Goal: Task Accomplishment & Management: Manage account settings

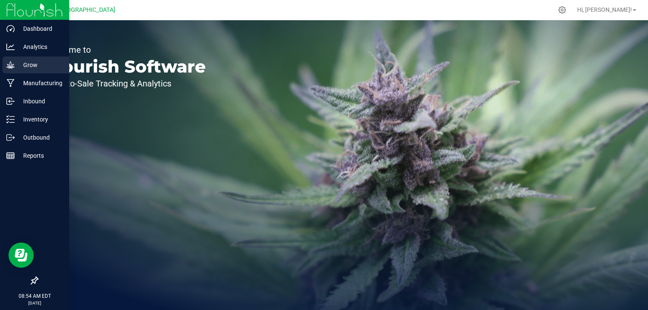
click at [25, 60] on p "Grow" at bounding box center [40, 65] width 51 height 10
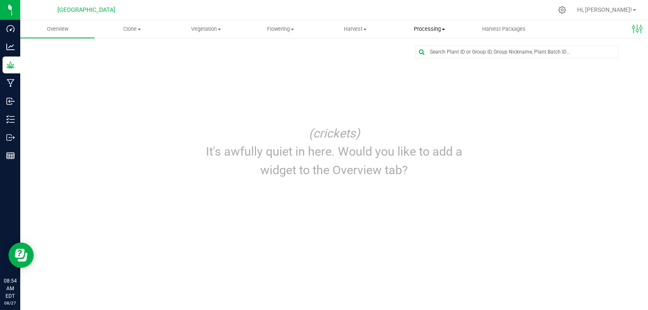
click at [441, 30] on span "Processing" at bounding box center [429, 29] width 73 height 8
click at [440, 60] on span "Processing harvests" at bounding box center [431, 60] width 78 height 7
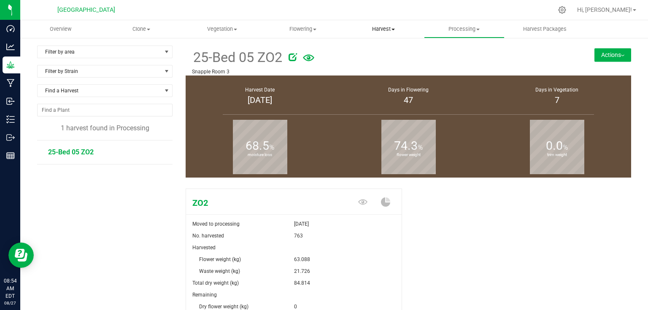
click at [387, 32] on span "Harvest" at bounding box center [383, 29] width 80 height 8
click at [388, 51] on span "Harvests" at bounding box center [366, 50] width 47 height 7
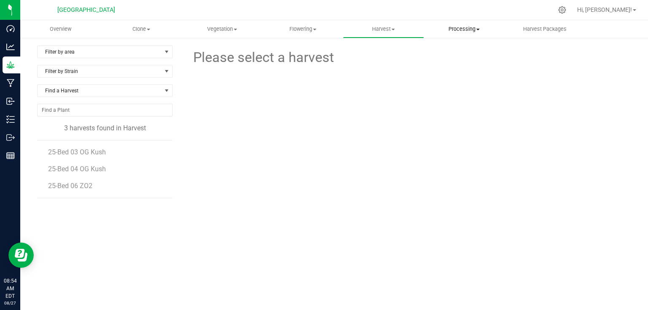
click at [455, 29] on span "Processing" at bounding box center [464, 29] width 80 height 8
click at [454, 62] on span "Processing harvests" at bounding box center [463, 60] width 78 height 7
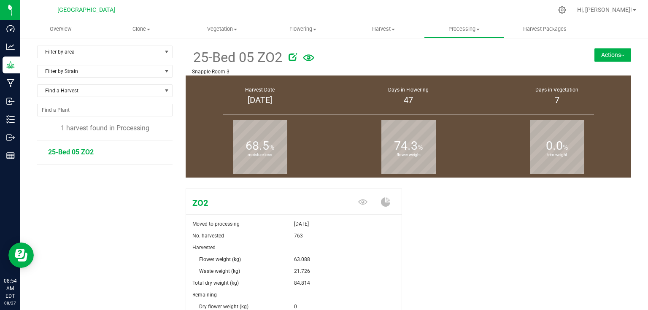
click at [621, 55] on img at bounding box center [622, 56] width 3 height 2
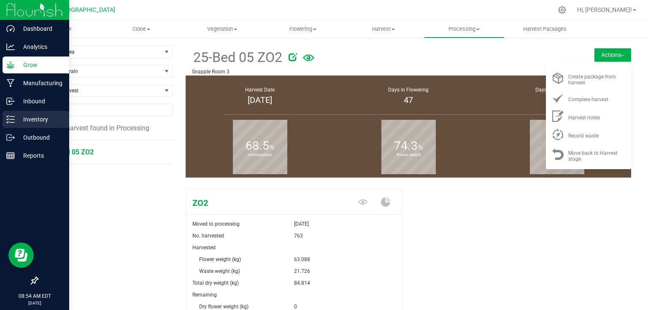
click at [19, 122] on p "Inventory" at bounding box center [40, 119] width 51 height 10
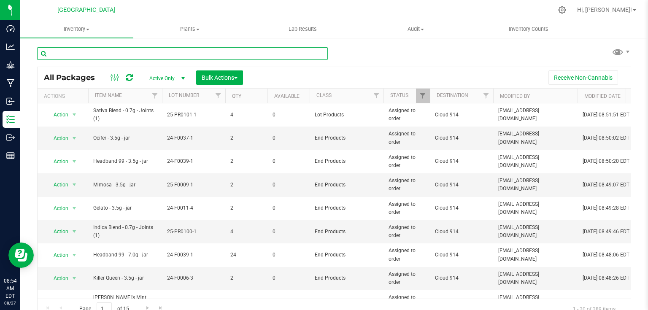
click at [154, 54] on input "text" at bounding box center [182, 53] width 291 height 13
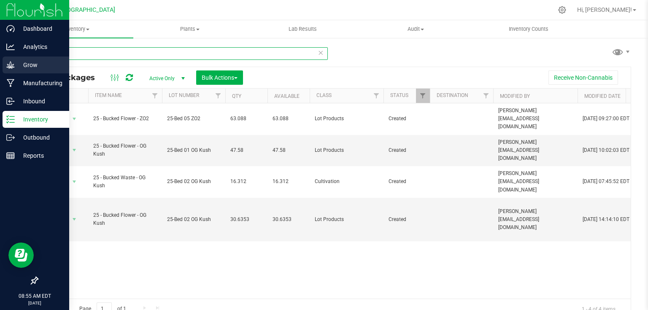
type input "25 - bu"
click at [12, 66] on icon at bounding box center [10, 65] width 8 height 8
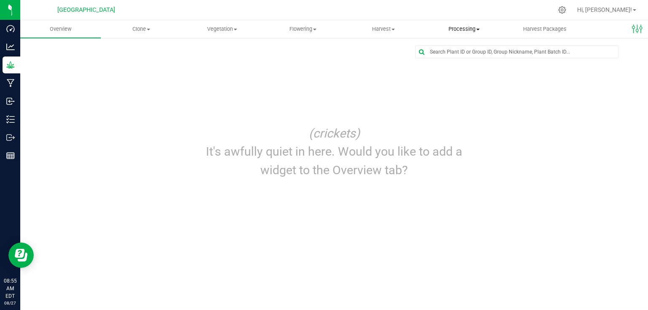
click at [471, 31] on span "Processing" at bounding box center [464, 29] width 80 height 8
click at [469, 65] on li "Processing harvests" at bounding box center [464, 61] width 81 height 10
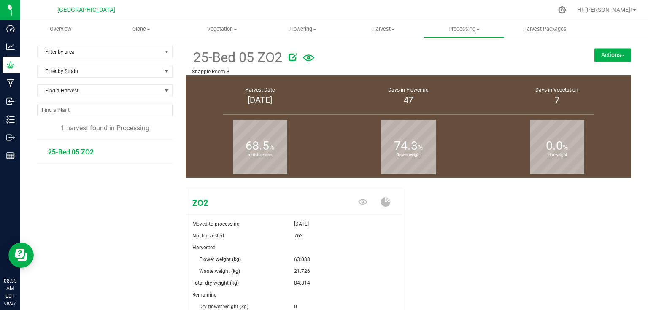
click at [625, 54] on button "Actions" at bounding box center [612, 54] width 37 height 13
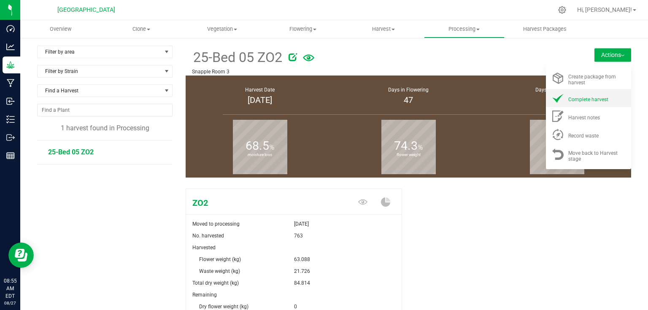
click at [575, 94] on div "Complete harvest" at bounding box center [596, 98] width 57 height 9
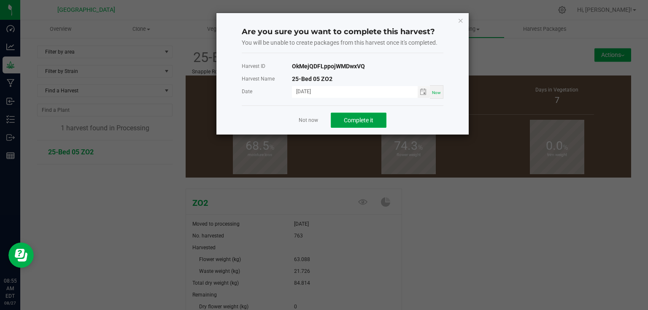
click at [359, 120] on span "Complete it" at bounding box center [359, 120] width 30 height 7
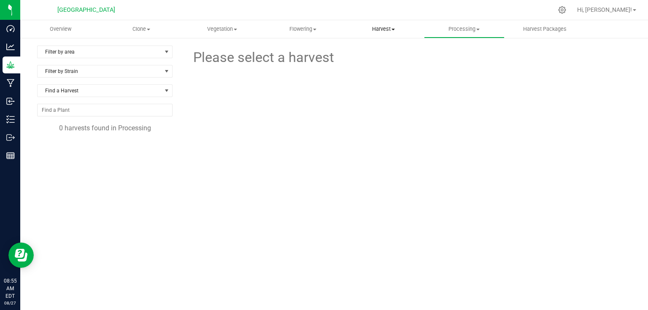
click at [394, 29] on span at bounding box center [392, 30] width 3 height 2
click at [384, 51] on span "Harvests" at bounding box center [366, 50] width 47 height 7
click at [375, 24] on uib-tab-heading "Harvest Harvests Harvested plants" at bounding box center [383, 29] width 80 height 17
click at [383, 51] on span "Harvests" at bounding box center [366, 50] width 47 height 7
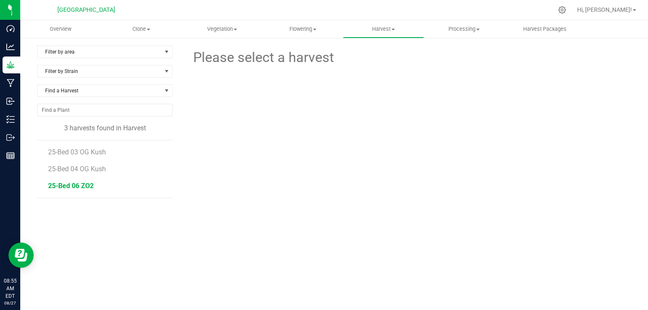
click at [92, 188] on span "25-Bed 06 ZO2" at bounding box center [71, 186] width 46 height 8
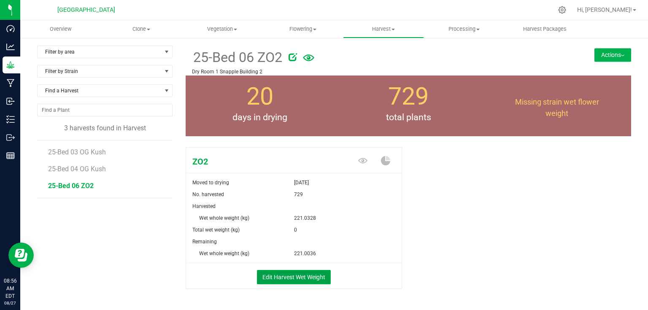
click at [283, 276] on button "Edit Harvest Wet Weight" at bounding box center [294, 277] width 74 height 14
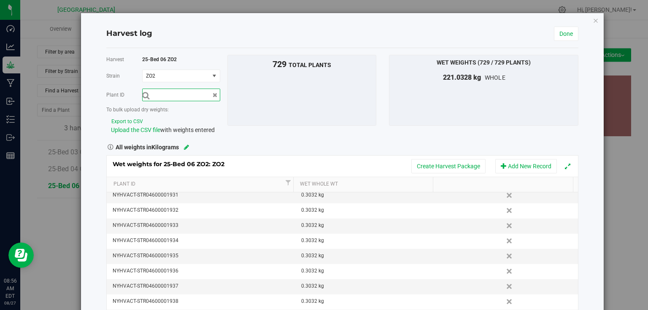
scroll to position [1147, 0]
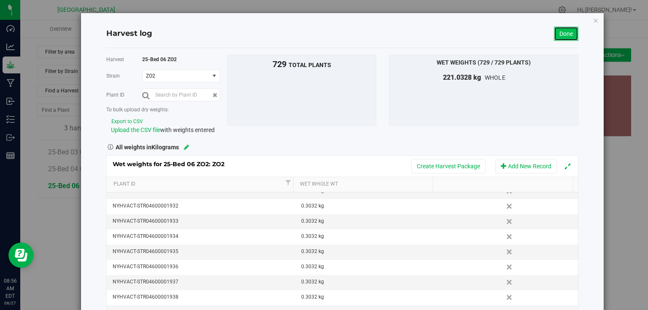
click at [568, 35] on link "Done" at bounding box center [566, 34] width 24 height 14
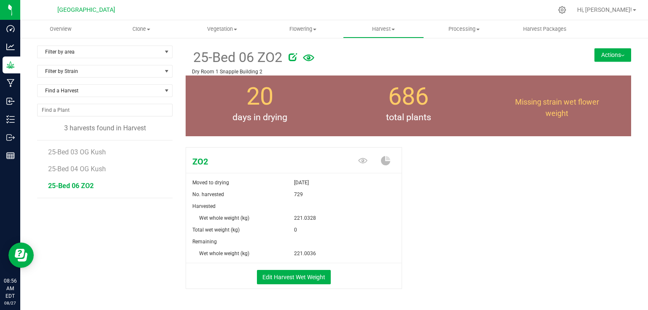
click at [619, 57] on button "Actions" at bounding box center [612, 54] width 37 height 13
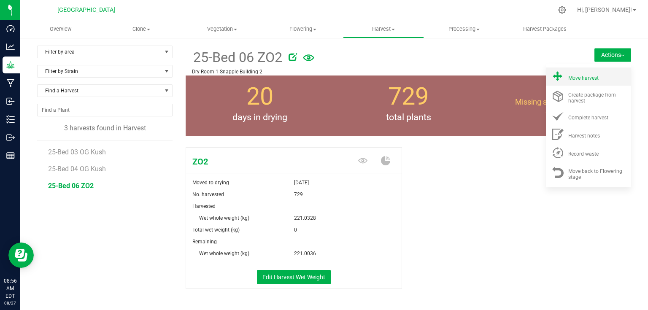
click at [582, 76] on span "Move harvest" at bounding box center [583, 78] width 30 height 6
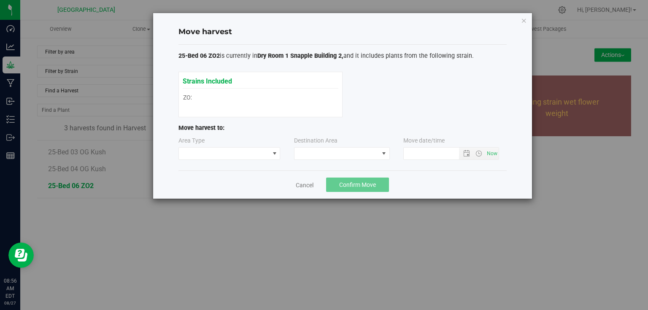
type input "[DATE] 8:56 AM"
click at [219, 153] on span at bounding box center [224, 154] width 91 height 12
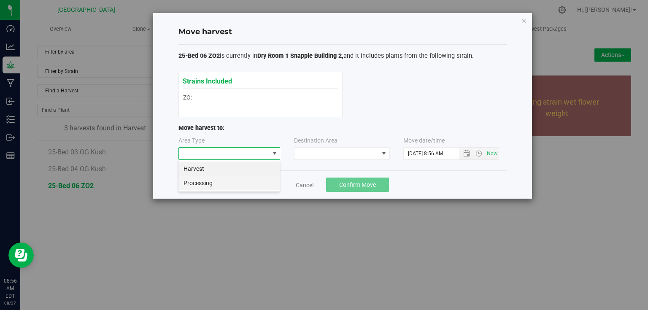
click at [211, 182] on li "Processing" at bounding box center [228, 183] width 101 height 14
click at [327, 149] on span at bounding box center [336, 154] width 84 height 12
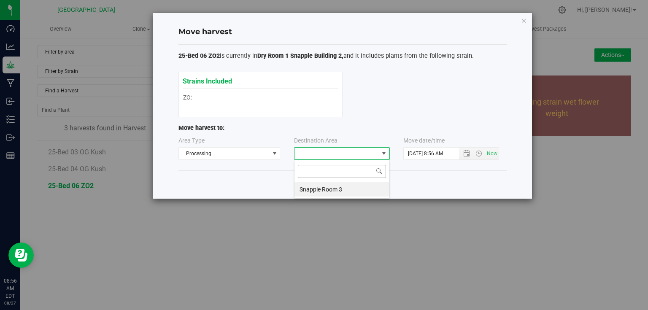
scroll to position [12, 96]
click at [317, 191] on li "Snapple Room 3" at bounding box center [341, 189] width 95 height 14
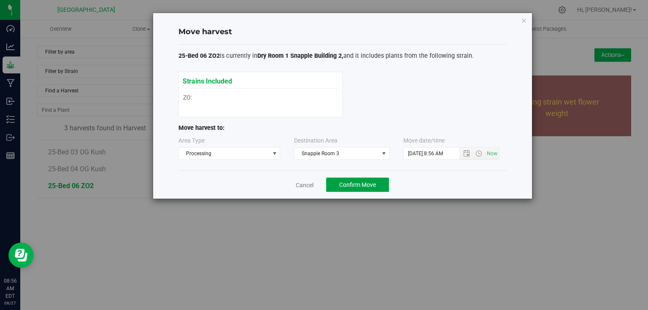
click at [351, 187] on span "Confirm Move" at bounding box center [357, 184] width 37 height 7
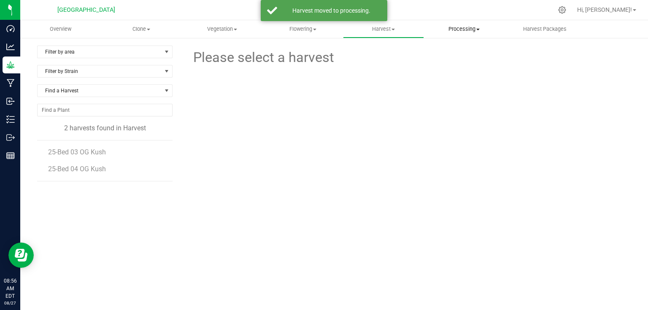
click at [459, 24] on uib-tab-heading "Processing Create package Processing harvests Processing plants Completed harve…" at bounding box center [464, 29] width 80 height 17
click at [460, 60] on span "Processing harvests" at bounding box center [463, 60] width 78 height 7
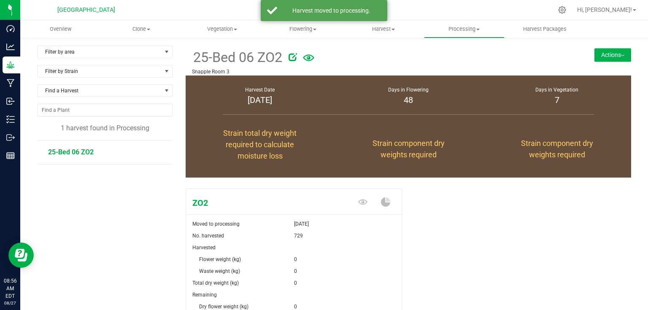
click at [90, 153] on span "25-Bed 06 ZO2" at bounding box center [71, 152] width 46 height 8
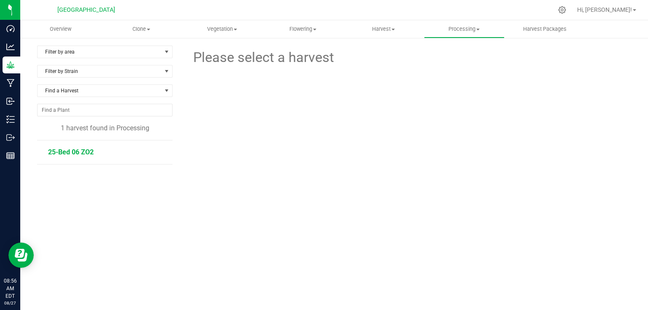
click at [86, 152] on span "25-Bed 06 ZO2" at bounding box center [71, 152] width 46 height 8
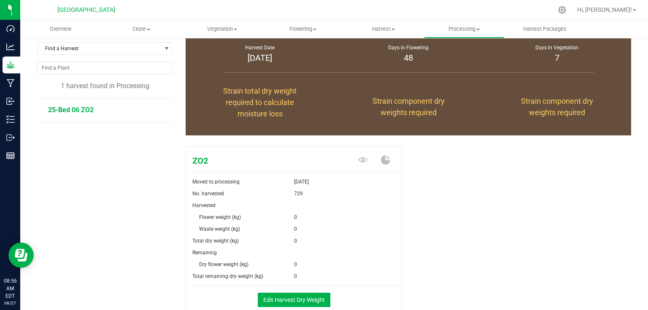
scroll to position [92, 0]
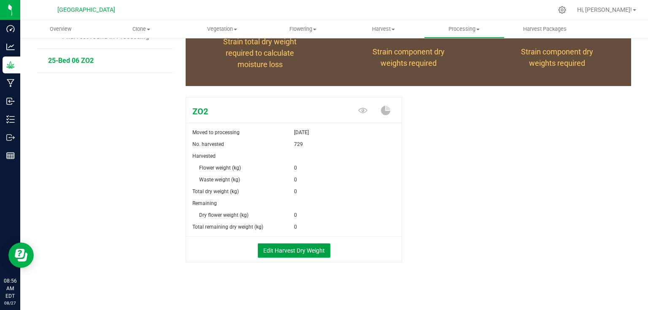
click at [296, 245] on button "Edit Harvest Dry Weight" at bounding box center [294, 250] width 73 height 14
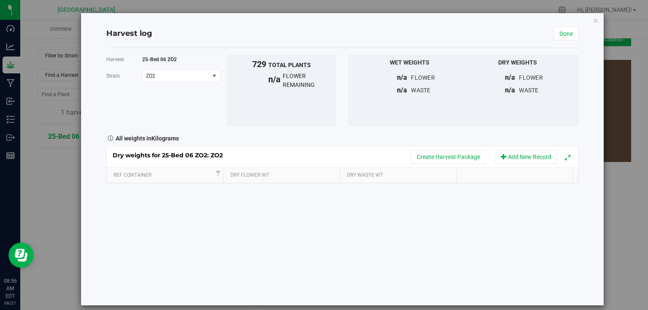
scroll to position [92, 0]
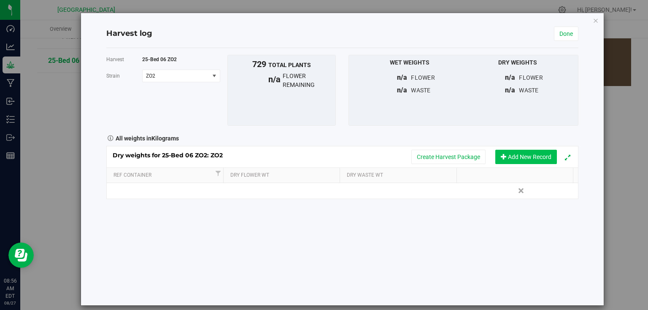
click at [514, 156] on button "Add New Record" at bounding box center [526, 157] width 62 height 14
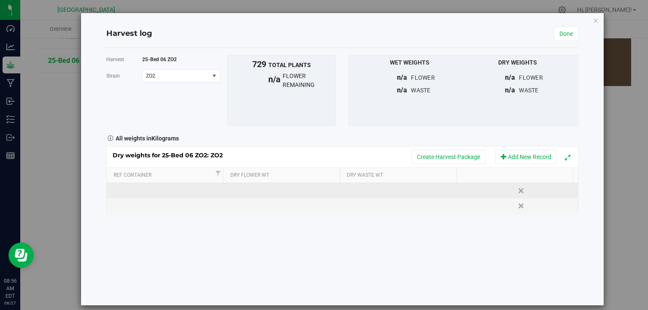
click at [138, 194] on td at bounding box center [166, 190] width 118 height 15
type input "Bin Bar 149"
click at [150, 193] on input "Bin Bar 149" at bounding box center [167, 190] width 109 height 13
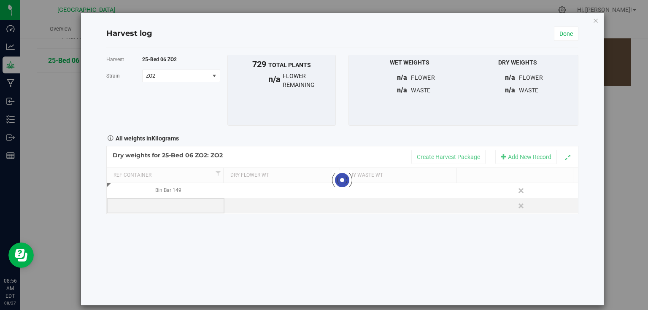
click at [183, 200] on div "Loading... Dry weights for 25-Bed 06 ZO2: ZO2 Create Harvest Package Add New Re…" at bounding box center [342, 180] width 472 height 68
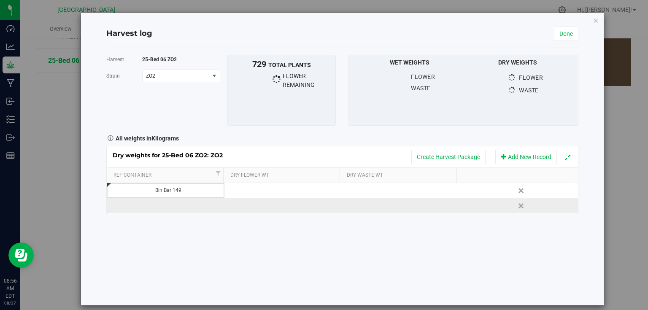
click at [151, 206] on td at bounding box center [166, 205] width 118 height 15
type input "Bin Bar 150"
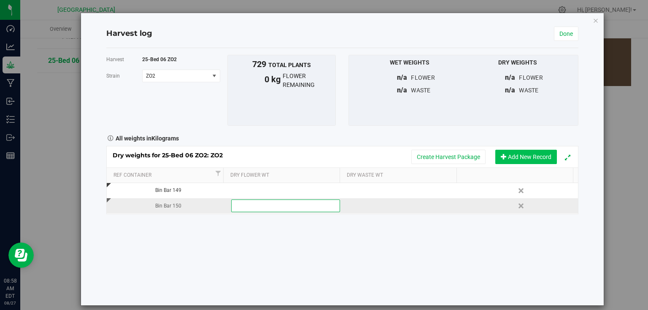
click at [533, 155] on button "Add New Record" at bounding box center [526, 157] width 62 height 14
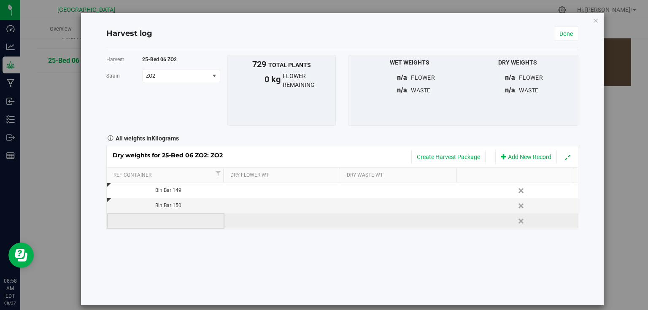
click at [183, 221] on td at bounding box center [166, 220] width 118 height 15
type input "Bin Bar 151"
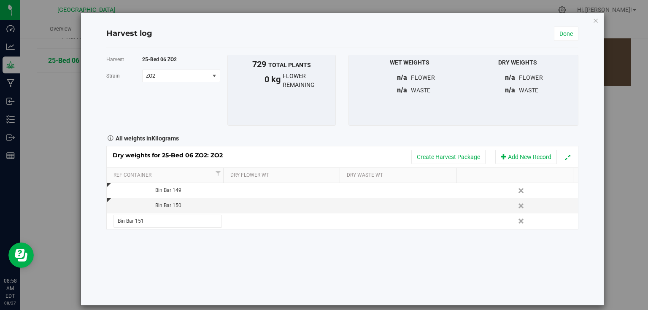
click at [224, 243] on div "Harvest 25-Bed 06 ZO2 [GEOGRAPHIC_DATA] ZO2 Select strain ZO2 To bulk upload tr…" at bounding box center [342, 176] width 472 height 257
click at [511, 148] on div "Dry weights for 25-Bed 06 ZO2: ZO2 Create Harvest Package Add New Record" at bounding box center [342, 156] width 471 height 21
click at [510, 155] on button "Add New Record" at bounding box center [526, 157] width 62 height 14
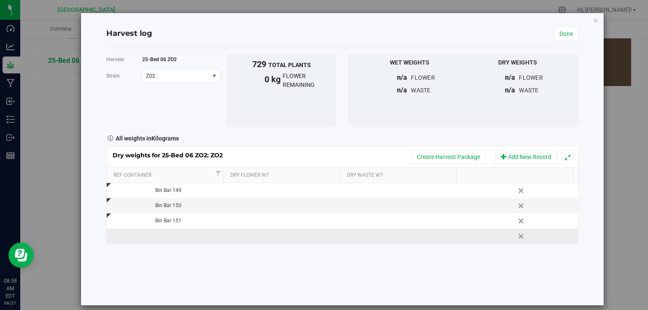
click at [162, 239] on td at bounding box center [166, 236] width 118 height 15
type input "Bin Bar 152"
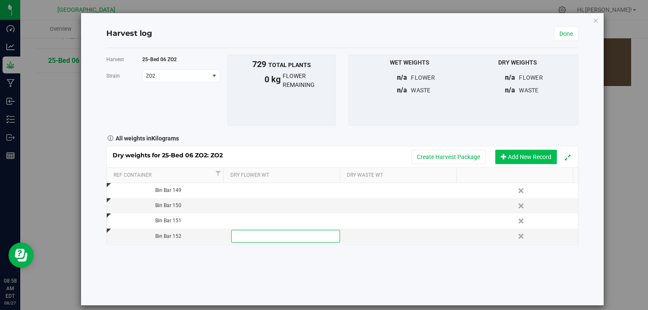
click at [529, 158] on button "Add New Record" at bounding box center [526, 157] width 62 height 14
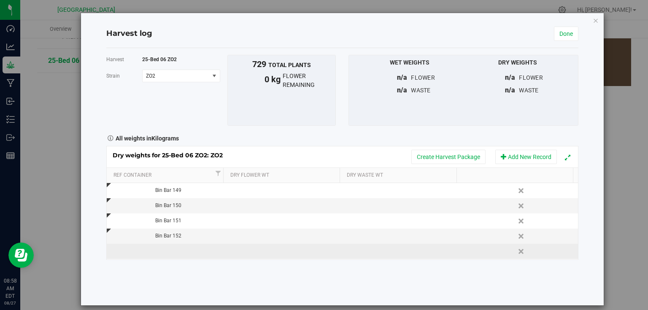
click at [186, 248] on td at bounding box center [166, 251] width 118 height 15
type input "Bin Bar 153"
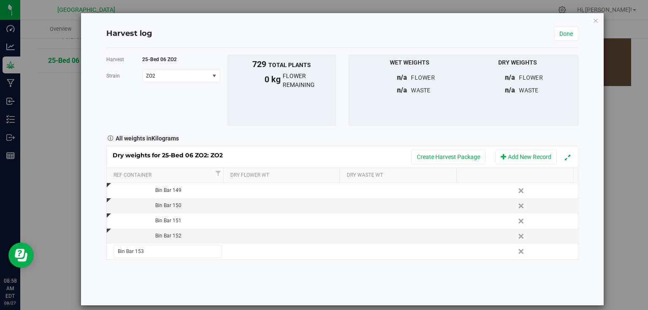
click at [190, 270] on div "Harvest 25-Bed 06 ZO2 [GEOGRAPHIC_DATA] ZO2 Select strain ZO2 To bulk upload tr…" at bounding box center [342, 176] width 472 height 257
click at [527, 152] on button "Add New Record" at bounding box center [526, 157] width 62 height 14
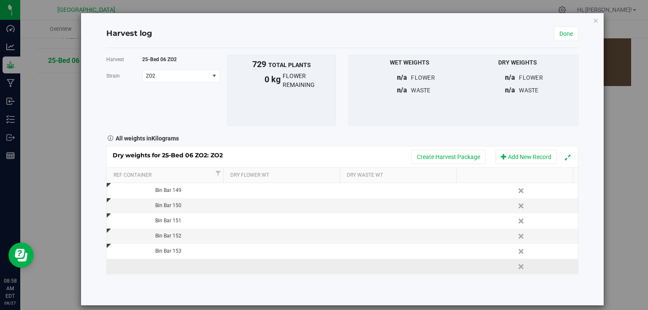
click at [162, 271] on td at bounding box center [166, 266] width 118 height 15
type input "Bin Bar 154"
click at [170, 285] on div "Harvest 25-Bed 06 ZO2 [GEOGRAPHIC_DATA] ZO2 Select strain ZO2 To bulk upload tr…" at bounding box center [342, 176] width 472 height 257
click at [527, 157] on button "Add New Record" at bounding box center [526, 157] width 62 height 14
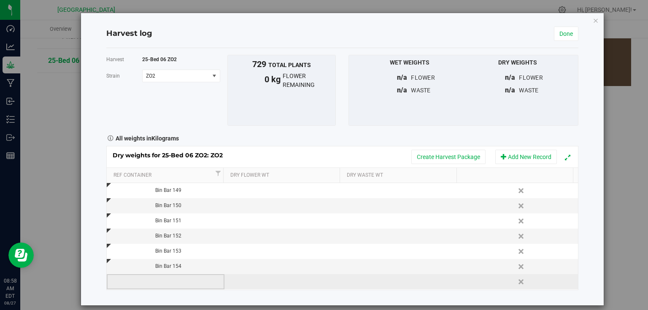
click at [157, 283] on td at bounding box center [166, 281] width 118 height 15
type input "Bin Bar 155"
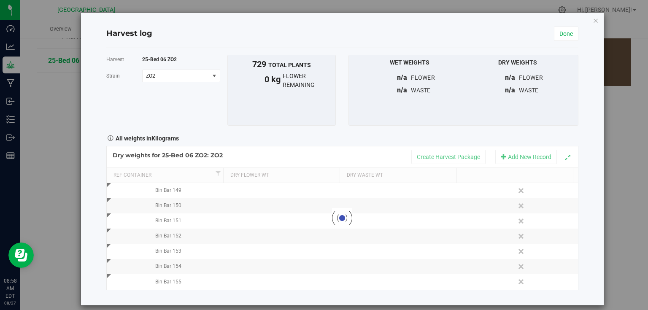
click at [100, 200] on div "Harvest log Done Harvest 25-Bed 06 ZO2 [GEOGRAPHIC_DATA] ZO2 Select strain ZO2 …" at bounding box center [342, 159] width 522 height 292
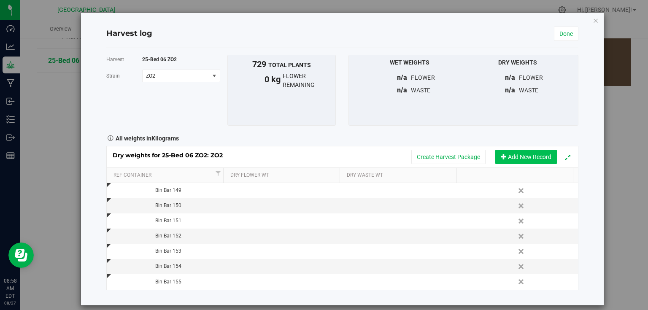
click at [523, 153] on button "Add New Record" at bounding box center [526, 157] width 62 height 14
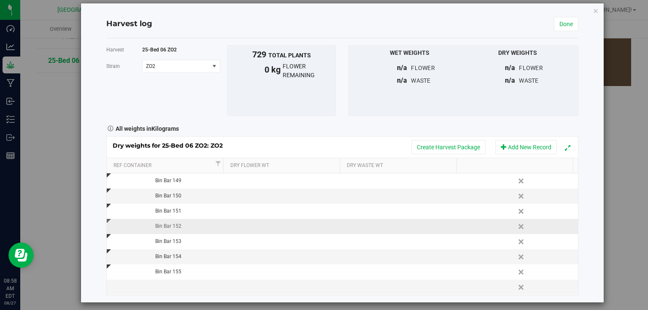
scroll to position [14, 0]
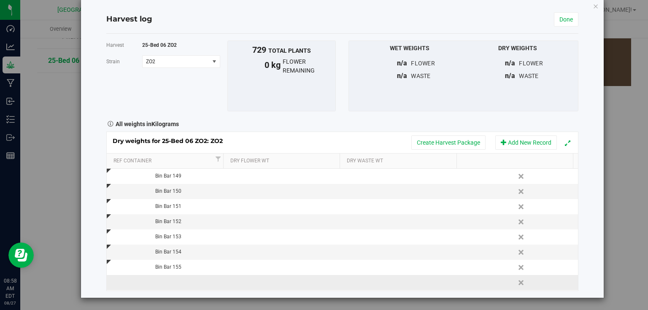
click at [177, 280] on td at bounding box center [166, 282] width 118 height 15
type input "Bin Bar 156"
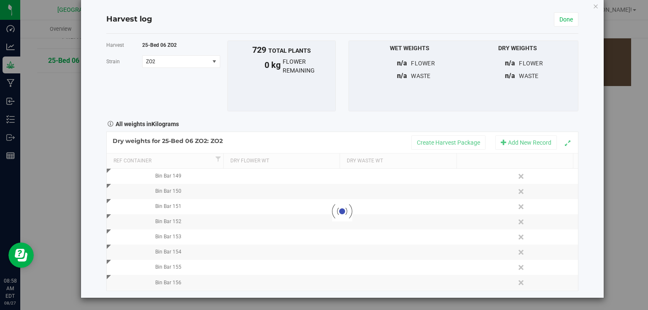
click at [101, 140] on div "Harvest log Done Harvest 25-Bed 06 ZO2 [GEOGRAPHIC_DATA] ZO2 Select strain ZO2 …" at bounding box center [342, 148] width 522 height 299
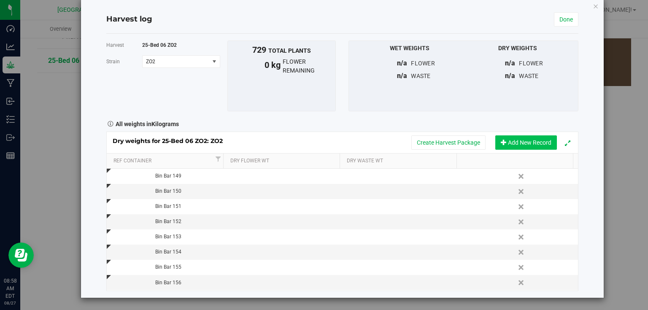
click at [520, 137] on button "Add New Record" at bounding box center [526, 142] width 62 height 14
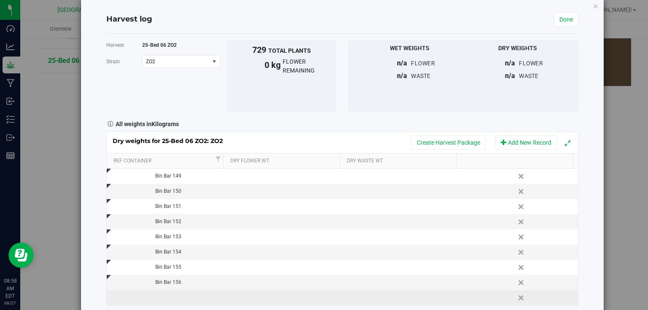
click at [170, 297] on td at bounding box center [166, 297] width 118 height 15
type input "B"
type input "Bin Bar 157"
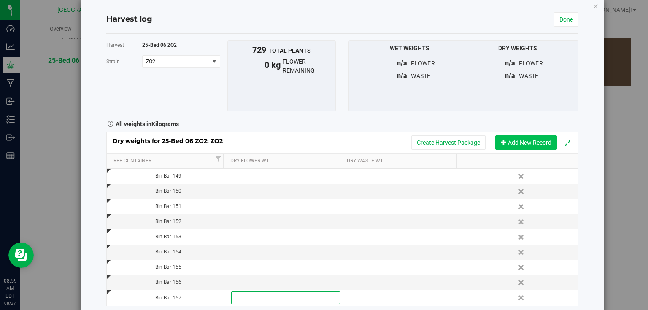
click at [528, 143] on button "Add New Record" at bounding box center [526, 142] width 62 height 14
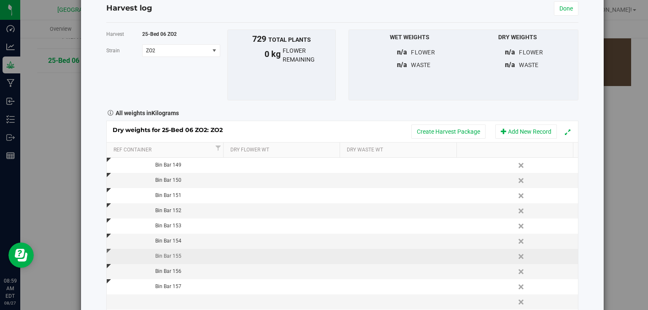
scroll to position [45, 0]
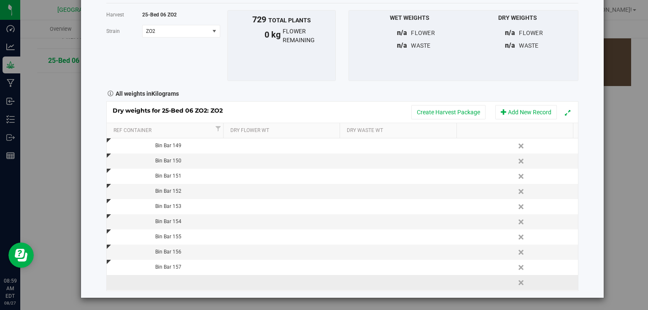
click at [169, 280] on td at bounding box center [166, 282] width 118 height 15
type input "Bin Bar 158"
click at [586, 174] on div "Harvest log Done Harvest 25-Bed 06 ZO2 [GEOGRAPHIC_DATA] ZO2 Select strain ZO2 …" at bounding box center [342, 132] width 522 height 329
click at [521, 114] on button "Add New Record" at bounding box center [526, 112] width 62 height 14
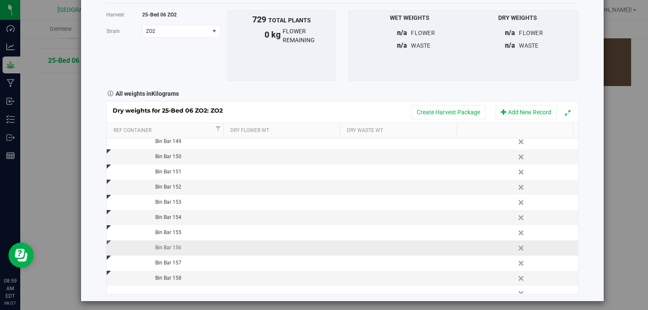
scroll to position [12, 0]
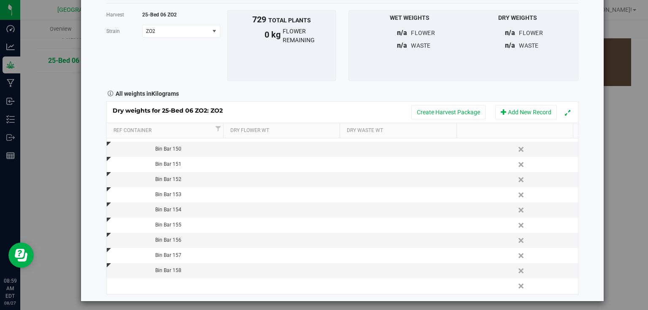
click at [167, 295] on div "Harvest 25-Bed 06 ZO2 [GEOGRAPHIC_DATA] ZO2 Select strain ZO2 To bulk upload tr…" at bounding box center [342, 152] width 472 height 298
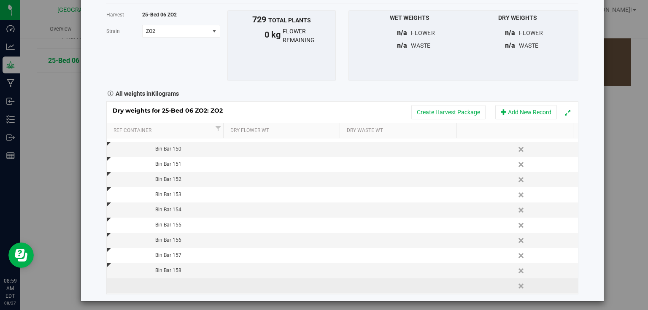
click at [173, 287] on td at bounding box center [166, 285] width 118 height 15
type input "Bin Bar 159"
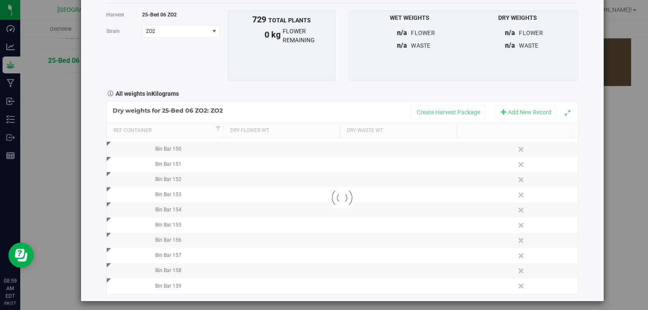
click at [600, 223] on div "Harvest log Done Harvest 25-Bed 06 ZO2 [GEOGRAPHIC_DATA] ZO2 Select strain ZO2 …" at bounding box center [327, 155] width 654 height 310
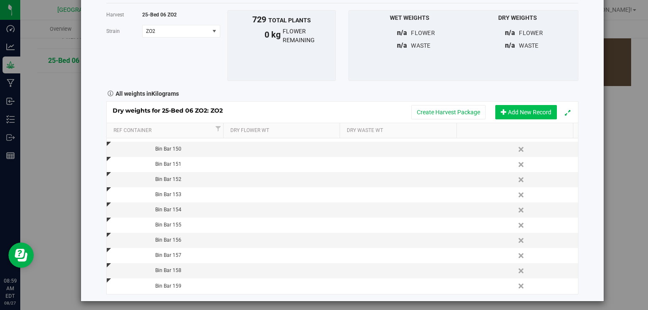
click at [522, 111] on button "Add New Record" at bounding box center [526, 112] width 62 height 14
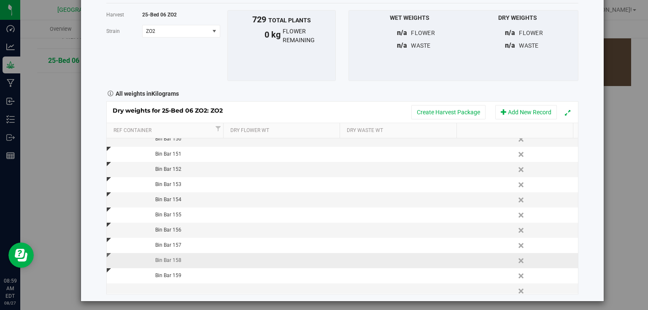
scroll to position [27, 0]
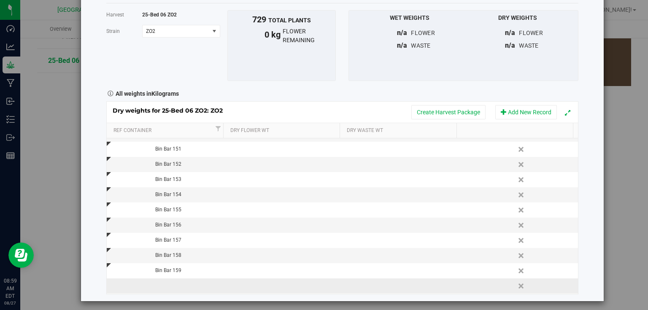
click at [161, 283] on td at bounding box center [166, 285] width 118 height 15
type input "Bin Bar 160"
click at [590, 206] on div "Harvest log Done Harvest 25-Bed 06 ZO2 [GEOGRAPHIC_DATA] ZO2 Select strain ZO2 …" at bounding box center [342, 134] width 522 height 333
click at [524, 110] on button "Add New Record" at bounding box center [526, 112] width 62 height 14
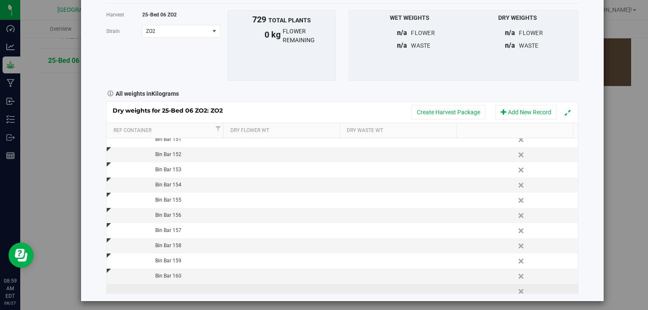
scroll to position [42, 0]
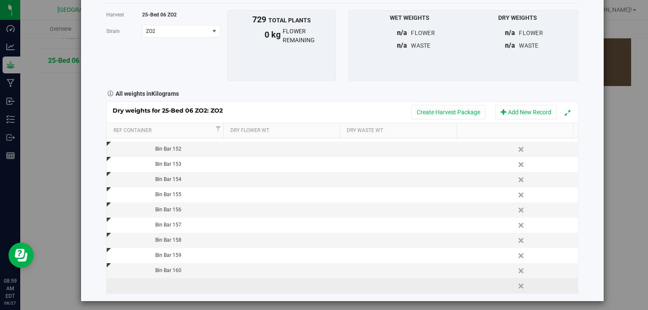
click at [162, 287] on td at bounding box center [166, 285] width 118 height 15
type input "Bin Bar 161"
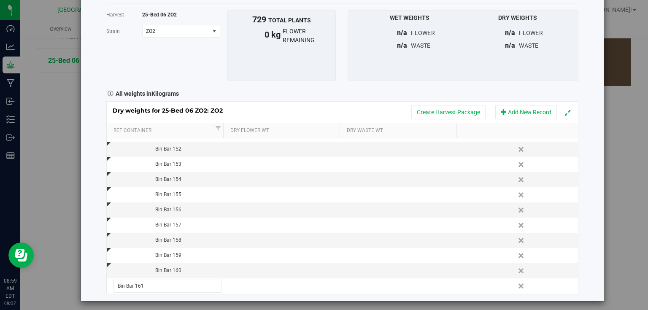
click at [592, 185] on div "Harvest log Done Harvest 25-Bed 06 ZO2 [GEOGRAPHIC_DATA] ZO2 Select strain ZO2 …" at bounding box center [342, 134] width 522 height 333
click at [534, 110] on button "Add New Record" at bounding box center [526, 112] width 62 height 14
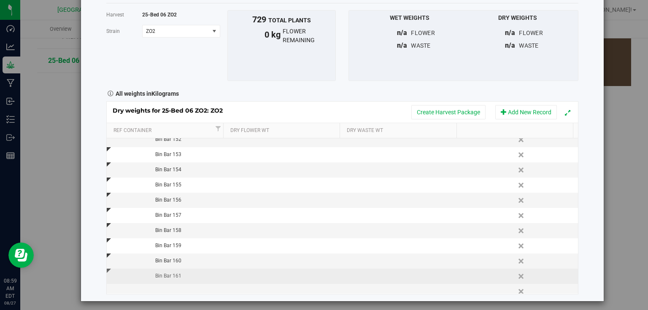
scroll to position [57, 0]
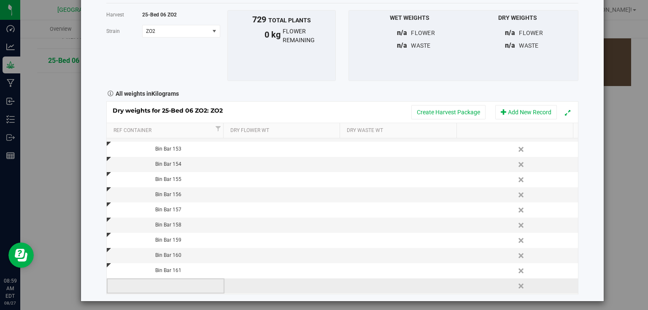
click at [166, 283] on td at bounding box center [166, 285] width 118 height 15
type input "Bin Bar 162"
click at [580, 180] on div "Harvest log Done Harvest 25-Bed 06 ZO2 [GEOGRAPHIC_DATA] ZO2 Select strain ZO2 …" at bounding box center [342, 134] width 522 height 333
click at [517, 111] on button "Add New Record" at bounding box center [526, 112] width 62 height 14
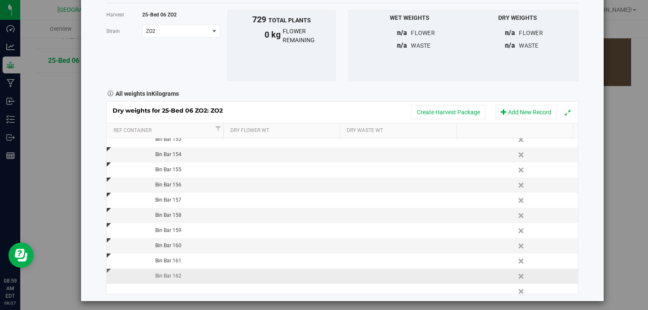
scroll to position [73, 0]
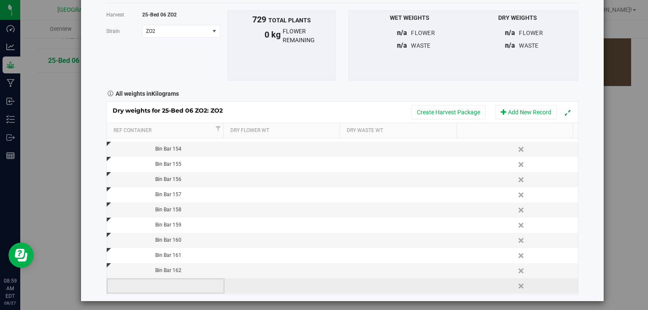
click at [177, 285] on td at bounding box center [166, 285] width 118 height 15
type input "Bin Bar 163"
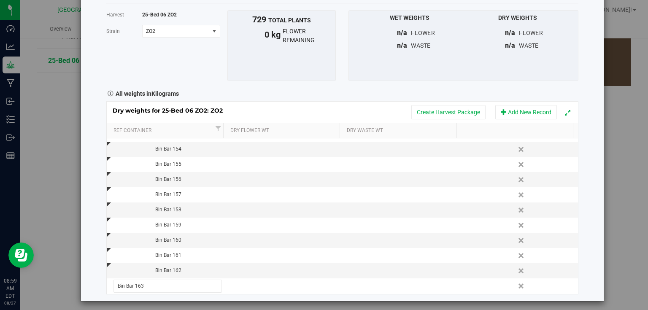
click at [592, 203] on div "Harvest log Done Harvest 25-Bed 06 ZO2 [GEOGRAPHIC_DATA] ZO2 Select strain ZO2 …" at bounding box center [342, 134] width 522 height 333
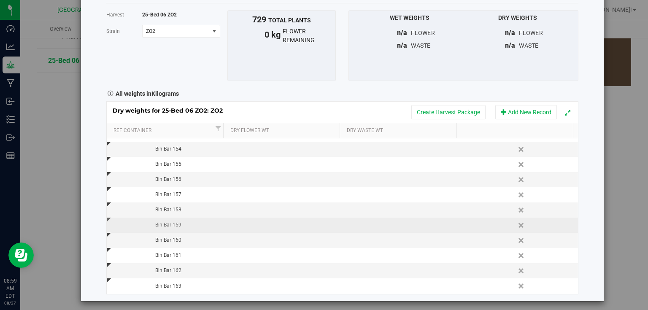
scroll to position [48, 0]
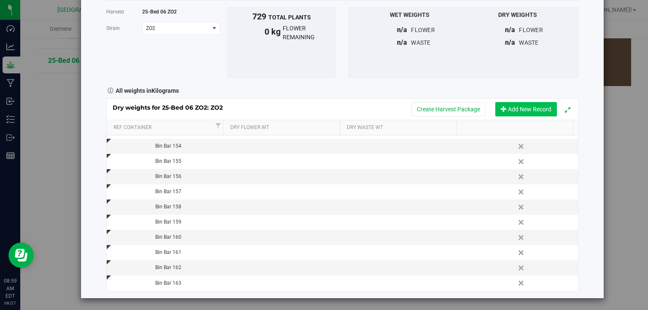
click at [525, 110] on button "Add New Record" at bounding box center [526, 109] width 62 height 14
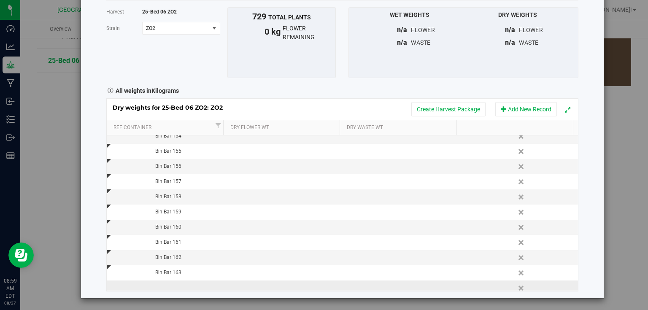
scroll to position [88, 0]
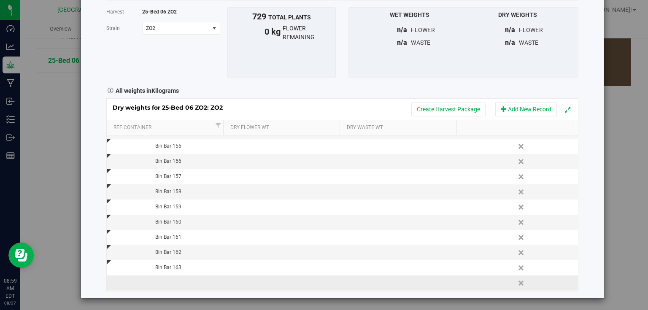
click at [167, 282] on td at bounding box center [166, 282] width 118 height 15
type input "Bin Bar 164"
click at [525, 102] on div "Dry weights for 25-Bed 06 ZO2: ZO2 Create Harvest Package Add New Record Ref Co…" at bounding box center [342, 194] width 472 height 193
click at [522, 109] on button "Add New Record" at bounding box center [526, 109] width 62 height 14
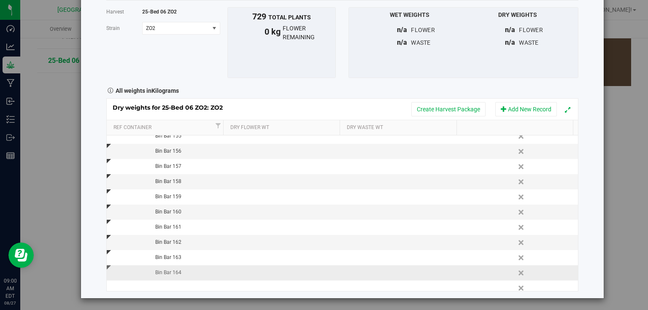
scroll to position [103, 0]
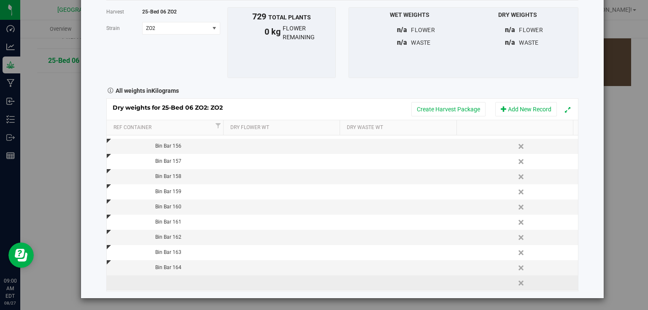
click at [170, 286] on td at bounding box center [166, 282] width 118 height 15
type input "Bin Bar 165"
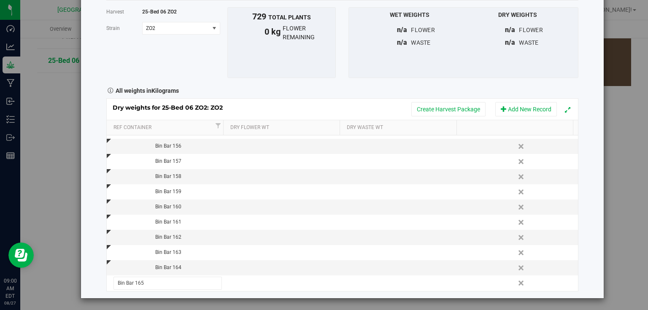
click at [582, 184] on div "Harvest log Done Harvest 25-Bed 06 ZO2 [GEOGRAPHIC_DATA] ZO2 Select strain ZO2 …" at bounding box center [342, 131] width 522 height 333
click at [525, 107] on button "Add New Record" at bounding box center [526, 109] width 62 height 14
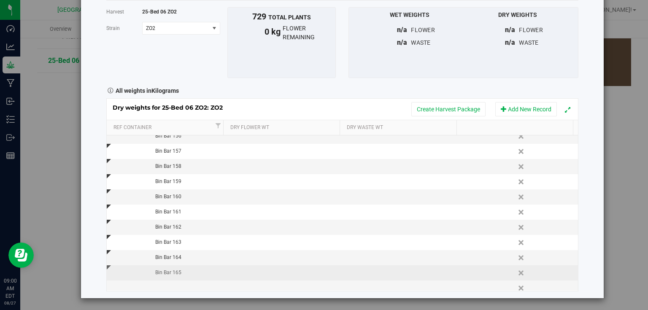
scroll to position [118, 0]
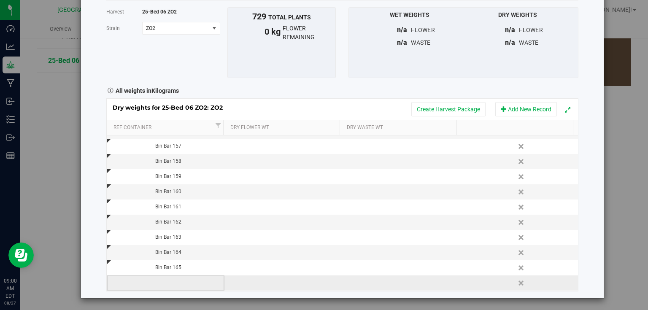
click at [185, 283] on td at bounding box center [166, 282] width 118 height 15
type input "Bin Bar 166"
click at [588, 202] on div "Harvest log Done Harvest 25-Bed 06 ZO2 [GEOGRAPHIC_DATA] ZO2 Select strain ZO2 …" at bounding box center [342, 131] width 522 height 333
click at [525, 106] on button "Add New Record" at bounding box center [526, 109] width 62 height 14
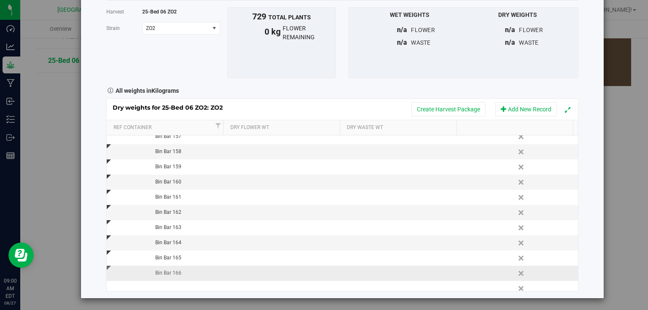
scroll to position [133, 0]
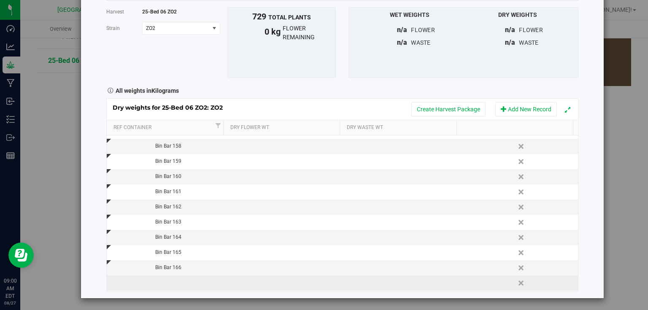
click at [174, 278] on td at bounding box center [166, 282] width 118 height 15
type input "Bin Bar 167"
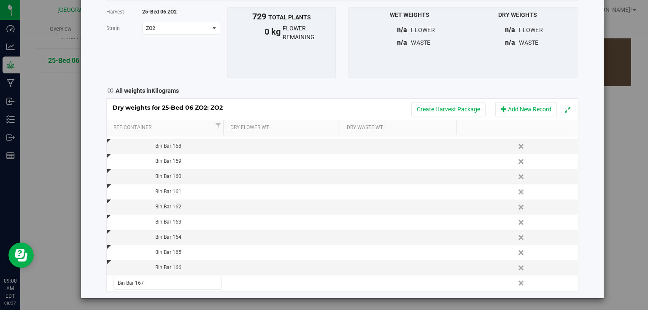
click at [584, 182] on div "Harvest log Done Harvest 25-Bed 06 ZO2 [GEOGRAPHIC_DATA] ZO2 Select strain ZO2 …" at bounding box center [342, 131] width 522 height 333
click at [541, 112] on button "Add New Record" at bounding box center [526, 109] width 62 height 14
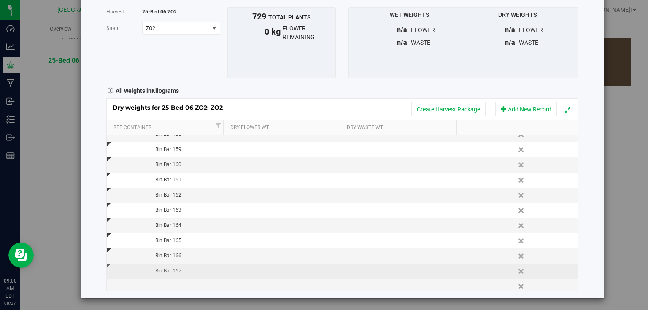
scroll to position [148, 0]
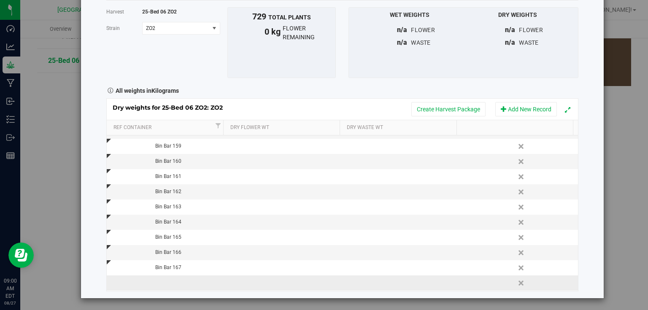
click at [185, 286] on td at bounding box center [166, 282] width 118 height 15
type input "Bin Bar 168"
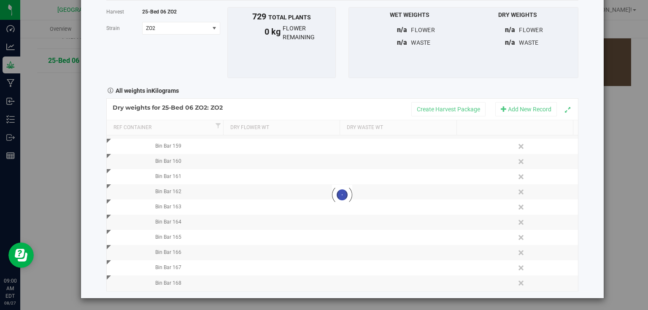
click at [598, 196] on div "Harvest log Done Harvest 25-Bed 06 ZO2 [GEOGRAPHIC_DATA] ZO2 Select strain ZO2 …" at bounding box center [342, 131] width 522 height 333
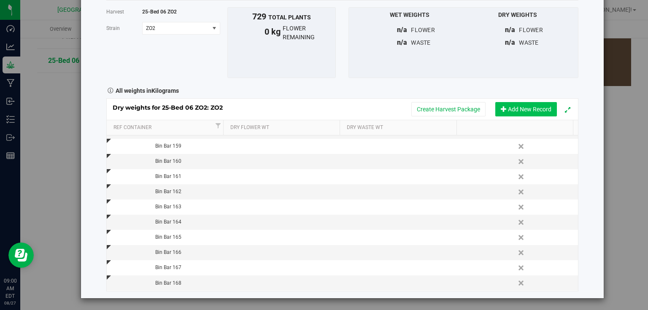
click at [516, 105] on button "Add New Record" at bounding box center [526, 109] width 62 height 14
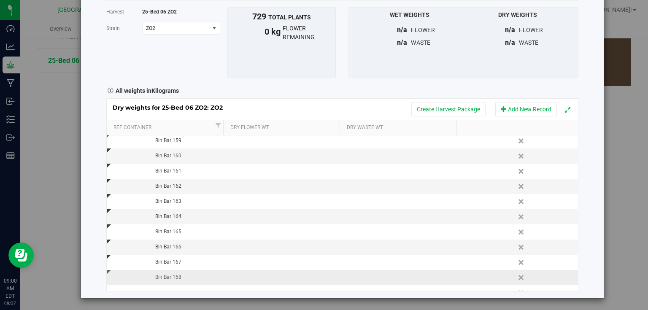
scroll to position [164, 0]
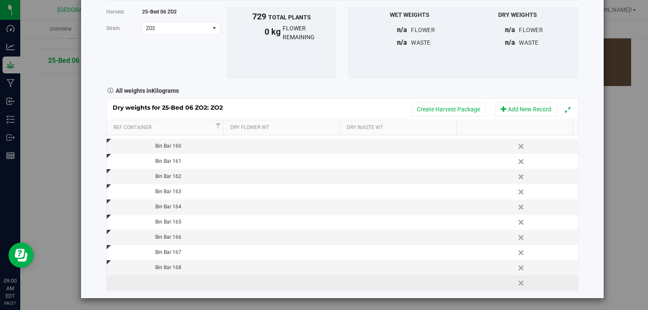
click at [165, 282] on td at bounding box center [166, 282] width 118 height 15
type input "Bin Bar 169"
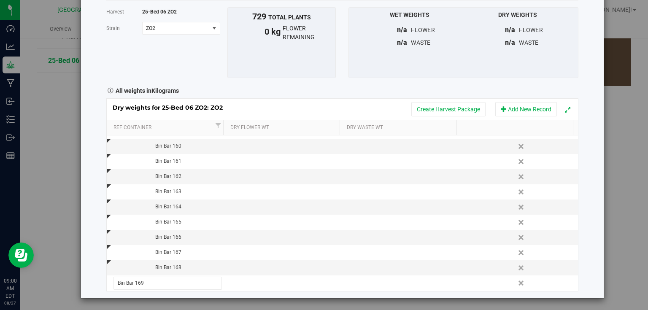
click at [595, 170] on div "Harvest log Done Harvest 25-Bed 06 ZO2 [GEOGRAPHIC_DATA] ZO2 Select strain ZO2 …" at bounding box center [342, 131] width 522 height 333
click at [518, 108] on button "Add New Record" at bounding box center [526, 109] width 62 height 14
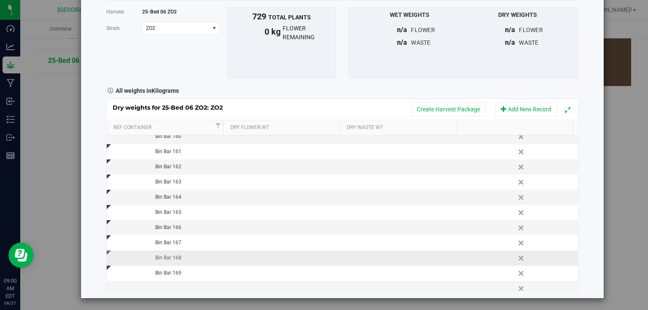
scroll to position [179, 0]
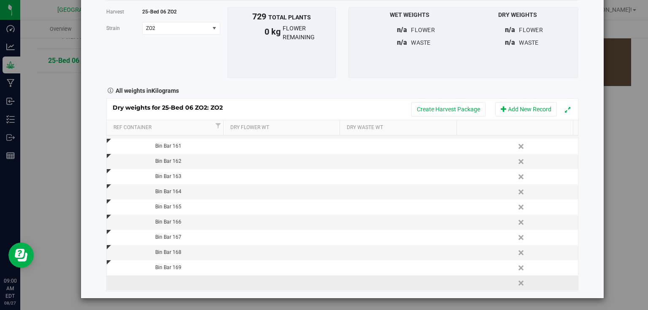
click at [178, 285] on td at bounding box center [166, 282] width 118 height 15
type input "Bin Bar 170"
click at [592, 184] on div "Harvest log Done Harvest 25-Bed 06 ZO2 [GEOGRAPHIC_DATA] ZO2 Select strain ZO2 …" at bounding box center [342, 131] width 522 height 333
click at [527, 107] on button "Add New Record" at bounding box center [526, 109] width 62 height 14
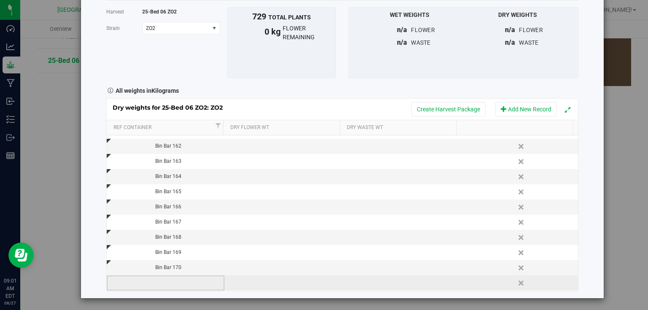
click at [171, 280] on td at bounding box center [166, 282] width 118 height 15
type input "Bin Bar 171"
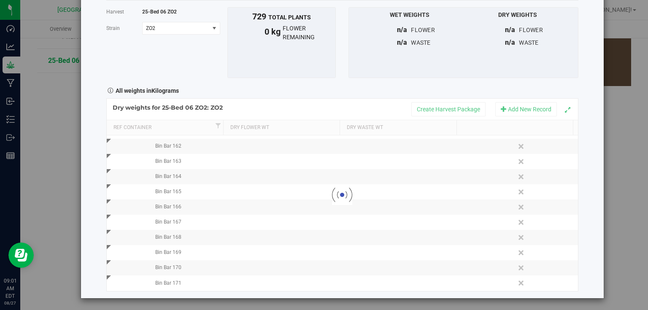
click at [582, 186] on div "Harvest log Done Harvest 25-Bed 06 ZO2 [GEOGRAPHIC_DATA] ZO2 Select strain ZO2 …" at bounding box center [342, 131] width 522 height 333
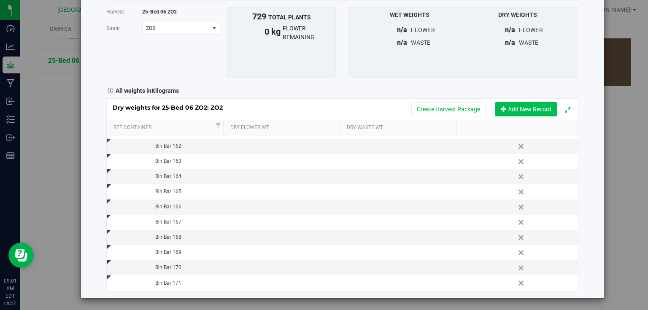
click at [521, 106] on button "Add New Record" at bounding box center [526, 109] width 62 height 14
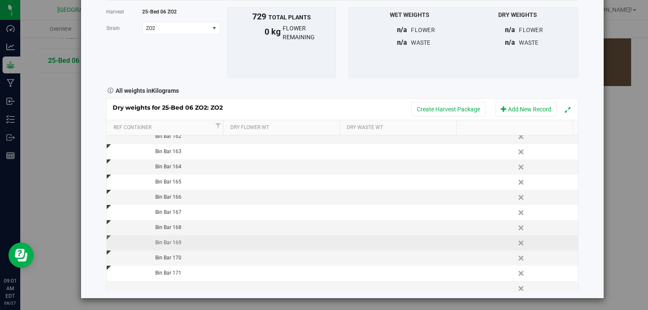
scroll to position [209, 0]
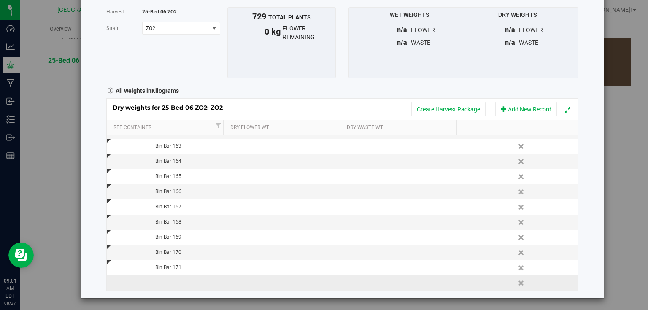
click at [176, 278] on td at bounding box center [166, 282] width 118 height 15
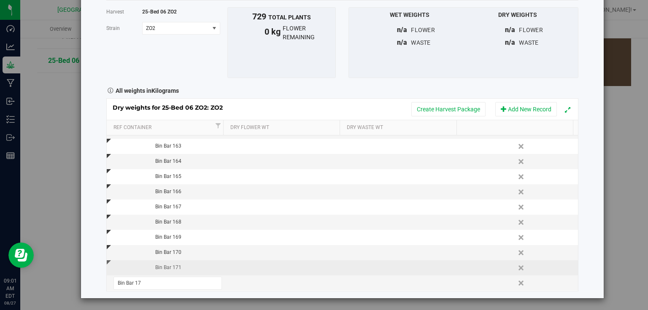
type input "Bin Bar 172"
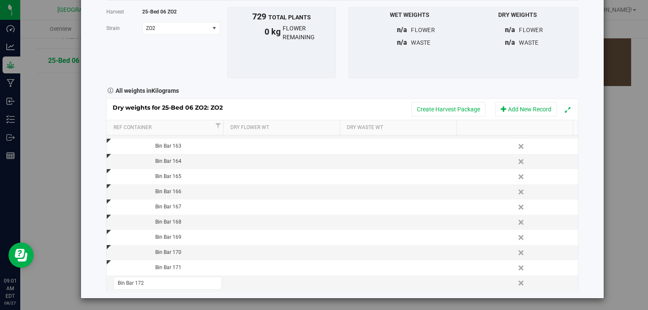
click at [580, 176] on div "Harvest log Done Harvest 25-Bed 06 ZO2 [GEOGRAPHIC_DATA] ZO2 Select strain ZO2 …" at bounding box center [342, 131] width 522 height 333
click at [526, 108] on button "Add New Record" at bounding box center [526, 109] width 62 height 14
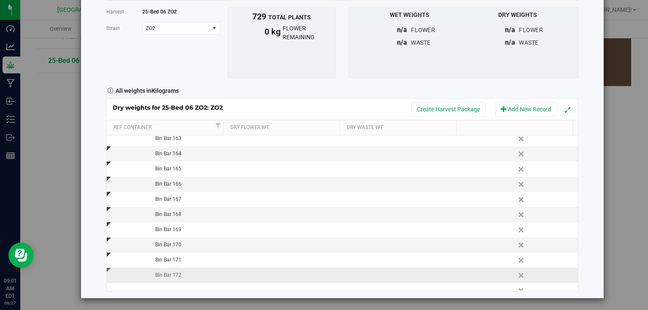
scroll to position [224, 0]
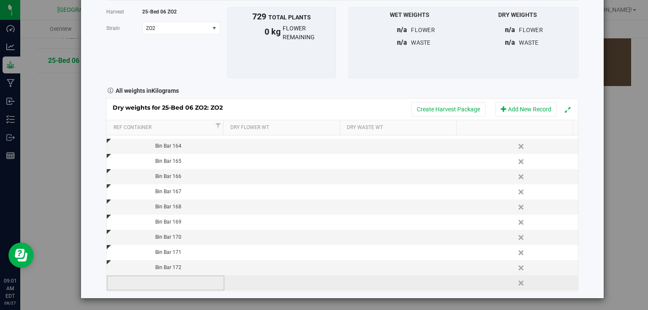
click at [153, 283] on td at bounding box center [166, 282] width 118 height 15
type input "Bin Bar 173"
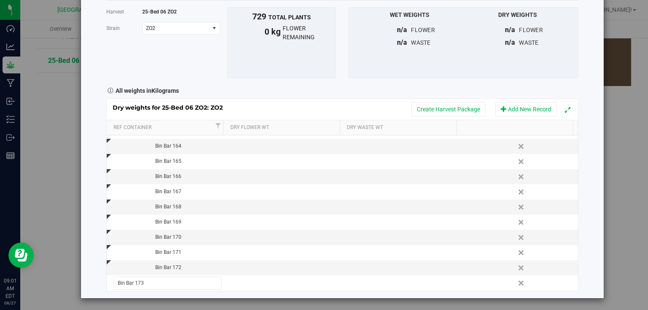
click at [580, 181] on div "Harvest log Done Harvest 25-Bed 06 ZO2 [GEOGRAPHIC_DATA] ZO2 Select strain ZO2 …" at bounding box center [342, 131] width 522 height 333
click at [535, 112] on button "Add New Record" at bounding box center [526, 109] width 62 height 14
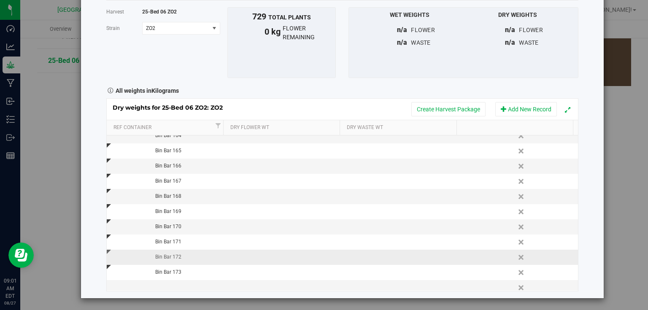
scroll to position [240, 0]
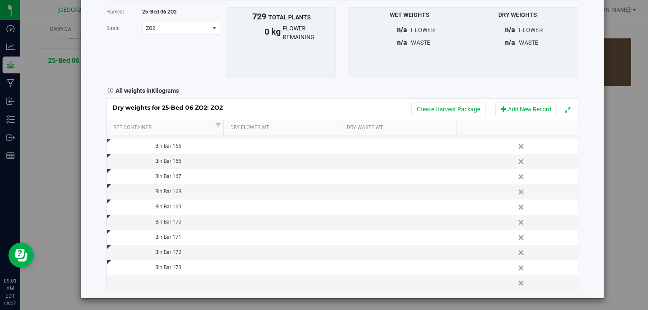
click at [175, 291] on div "Harvest 25-Bed 06 ZO2 [GEOGRAPHIC_DATA] ZO2 Select strain ZO2 To bulk upload tr…" at bounding box center [342, 149] width 472 height 298
click at [180, 285] on td at bounding box center [166, 282] width 118 height 15
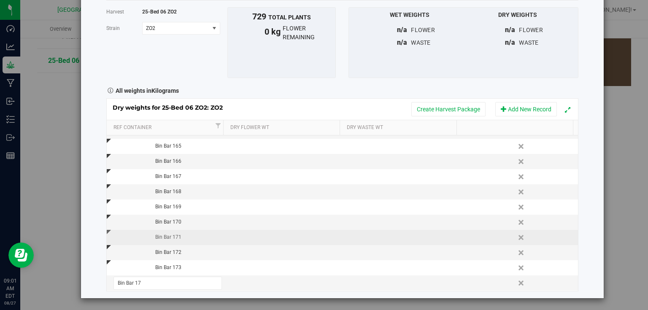
type input "Bin Bar 174"
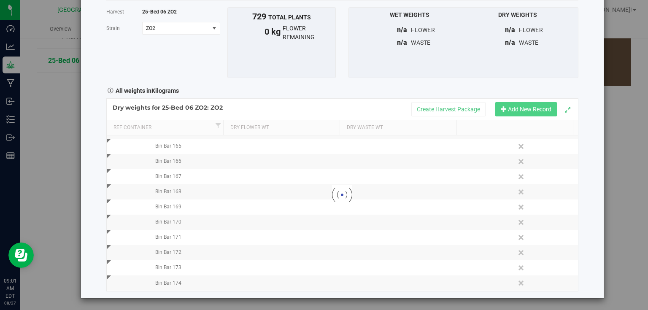
click at [545, 108] on div "Loading... Dry weights for 25-Bed 06 ZO2: ZO2 Create Harvest Package Add New Re…" at bounding box center [342, 194] width 472 height 193
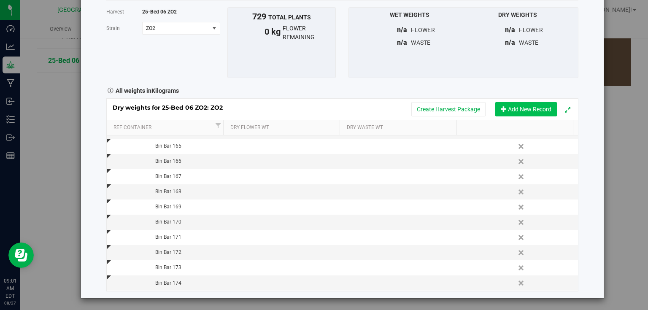
click at [519, 114] on button "Add New Record" at bounding box center [526, 109] width 62 height 14
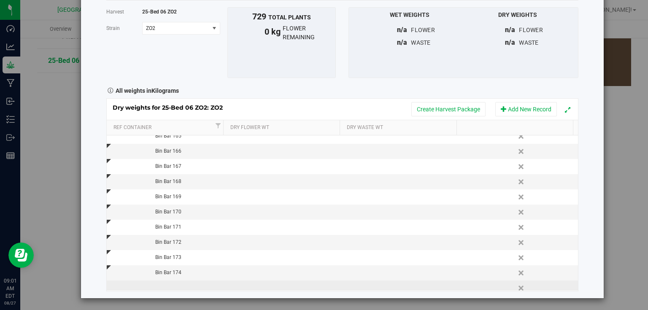
scroll to position [255, 0]
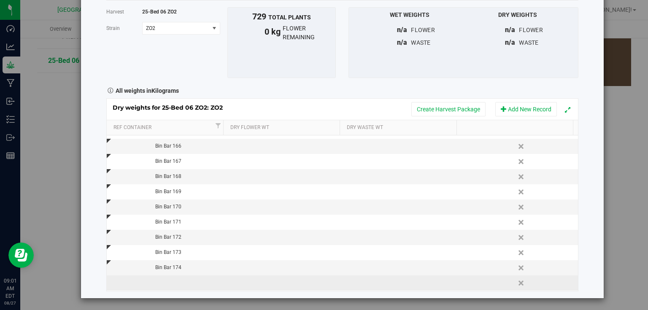
click at [180, 284] on td at bounding box center [166, 282] width 118 height 15
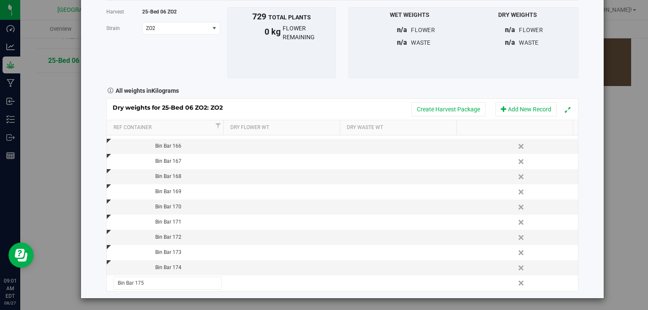
type input "Bin Bar 175"
click at [592, 212] on div "Harvest log Done Harvest 25-Bed 06 ZO2 [GEOGRAPHIC_DATA] ZO2 Select strain ZO2 …" at bounding box center [342, 131] width 522 height 333
click at [514, 108] on button "Add New Record" at bounding box center [526, 109] width 62 height 14
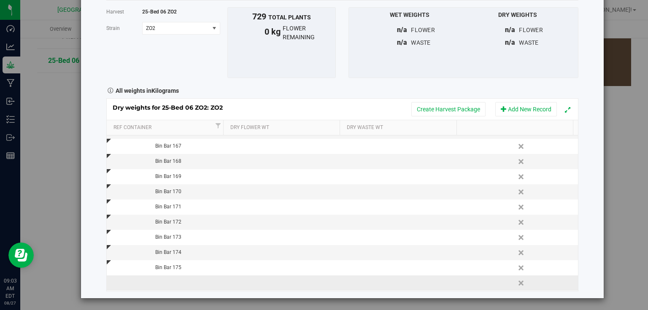
click at [167, 280] on td at bounding box center [166, 282] width 118 height 15
type input "Bin Bar 176"
click at [531, 105] on div "Dry weights for 25-Bed 06 ZO2: ZO2 Create Harvest Package Add New Record Ref Co…" at bounding box center [342, 194] width 472 height 193
click at [539, 110] on button "Add New Record" at bounding box center [526, 109] width 62 height 14
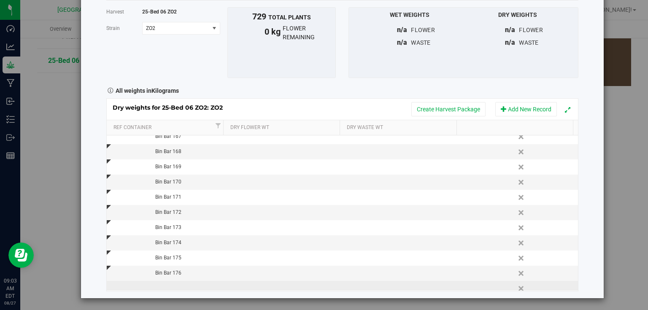
scroll to position [285, 0]
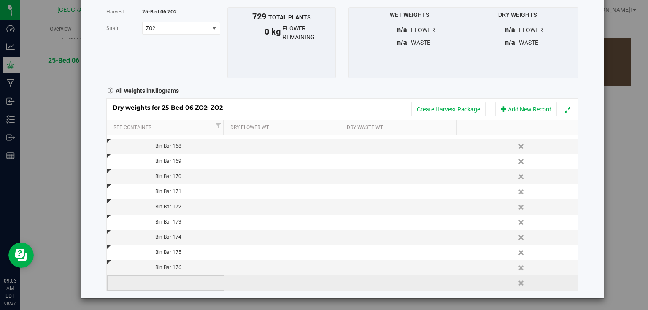
click at [174, 278] on td at bounding box center [166, 282] width 118 height 15
type input "Bin Bar 177"
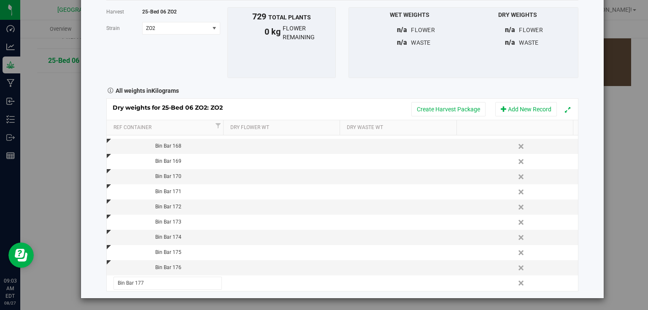
click at [587, 138] on div "Harvest log Done Harvest 25-Bed 06 ZO2 [GEOGRAPHIC_DATA] ZO2 Select strain ZO2 …" at bounding box center [342, 131] width 522 height 333
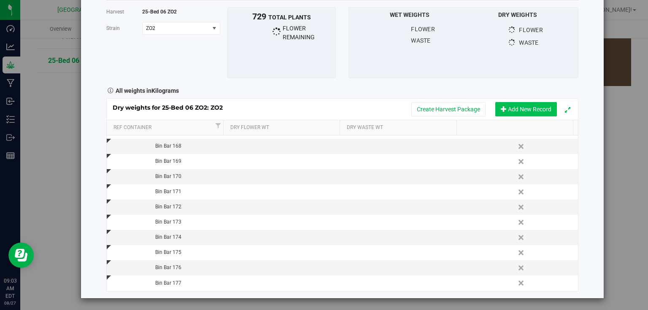
click at [516, 103] on button "Add New Record" at bounding box center [526, 109] width 62 height 14
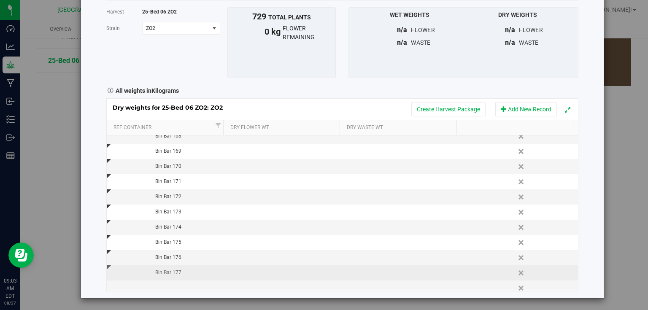
scroll to position [300, 0]
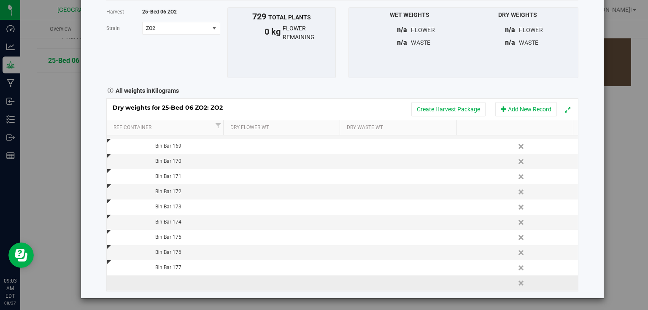
click at [162, 287] on td at bounding box center [166, 282] width 118 height 15
type input "Bin Bar 178"
click at [600, 181] on div "Harvest log Done Harvest 25-Bed 06 ZO2 [GEOGRAPHIC_DATA] ZO2 Select strain ZO2 …" at bounding box center [327, 155] width 654 height 310
click at [540, 108] on button "Add New Record" at bounding box center [526, 109] width 62 height 14
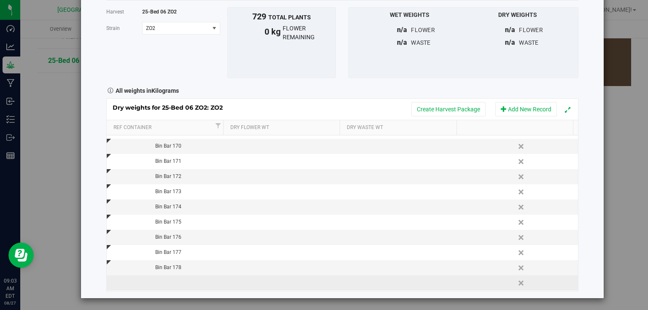
click at [178, 285] on td at bounding box center [166, 282] width 118 height 15
type input "Bin Bar 179"
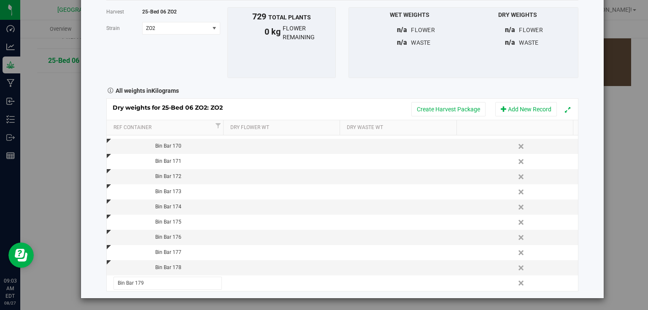
click at [584, 159] on div "Harvest log Done Harvest 25-Bed 06 ZO2 [GEOGRAPHIC_DATA] ZO2 Select strain ZO2 …" at bounding box center [342, 131] width 522 height 333
click at [535, 108] on button "Add New Record" at bounding box center [526, 109] width 62 height 14
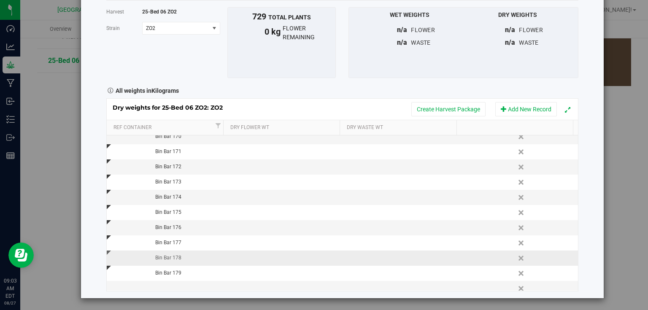
scroll to position [331, 0]
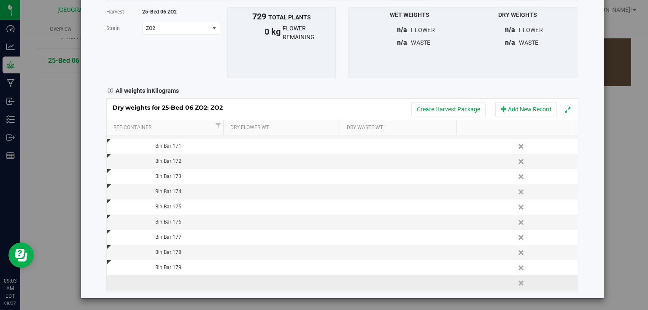
click at [168, 287] on td at bounding box center [166, 282] width 118 height 15
type input "Bin Bar 180"
click at [579, 186] on div "Harvest log Done Harvest 25-Bed 06 ZO2 [GEOGRAPHIC_DATA] ZO2 Select strain ZO2 …" at bounding box center [342, 131] width 522 height 333
click at [523, 114] on button "Add New Record" at bounding box center [526, 109] width 62 height 14
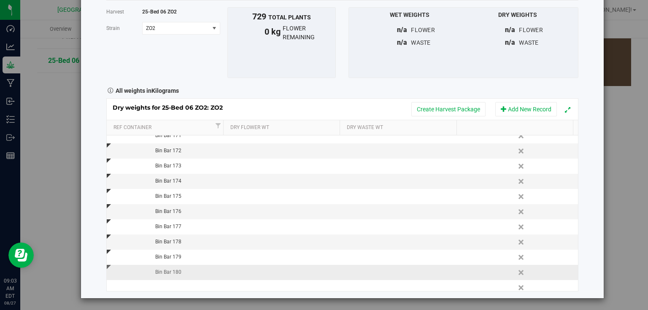
scroll to position [346, 0]
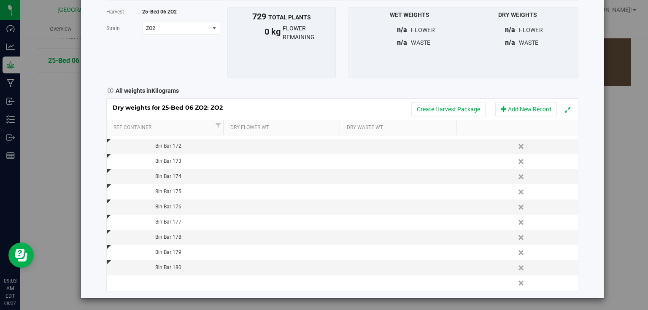
click at [174, 290] on div "Dry weights for 25-Bed 06 ZO2: ZO2 Create Harvest Package Add New Record Ref Co…" at bounding box center [342, 194] width 472 height 193
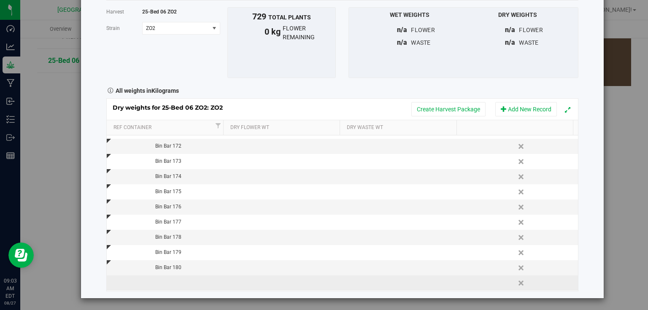
click at [188, 282] on td at bounding box center [166, 282] width 118 height 15
type input "Bin Bar 181"
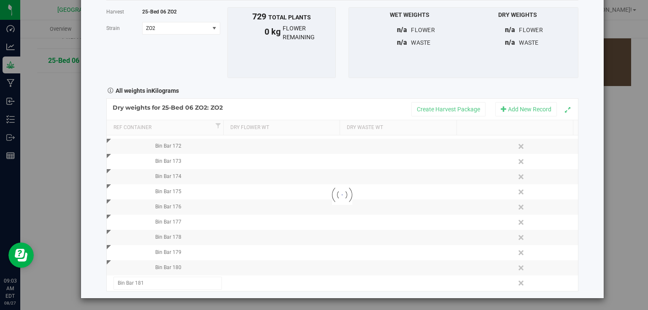
click at [581, 213] on div "Harvest log Done Harvest 25-Bed 06 ZO2 [GEOGRAPHIC_DATA] ZO2 Select strain ZO2 …" at bounding box center [342, 131] width 522 height 333
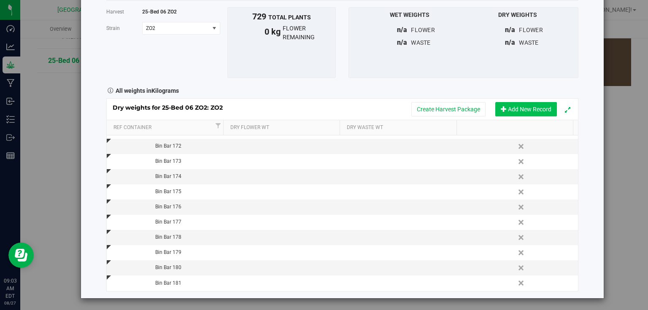
click at [507, 112] on button "Add New Record" at bounding box center [526, 109] width 62 height 14
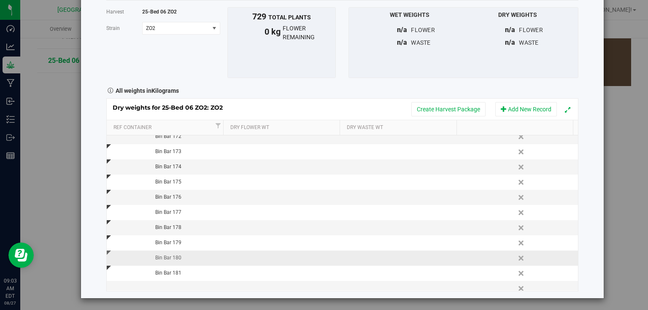
scroll to position [361, 0]
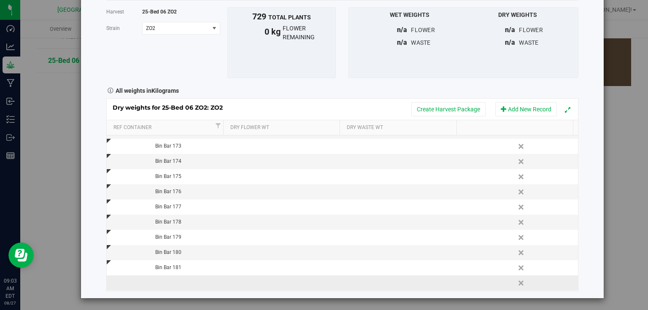
click at [177, 280] on td at bounding box center [166, 282] width 118 height 15
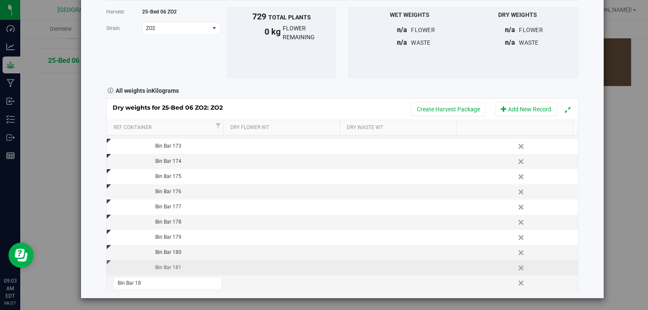
type input "Bin Bar 182"
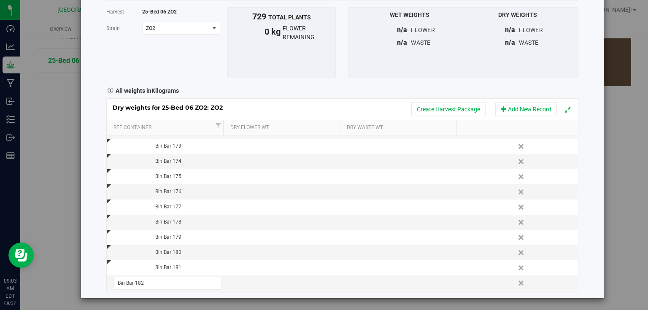
click at [591, 241] on div "Harvest log Done Harvest 25-Bed 06 ZO2 [GEOGRAPHIC_DATA] ZO2 Select strain ZO2 …" at bounding box center [342, 131] width 522 height 333
click at [534, 108] on button "Add New Record" at bounding box center [526, 109] width 62 height 14
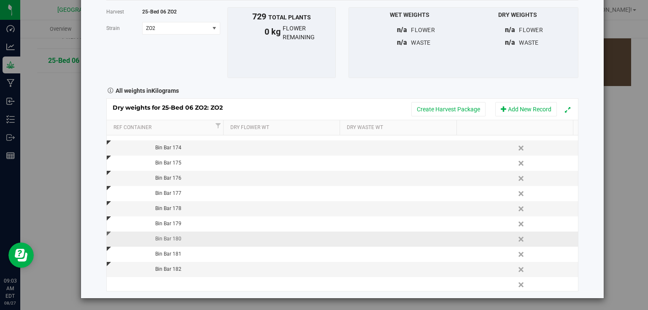
scroll to position [376, 0]
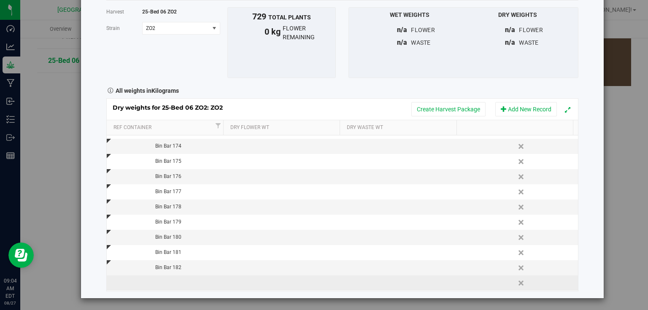
click at [176, 282] on td at bounding box center [166, 282] width 118 height 15
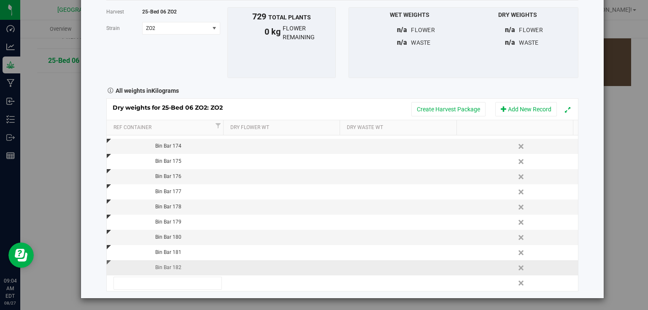
type input "Bin Bar 149"
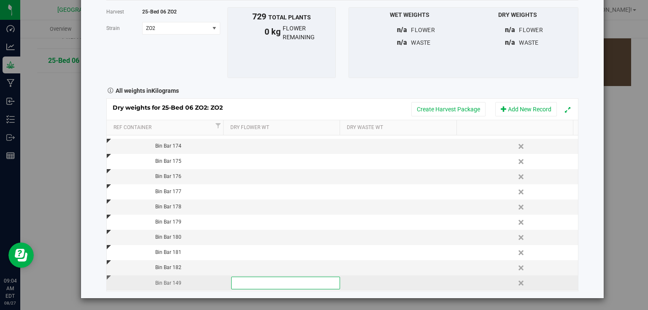
click at [172, 283] on div "Bin Bar 149" at bounding box center [168, 283] width 111 height 8
type input "Bin Bar 183"
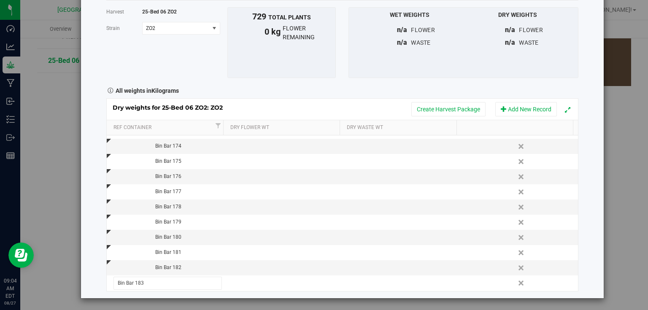
click at [588, 204] on div "Harvest log Done Harvest 25-Bed 06 ZO2 [GEOGRAPHIC_DATA] ZO2 Select strain ZO2 …" at bounding box center [342, 131] width 522 height 333
click at [530, 112] on button "Add New Record" at bounding box center [526, 109] width 62 height 14
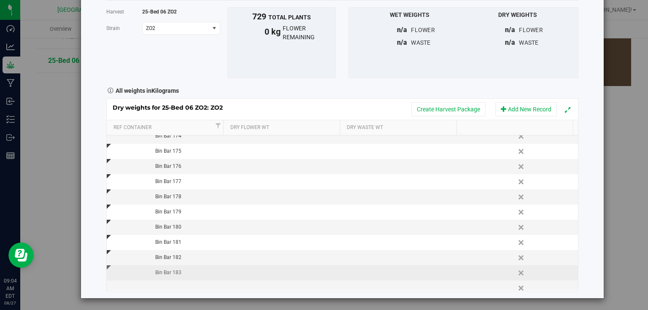
scroll to position [391, 0]
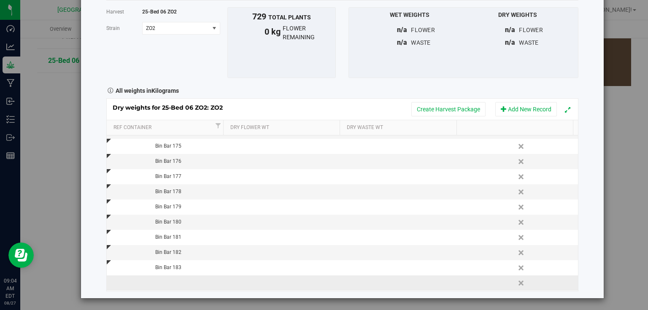
click at [175, 282] on td at bounding box center [166, 282] width 118 height 15
type input "Bin Bar 184"
click at [587, 240] on div "Harvest log Done Harvest 25-Bed 06 ZO2 [GEOGRAPHIC_DATA] ZO2 Select strain ZO2 …" at bounding box center [342, 131] width 522 height 333
click at [532, 113] on button "Add New Record" at bounding box center [526, 109] width 62 height 14
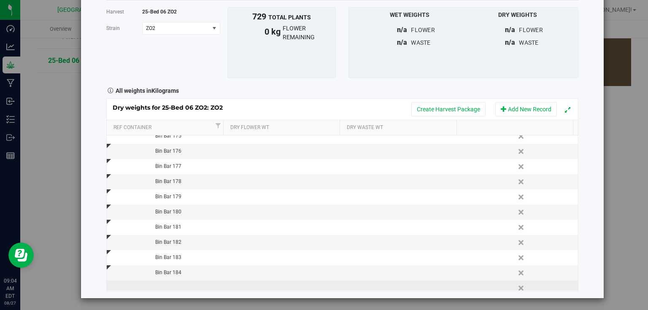
scroll to position [407, 0]
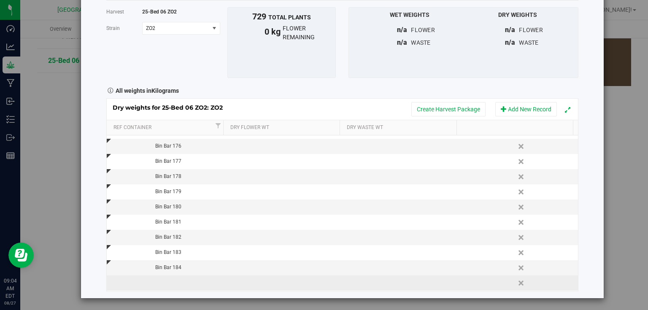
click at [165, 285] on td at bounding box center [166, 282] width 118 height 15
type input "Bin Bar 185"
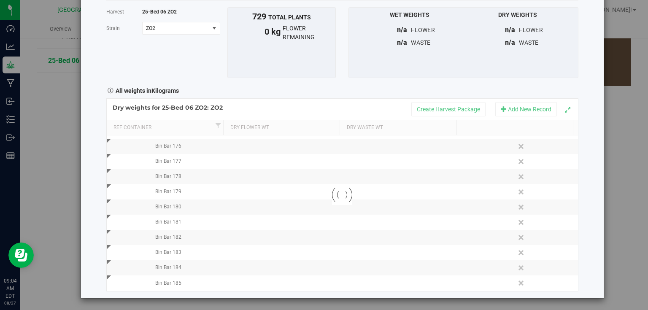
click at [579, 236] on div "Harvest log Done Harvest 25-Bed 06 ZO2 [GEOGRAPHIC_DATA] ZO2 Select strain ZO2 …" at bounding box center [342, 131] width 522 height 333
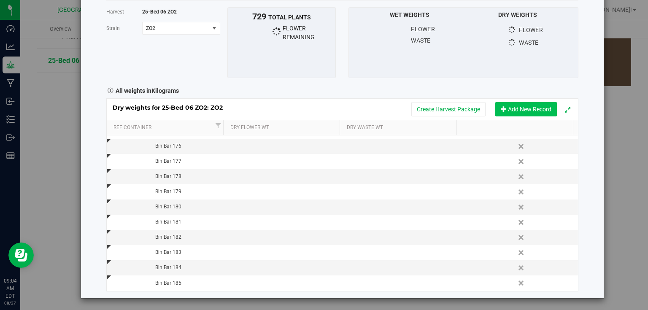
click at [533, 112] on button "Add New Record" at bounding box center [526, 109] width 62 height 14
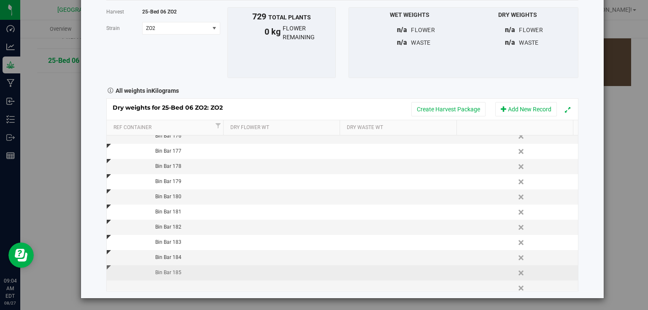
scroll to position [422, 0]
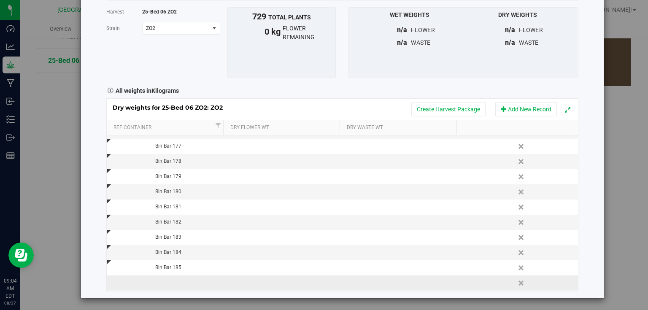
click at [175, 285] on td at bounding box center [166, 282] width 118 height 15
type input "Bin Bar 186"
click at [582, 230] on div "Harvest log Done Harvest 25-Bed 06 ZO2 [GEOGRAPHIC_DATA] ZO2 Select strain ZO2 …" at bounding box center [342, 131] width 522 height 333
click at [529, 106] on button "Add New Record" at bounding box center [526, 109] width 62 height 14
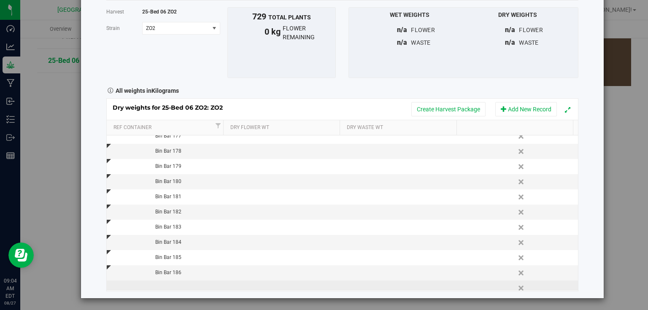
scroll to position [437, 0]
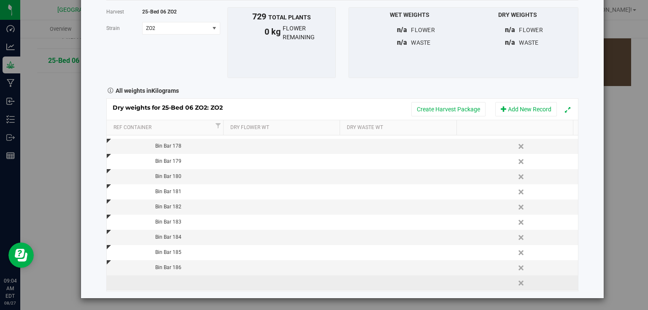
click at [174, 284] on td at bounding box center [166, 282] width 118 height 15
type input "Bin Bar 187"
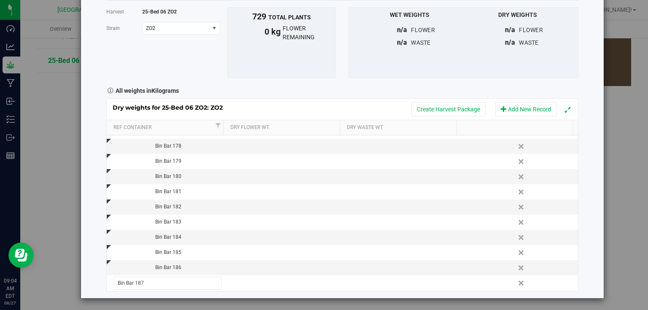
click at [584, 238] on div "Harvest log Done Harvest 25-Bed 06 ZO2 [GEOGRAPHIC_DATA] ZO2 Select strain ZO2 …" at bounding box center [342, 131] width 522 height 333
click at [531, 106] on button "Add New Record" at bounding box center [526, 109] width 62 height 14
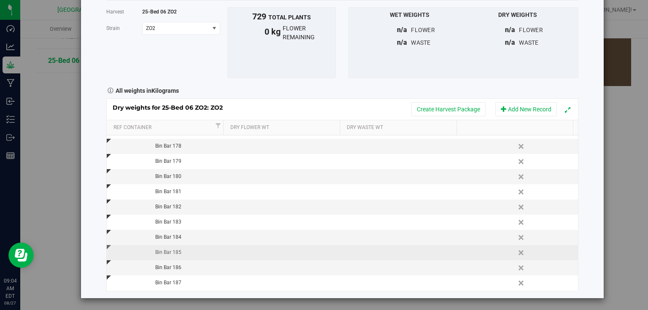
scroll to position [452, 0]
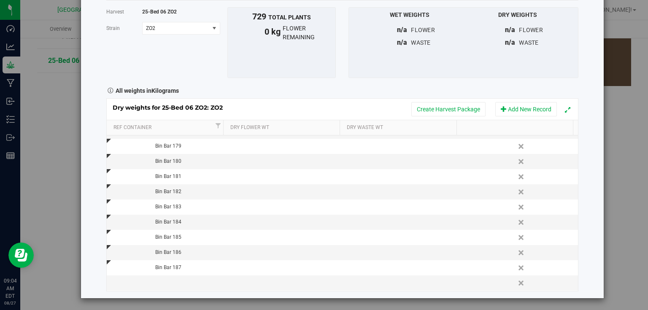
click at [163, 290] on div "Harvest 25-Bed 06 ZO2 [GEOGRAPHIC_DATA] ZO2 Select strain ZO2 To bulk upload tr…" at bounding box center [342, 149] width 472 height 298
click at [169, 285] on td at bounding box center [166, 282] width 118 height 15
type input "Bin Bar 188"
click at [584, 220] on div "Harvest log Done Harvest 25-Bed 06 ZO2 [GEOGRAPHIC_DATA] ZO2 Select strain ZO2 …" at bounding box center [342, 131] width 522 height 333
click at [521, 108] on button "Add New Record" at bounding box center [526, 109] width 62 height 14
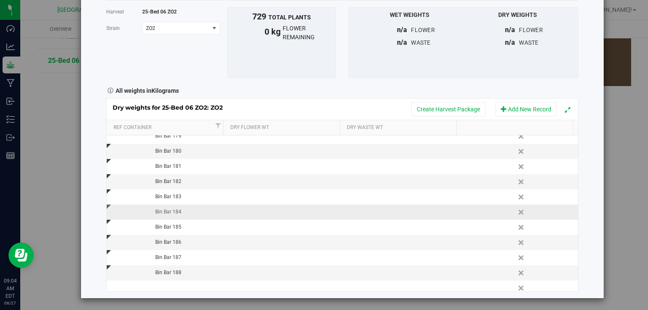
scroll to position [467, 0]
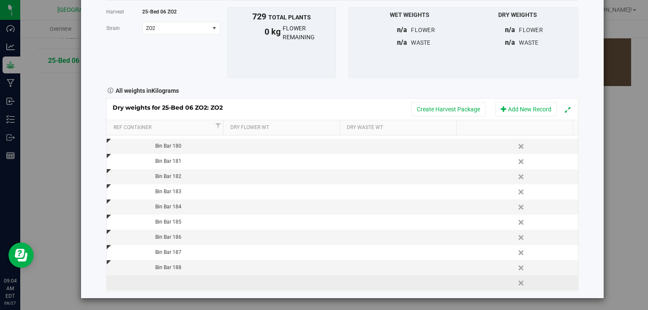
click at [192, 287] on td at bounding box center [166, 282] width 118 height 15
type input "Bin Bar 189"
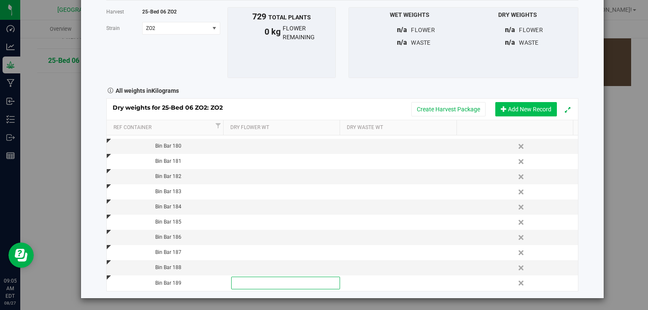
click at [530, 110] on button "Add New Record" at bounding box center [526, 109] width 62 height 14
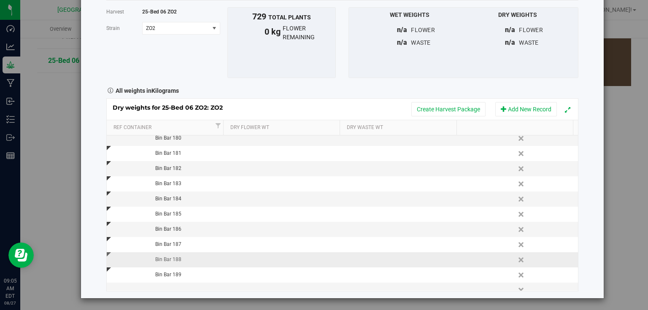
scroll to position [482, 0]
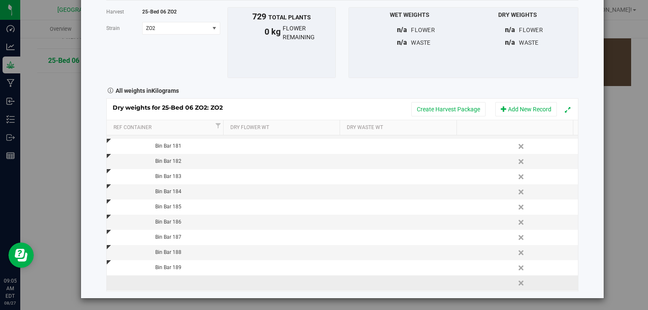
click at [181, 282] on td at bounding box center [166, 282] width 118 height 15
type input "Bin Bar 190"
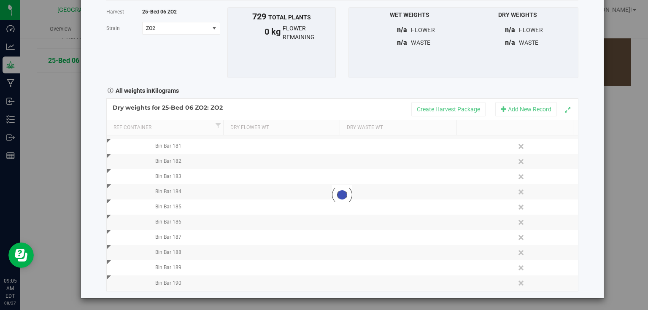
click at [576, 202] on div "Harvest log Done Harvest 25-Bed 06 ZO2 [GEOGRAPHIC_DATA] ZO2 Select strain ZO2 …" at bounding box center [342, 131] width 522 height 333
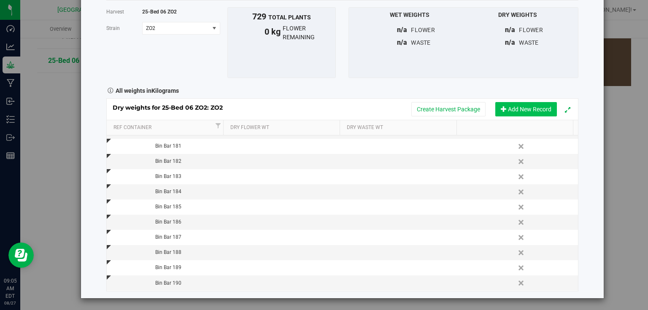
click at [533, 107] on button "Add New Record" at bounding box center [526, 109] width 62 height 14
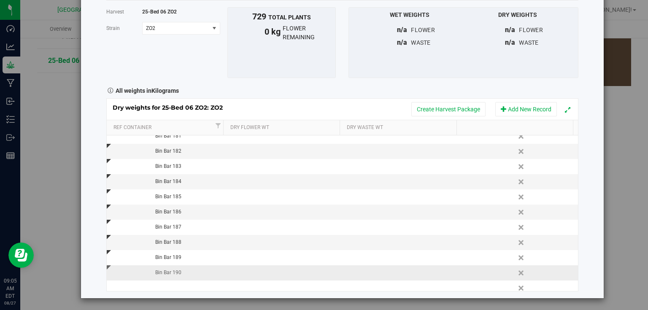
scroll to position [498, 0]
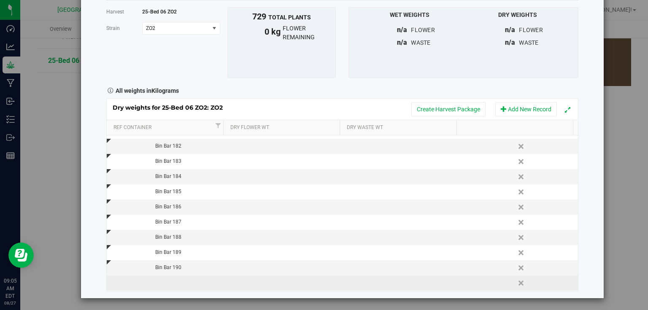
click at [176, 281] on td at bounding box center [166, 282] width 118 height 15
type input "Bin Bar 191"
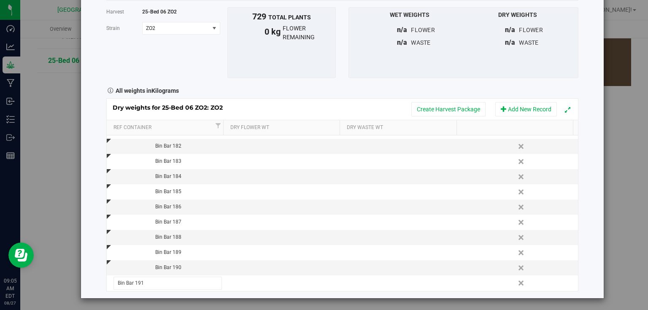
click at [586, 233] on div "Harvest log Done Harvest 25-Bed 06 ZO2 [GEOGRAPHIC_DATA] ZO2 Select strain ZO2 …" at bounding box center [342, 131] width 522 height 333
click at [499, 112] on button "Add New Record" at bounding box center [526, 109] width 62 height 14
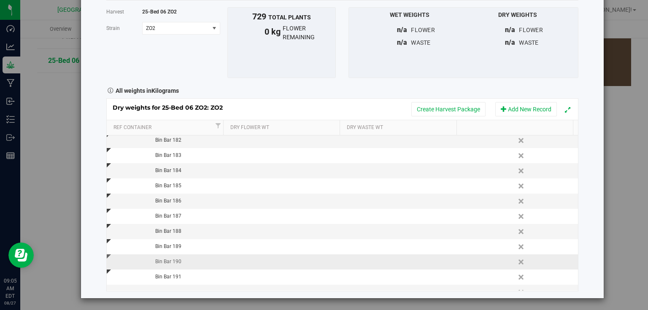
scroll to position [513, 0]
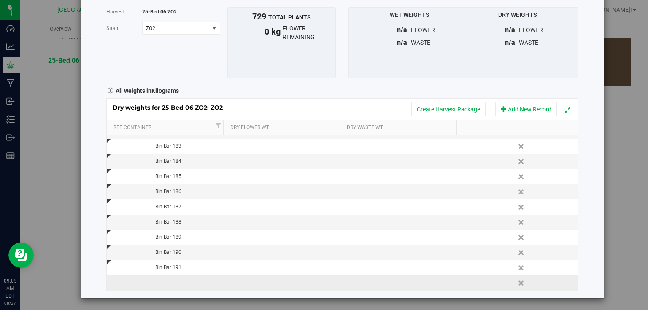
click at [180, 283] on td at bounding box center [166, 282] width 118 height 15
type input "Bin Bar 192"
click at [587, 221] on div "Harvest log Done Harvest 25-Bed 06 ZO2 [GEOGRAPHIC_DATA] ZO2 Select strain ZO2 …" at bounding box center [342, 131] width 522 height 333
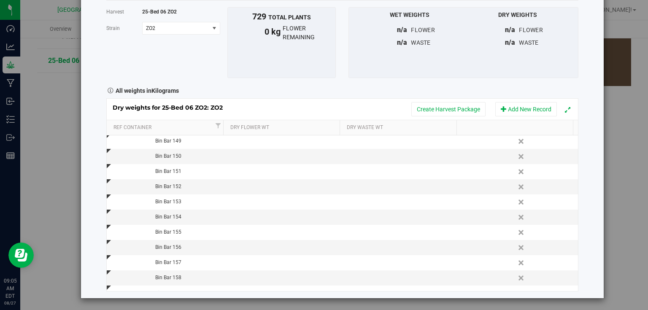
scroll to position [0, 0]
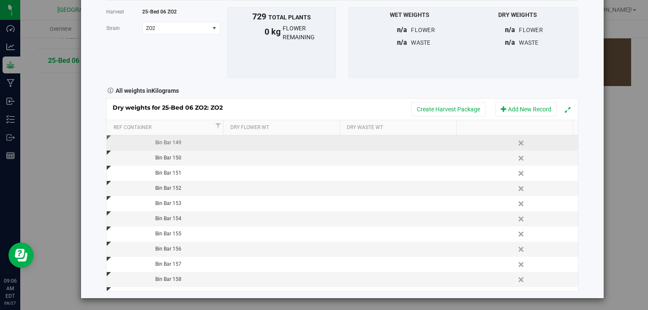
click at [257, 147] on td at bounding box center [283, 142] width 118 height 15
type input "1.376"
type input "0.430"
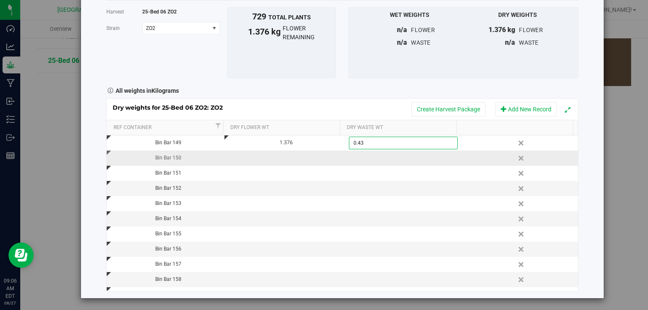
click at [288, 158] on div "Dry weights for 25-Bed 06 ZO2: ZO2 Create Harvest Package Add New Record Ref Co…" at bounding box center [342, 194] width 472 height 193
click at [288, 158] on td at bounding box center [283, 158] width 118 height 15
type input "1.212"
type input "0.369"
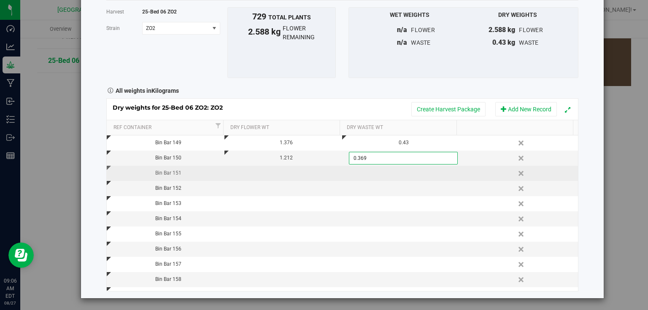
click at [287, 170] on div "Dry weights for 25-Bed 06 ZO2: ZO2 Create Harvest Package Add New Record Ref Co…" at bounding box center [342, 194] width 472 height 193
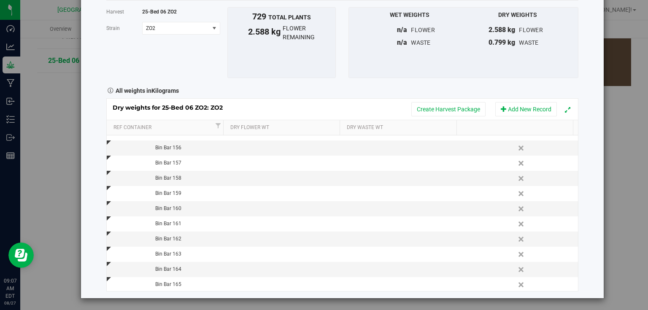
scroll to position [135, 0]
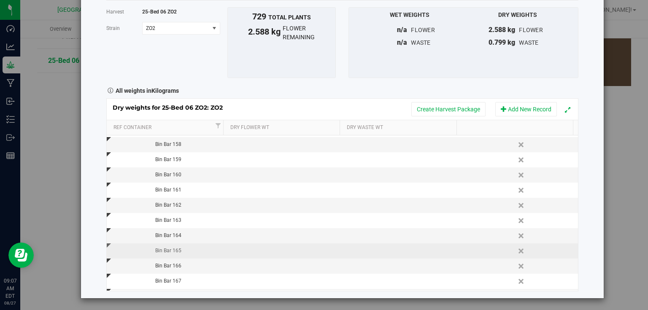
click at [229, 251] on td at bounding box center [283, 250] width 118 height 15
type input "0.600"
type input "0.193"
click at [271, 231] on td at bounding box center [283, 235] width 118 height 15
type input "0.898"
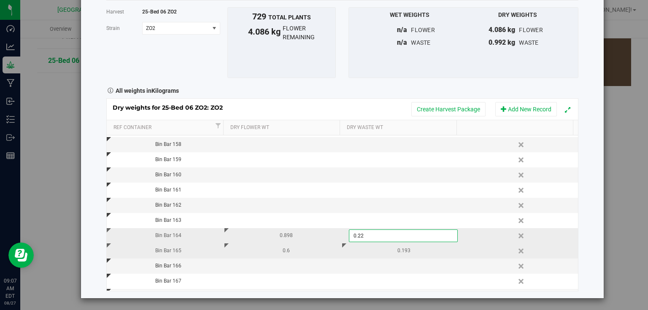
type input "0.229"
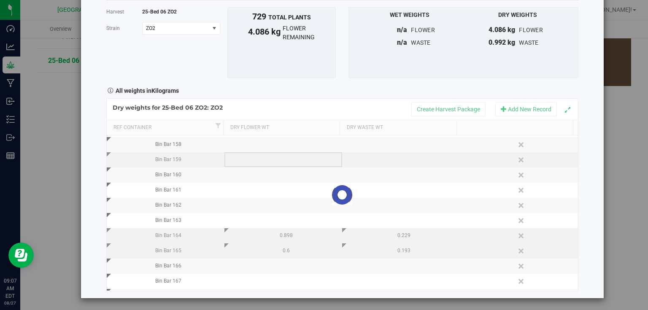
click at [244, 156] on div "Loading... Dry weights for 25-Bed 06 ZO2: ZO2 Create Harvest Package Add New Re…" at bounding box center [342, 194] width 472 height 193
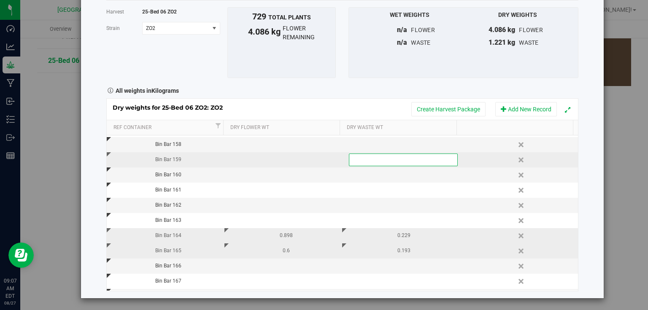
click at [247, 152] on td at bounding box center [283, 159] width 118 height 15
type input "0.703"
type input "0.205"
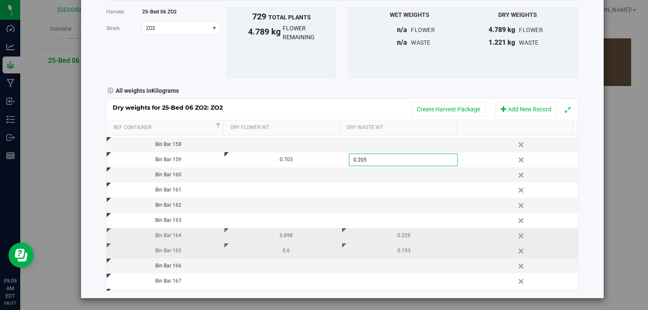
scroll to position [0, 0]
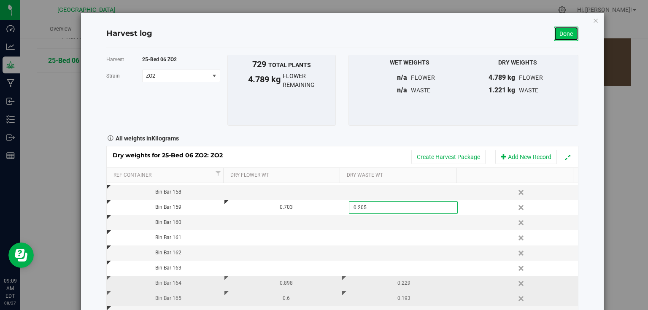
click at [572, 34] on link "Done" at bounding box center [566, 34] width 24 height 14
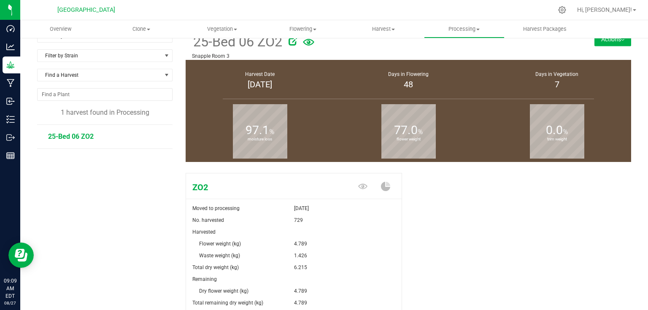
scroll to position [92, 0]
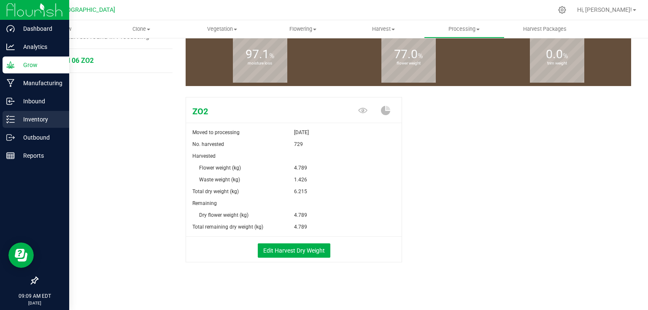
click at [9, 113] on div "Inventory" at bounding box center [36, 119] width 67 height 17
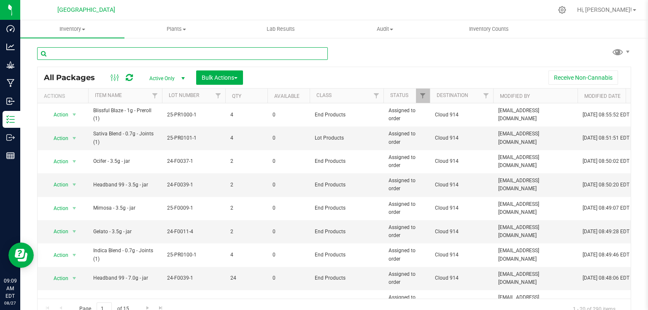
drag, startPoint x: 62, startPoint y: 92, endPoint x: 119, endPoint y: 52, distance: 69.3
click at [119, 52] on input "text" at bounding box center [182, 53] width 291 height 13
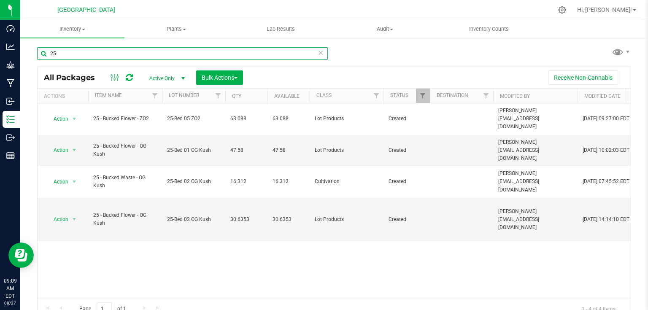
type input "2"
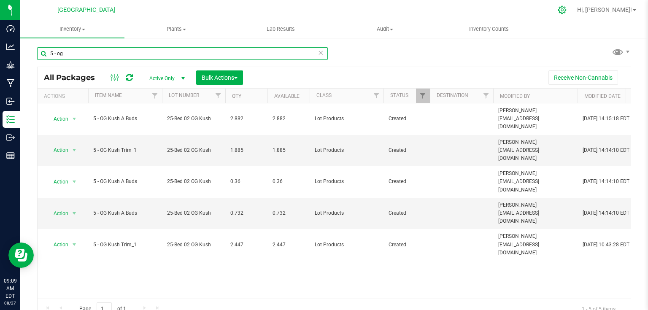
type input "5 - og"
click at [566, 11] on icon at bounding box center [562, 10] width 8 height 8
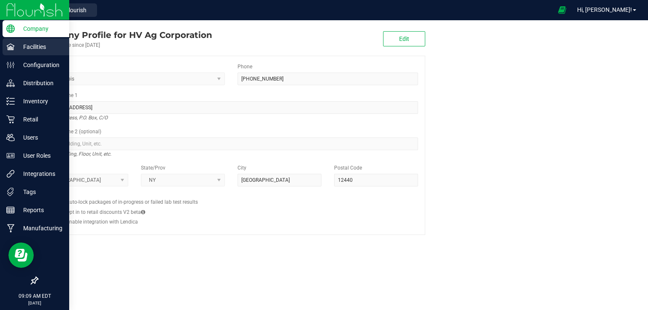
click at [48, 46] on p "Facilities" at bounding box center [40, 47] width 51 height 10
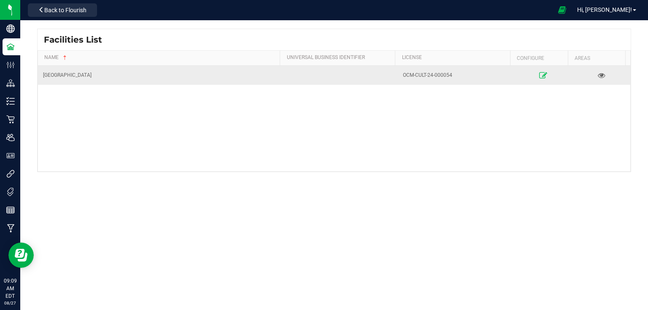
click at [539, 76] on icon at bounding box center [543, 75] width 8 height 6
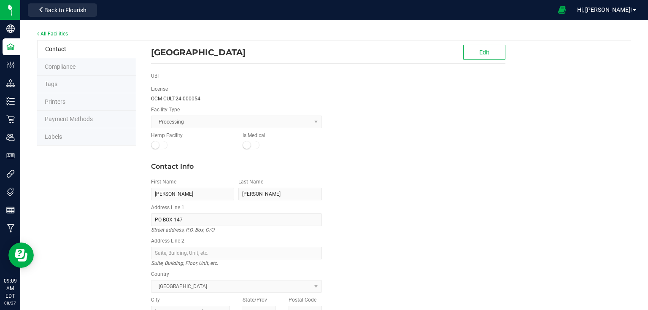
click at [61, 136] on span "Labels" at bounding box center [53, 136] width 17 height 7
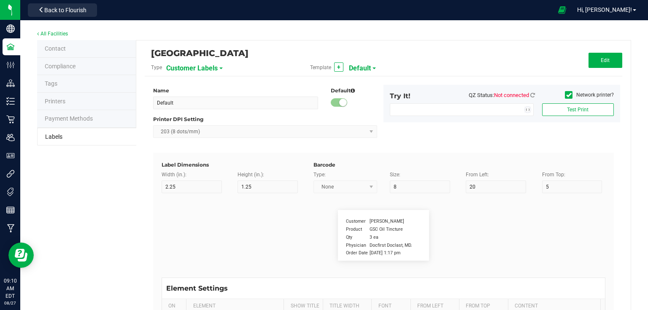
click at [216, 67] on span "Customer Labels" at bounding box center [191, 68] width 51 height 14
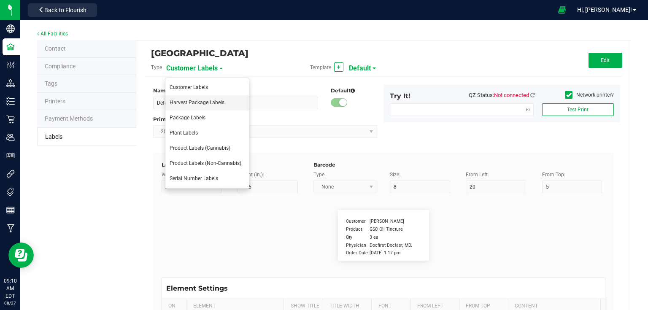
click at [229, 107] on li "Harvest Package Labels" at bounding box center [206, 102] width 83 height 15
type input "4"
type input "3"
type input "5"
type input "40"
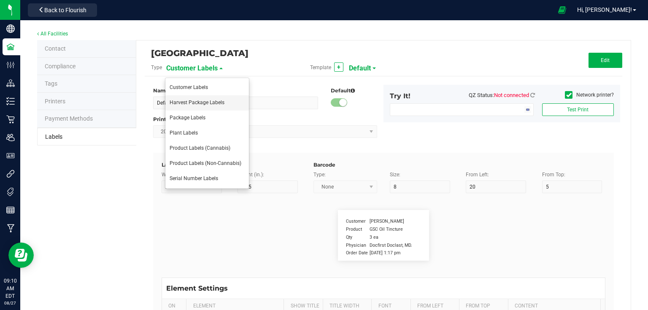
type input "Package ID"
type input "25"
type input "10"
type input "CADMODS-20200420-096"
type input "SKU Name"
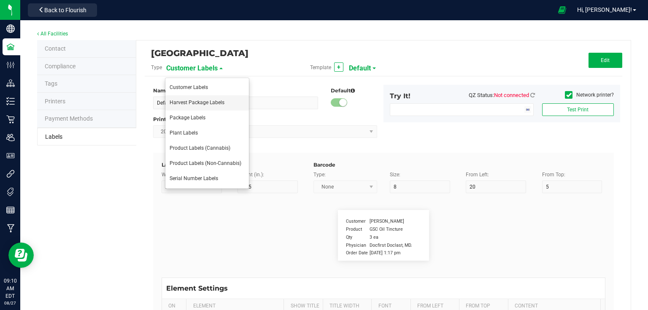
type input "25"
type input "10"
type input "Gelato Pen"
type input "Strain"
type input "25"
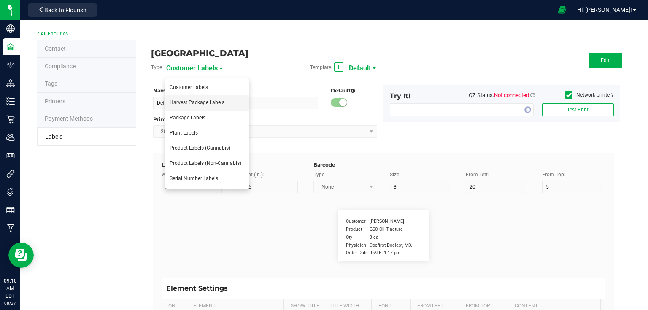
type input "10"
type input "Gelato"
type input "Size"
type input "25"
type input "10"
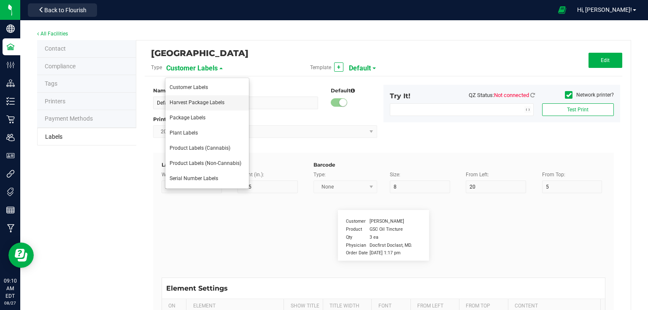
type input "44 ea"
type input "Harvest"
type input "25"
type input "10"
type input "GELATO-20200420"
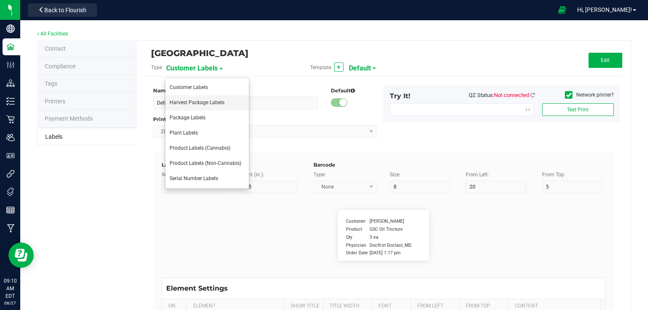
type input "Package Date"
type input "25"
type input "10"
type input "30"
type input "[DATE] 10:14pm"
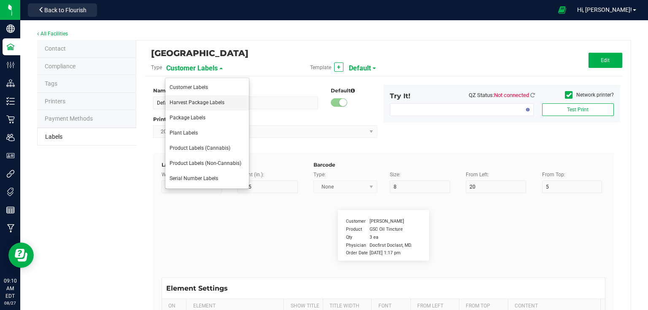
type input "Harvest Date"
type input "25"
type input "10"
type input "25"
type input "[DATE]"
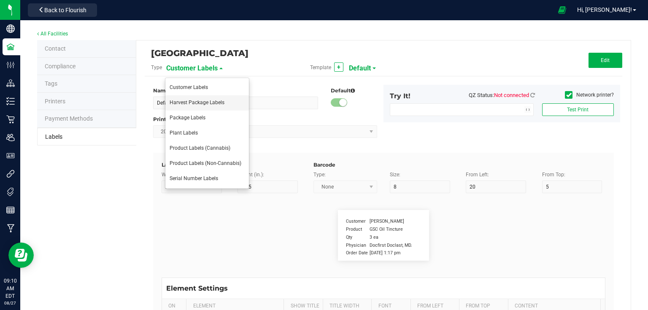
type input "Lot Number"
type input "25"
type input "10"
type input "35"
type input "LOT918234"
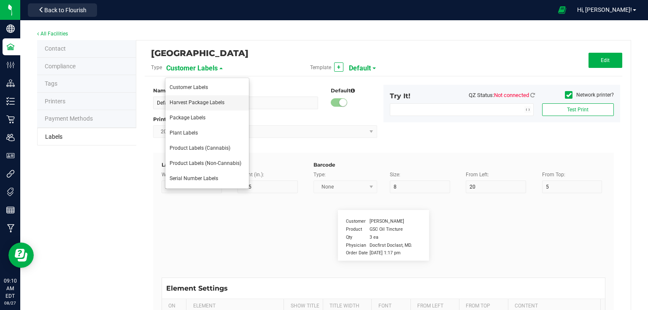
type input "Ref Field 1"
type input "25"
type input "10"
type input "35"
type input "Ref Field 1 Value"
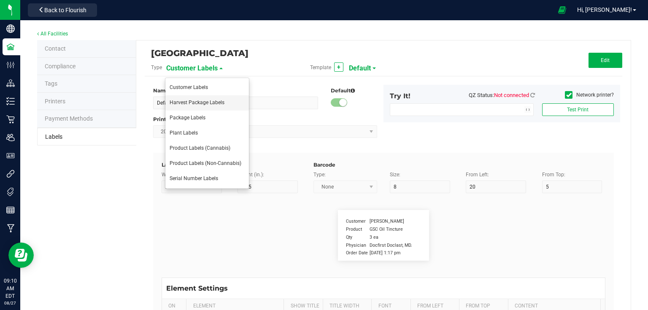
type input "Ref Field 2"
type input "25"
type input "10"
type input "35"
type input "Ref Field 2 Value"
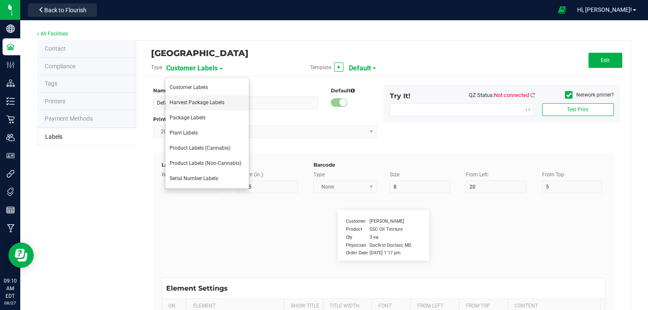
type input "Ref Field 3"
type input "25"
type input "10"
type input "35"
type input "Ref Field 3 Value"
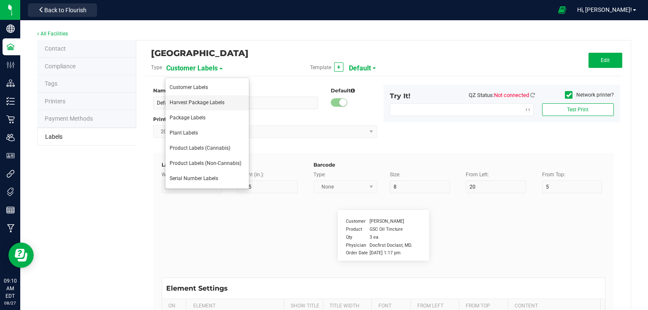
type input "Item Ref Field 1"
type input "25"
type input "10"
type input "35"
type input "Item Ref Field 1 Value"
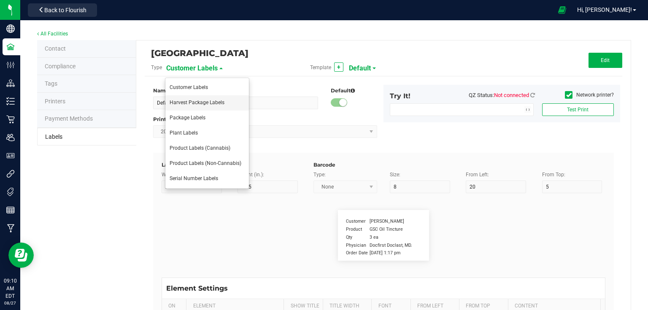
type input "Item Ref Field 2"
type input "25"
type input "10"
type input "35"
type input "Item Ref Field 2 Value"
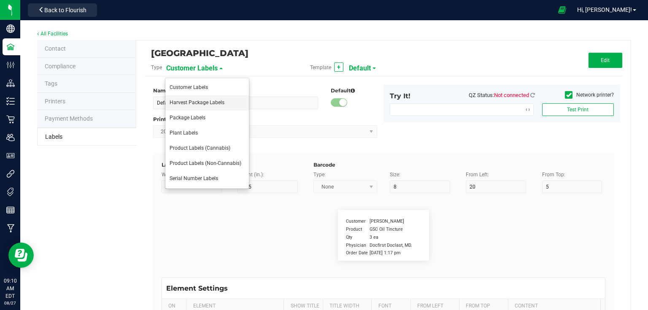
type input "Item Ref Field 3"
type input "25"
type input "10"
type input "35"
type input "Item Ref Field 3 Value"
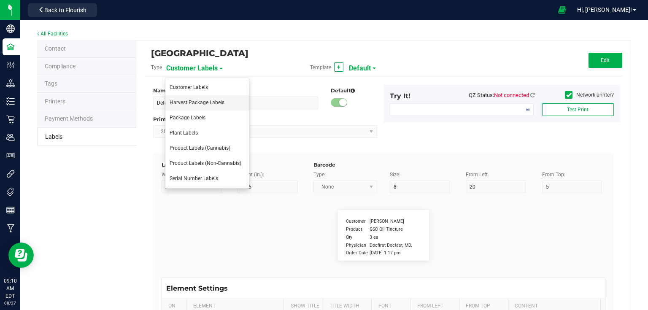
type input "Item Ref Field 4"
type input "25"
type input "10"
type input "35"
type input "Item Ref Field 4 Value"
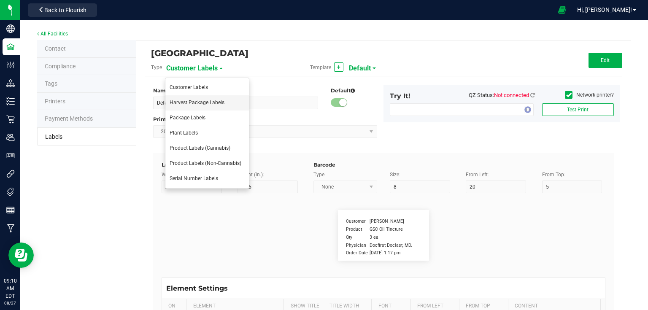
type input "Item Ref Field 5"
type input "25"
type input "10"
type input "35"
type input "Item Ref Field 5 Value"
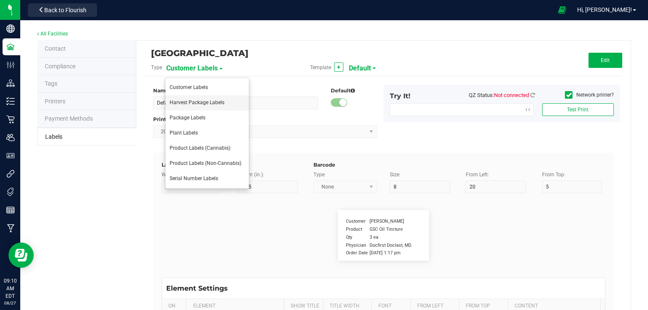
type input "NDC Number"
type input "25"
type input "10"
type input "35"
type input "[PHONE_NUMBER]"
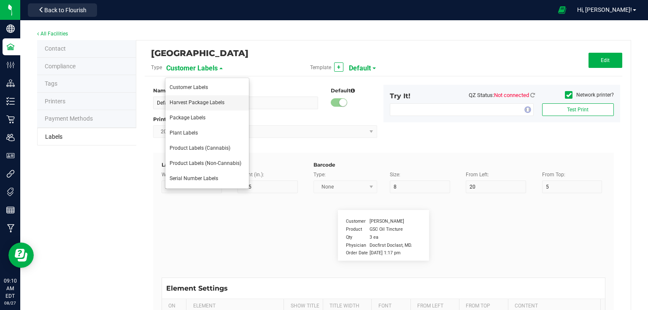
type input "Number of Servings"
type input "25"
type input "10"
type input "35"
type input "4 servings/item"
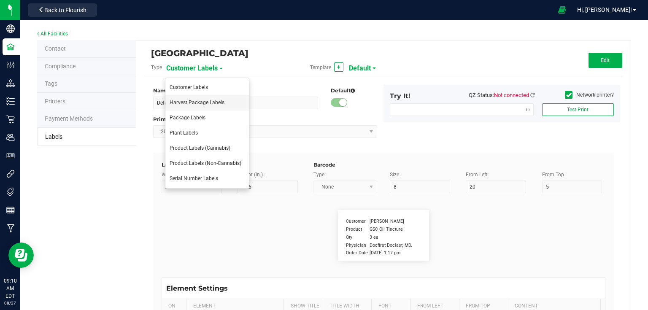
type input "Serving Size"
type input "25"
type input "10"
type input "35"
type input "1 cup"
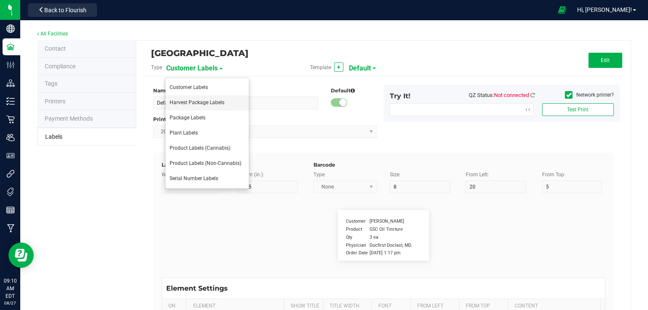
type input "Serving Size (Grams)"
type input "25"
type input "10"
type input "35"
type input "4 g"
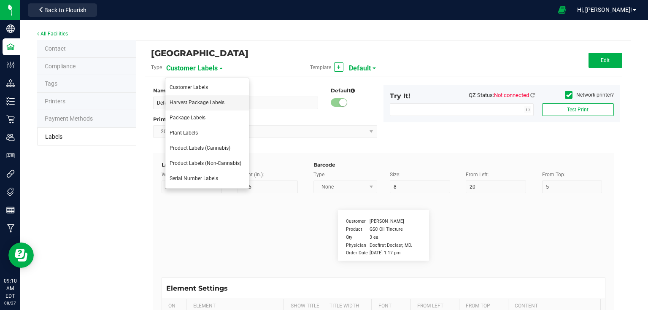
type input "Item Ingredients"
type input "25"
type input "10"
type input "35"
type input "Ingredient one, ingredient two"
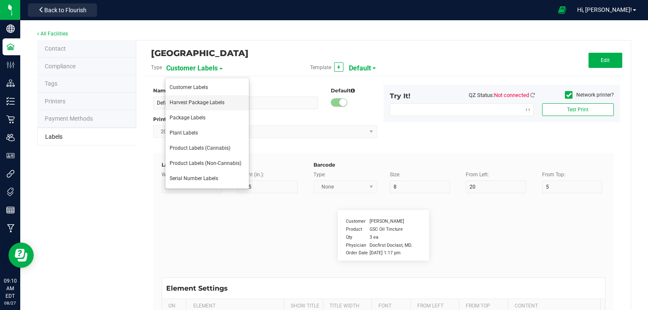
type input "Allergens"
type input "25"
type input "10"
type input "35"
type input "Tree Nuts, Soy, Wheat"
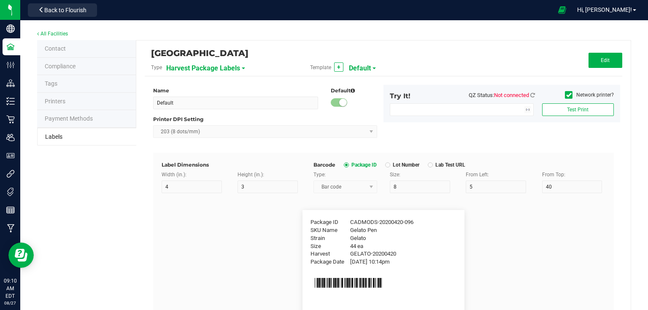
click at [243, 70] on div "Harvest Package Labels" at bounding box center [212, 67] width 93 height 15
click at [241, 69] on div "Harvest Package Labels" at bounding box center [212, 67] width 93 height 15
click at [234, 64] on span "Harvest Package Labels" at bounding box center [203, 68] width 74 height 14
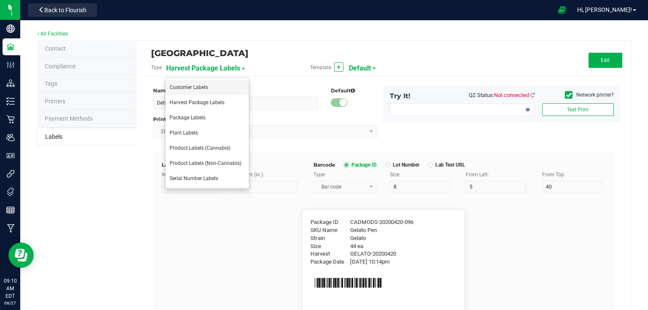
click at [191, 87] on span "Customer Labels" at bounding box center [189, 87] width 38 height 6
type input "2.25"
type input "1.25"
type input "20"
type input "5"
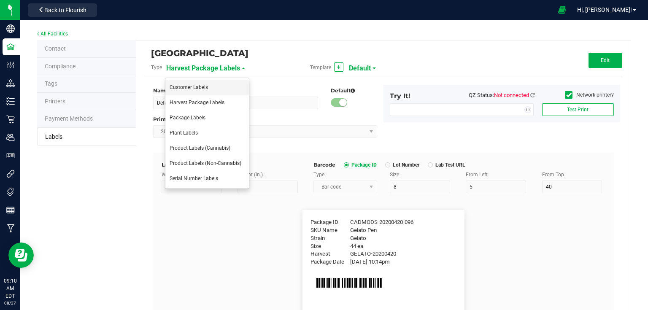
type input "Customer"
type input "15"
type input "8"
type input "[PERSON_NAME]"
type input "Product"
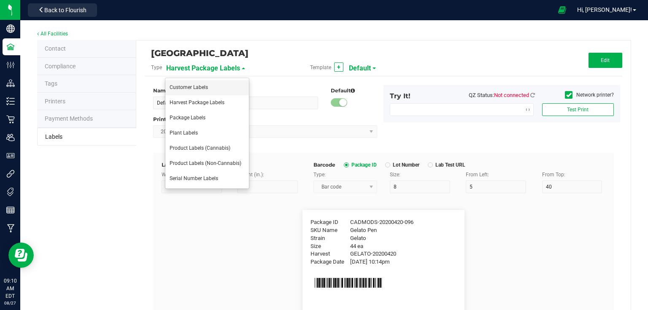
type input "15"
type input "8"
type input "GSC Oil Tincture"
type input "Qty"
type input "15"
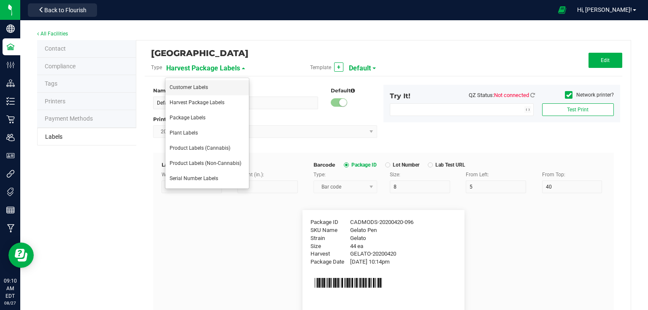
type input "8"
type input "3 ea"
type input "Physician"
type input "15"
type input "8"
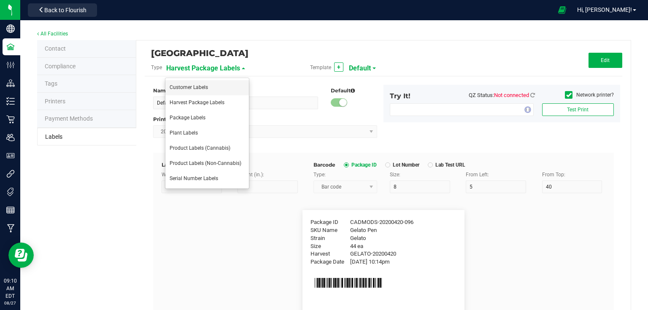
type input "Docfirst Doclast, MD."
type input "Order Date"
type input "15"
type input "8"
type input "[DATE] 1:17 pm"
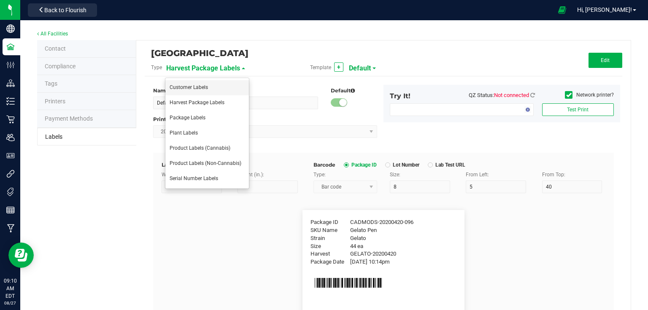
type input "Package ID"
type input "15"
type input "8"
type input "10"
type input "CADMODS-20230420-096"
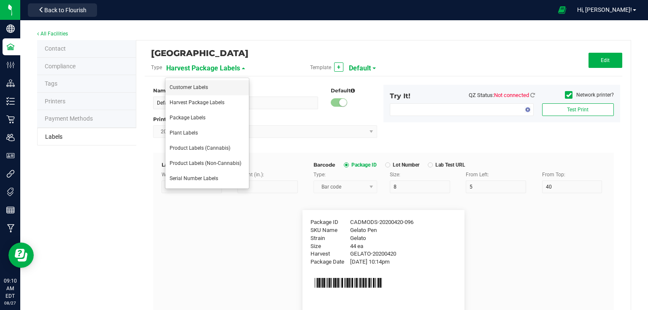
type input "Lot Number"
type input "15"
type input "8"
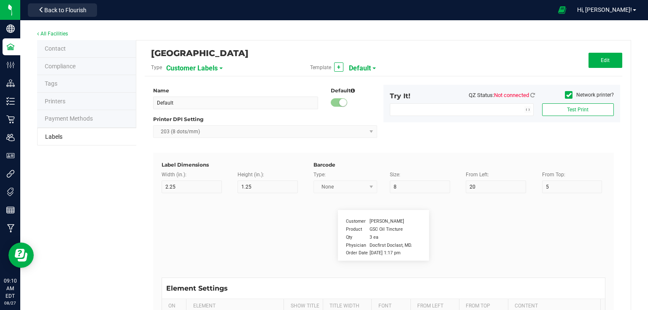
click at [218, 69] on div "Customer Labels" at bounding box center [212, 67] width 93 height 15
click at [214, 69] on span "Customer Labels" at bounding box center [191, 68] width 51 height 14
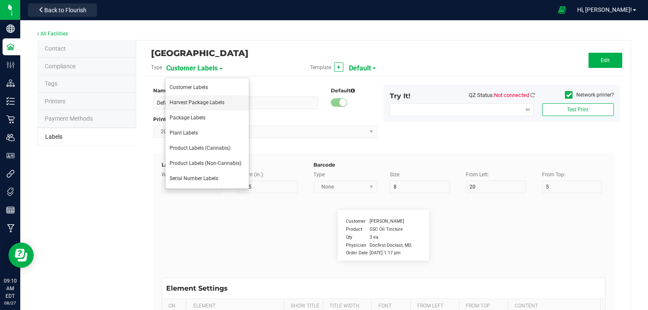
click at [194, 100] on span "Harvest Package Labels" at bounding box center [197, 103] width 55 height 6
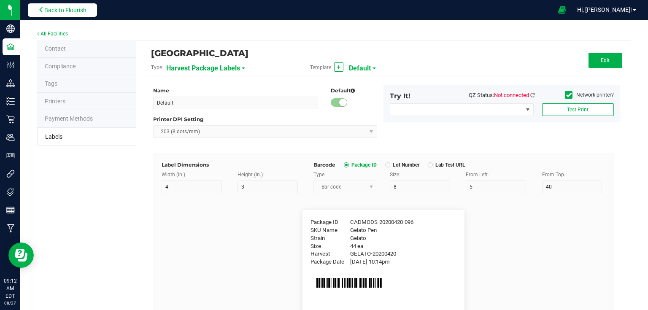
click at [71, 3] on button "Back to Flourish" at bounding box center [62, 9] width 69 height 13
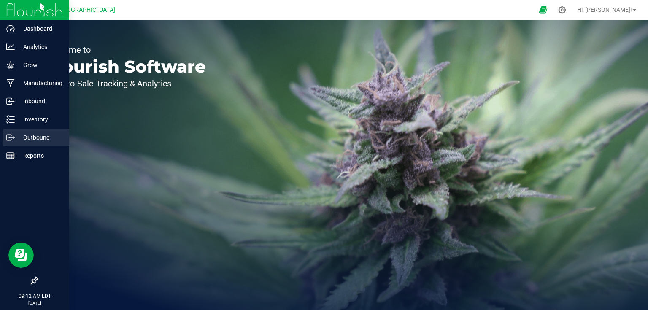
click at [23, 140] on p "Outbound" at bounding box center [40, 137] width 51 height 10
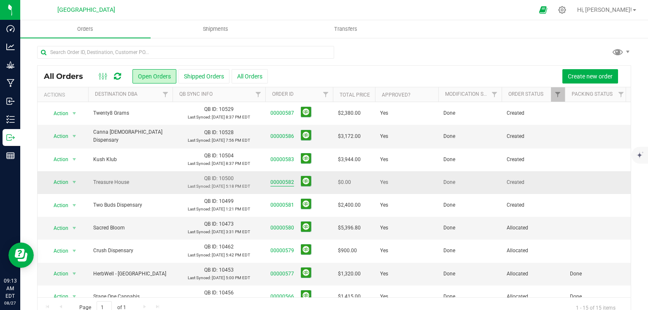
click at [288, 180] on link "00000582" at bounding box center [282, 182] width 24 height 8
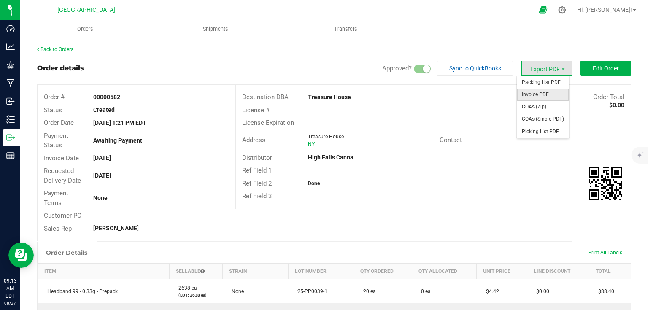
click at [540, 99] on span "Invoice PDF" at bounding box center [543, 95] width 52 height 12
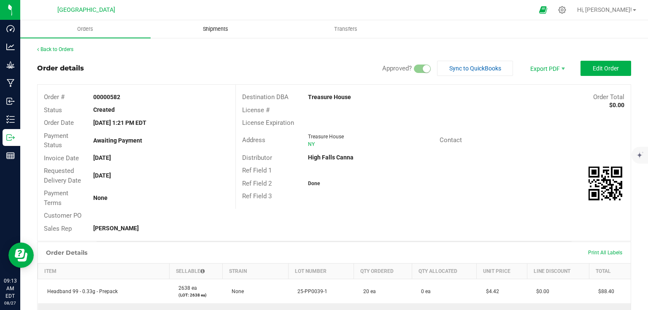
click at [210, 26] on span "Shipments" at bounding box center [215, 29] width 48 height 8
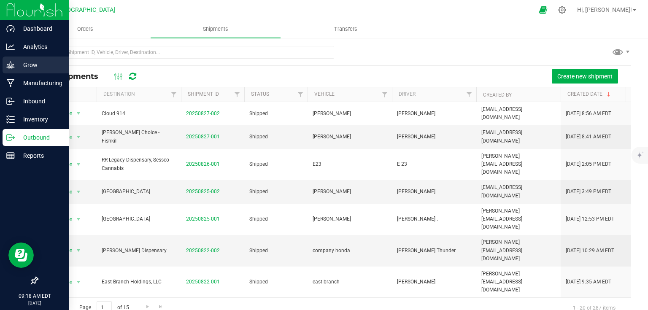
click at [15, 69] on p "Grow" at bounding box center [40, 65] width 51 height 10
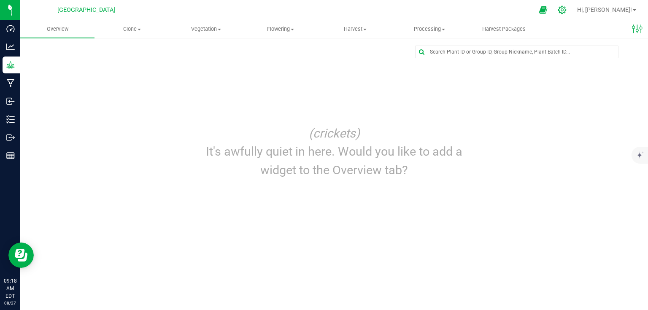
click at [568, 11] on div at bounding box center [562, 9] width 12 height 9
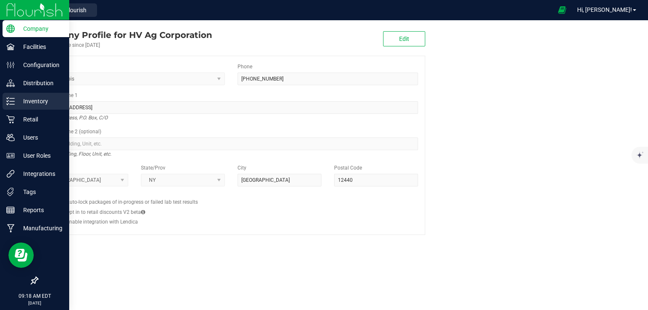
click at [14, 106] on div "Inventory" at bounding box center [36, 101] width 67 height 17
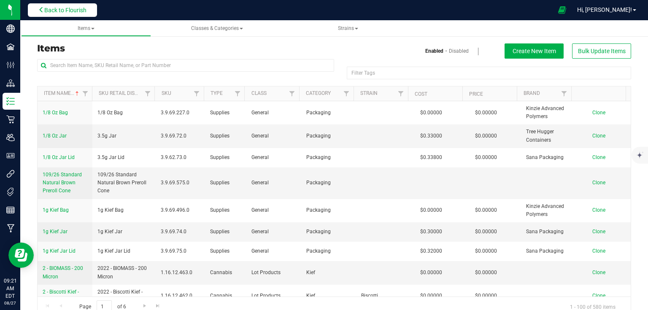
click at [59, 5] on button "Back to Flourish" at bounding box center [62, 9] width 69 height 13
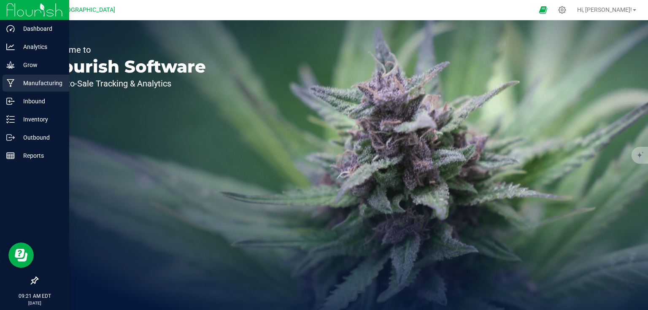
click at [31, 81] on p "Manufacturing" at bounding box center [40, 83] width 51 height 10
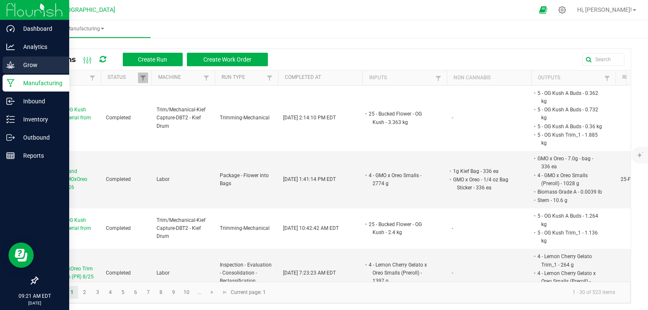
click at [55, 62] on p "Grow" at bounding box center [40, 65] width 51 height 10
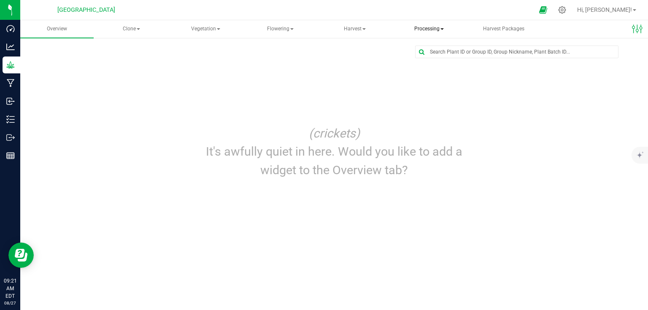
click at [431, 31] on span "Processing" at bounding box center [429, 29] width 73 height 17
click at [456, 61] on span "Processing harvests" at bounding box center [443, 60] width 78 height 7
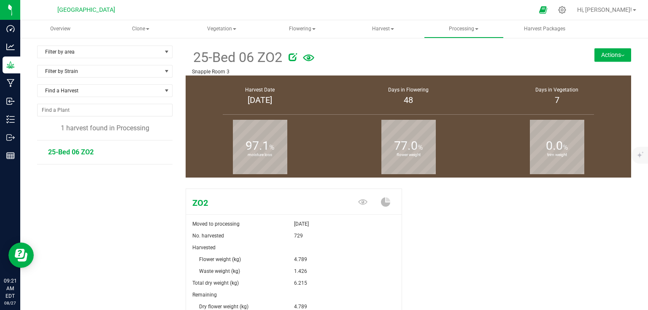
click at [79, 152] on span "25-Bed 06 ZO2" at bounding box center [71, 152] width 46 height 8
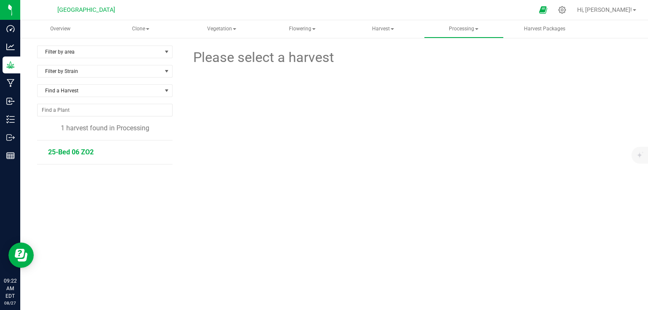
click at [89, 152] on span "25-Bed 06 ZO2" at bounding box center [71, 152] width 46 height 8
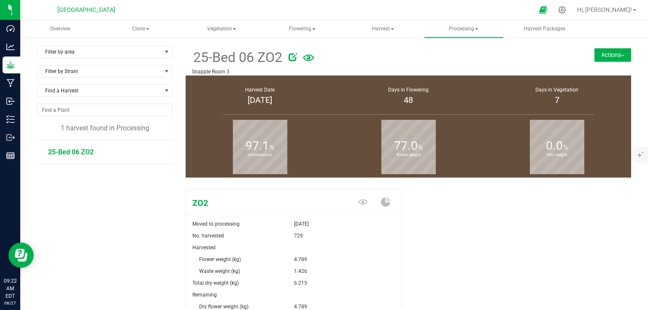
scroll to position [92, 0]
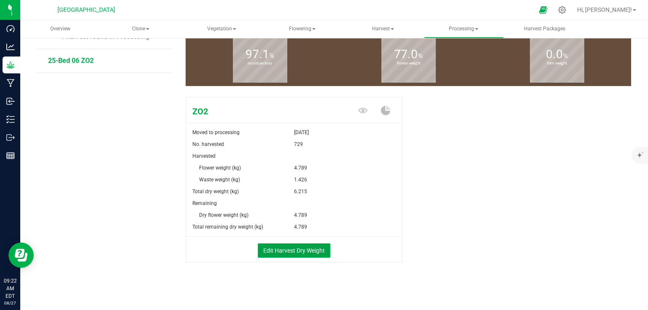
click at [326, 247] on button "Edit Harvest Dry Weight" at bounding box center [294, 250] width 73 height 14
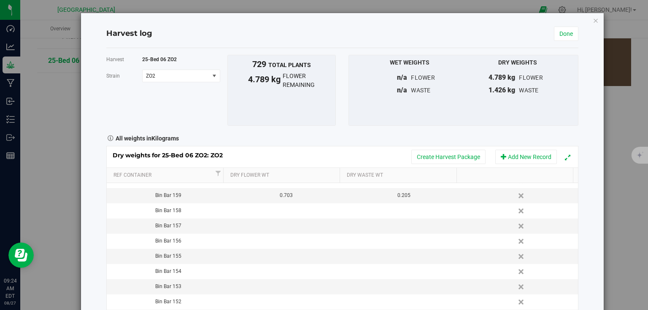
scroll to position [506, 0]
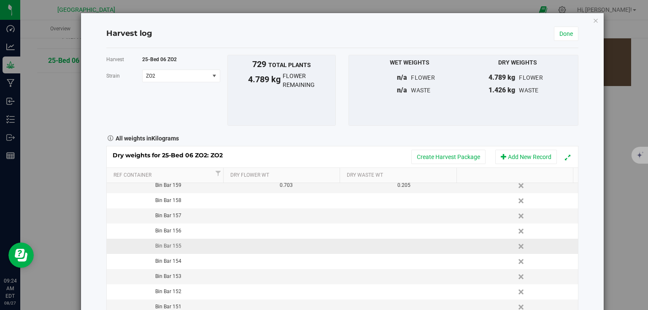
click at [288, 247] on td at bounding box center [283, 246] width 118 height 15
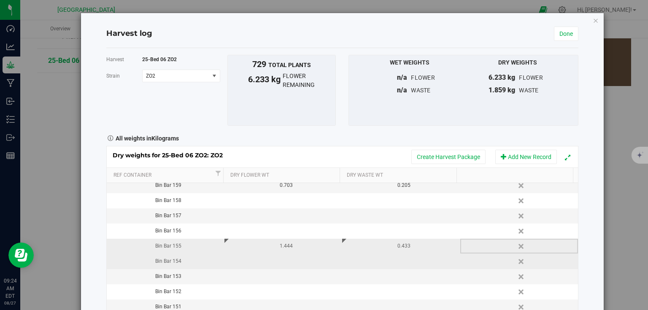
click at [291, 261] on td at bounding box center [283, 261] width 118 height 15
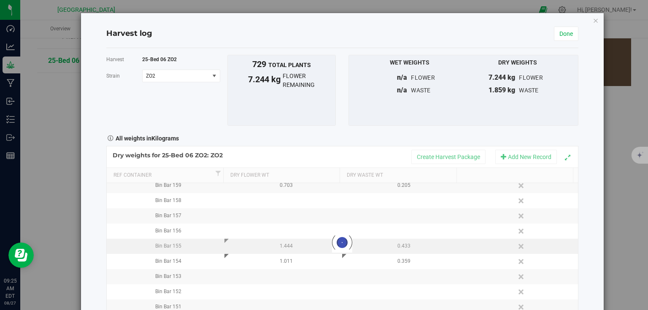
click at [594, 264] on div "Harvest log Done Harvest 25-Bed 06 ZO2 [GEOGRAPHIC_DATA] ZO2 Select strain ZO2 …" at bounding box center [342, 179] width 522 height 333
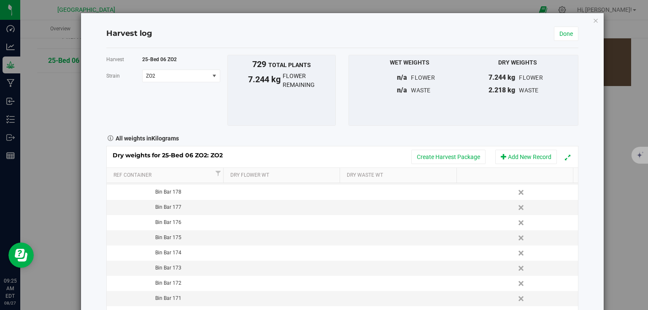
scroll to position [142, 0]
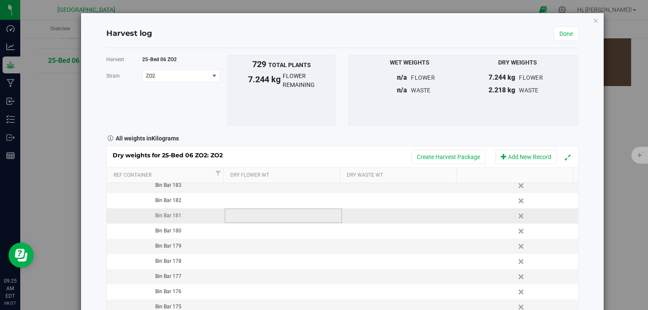
click at [288, 215] on td at bounding box center [283, 215] width 118 height 15
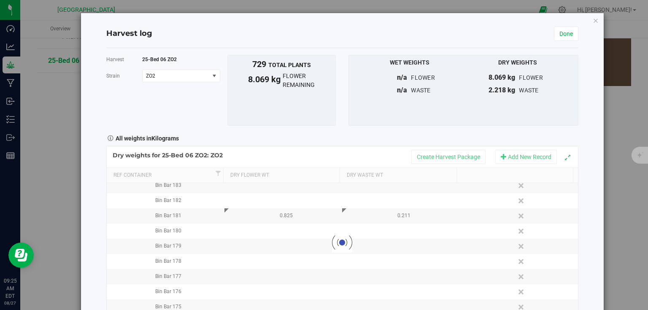
click at [578, 212] on div "Harvest log Done Harvest 25-Bed 06 ZO2 [GEOGRAPHIC_DATA] ZO2 Select strain ZO2 …" at bounding box center [342, 179] width 522 height 333
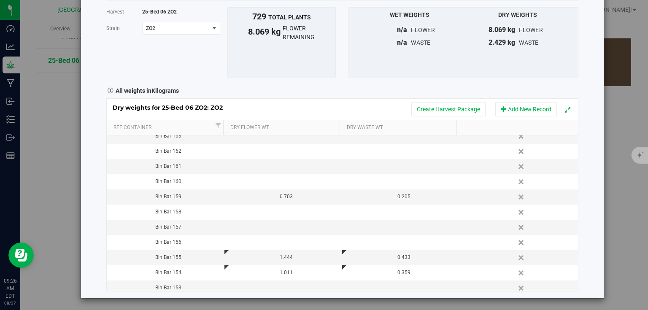
scroll to position [445, 0]
click at [272, 226] on td at bounding box center [283, 228] width 118 height 15
click at [580, 212] on div "Harvest log Done Harvest 25-Bed 06 ZO2 [GEOGRAPHIC_DATA] ZO2 Select strain ZO2 …" at bounding box center [342, 131] width 522 height 333
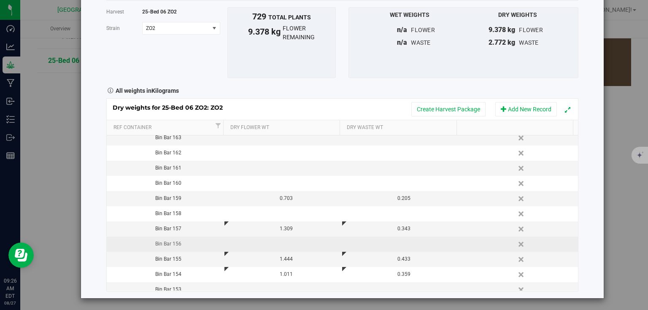
click at [301, 244] on td at bounding box center [283, 244] width 118 height 15
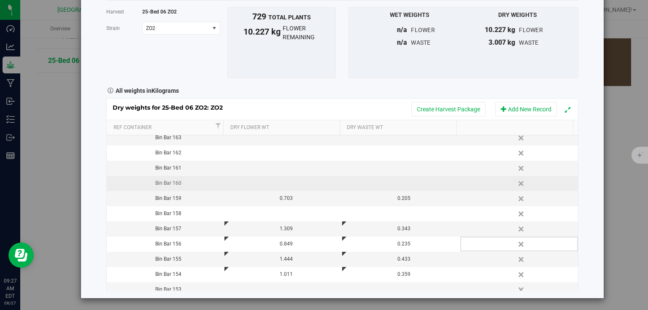
click at [273, 182] on td at bounding box center [283, 183] width 118 height 15
click at [576, 175] on div "Harvest log Done Harvest 25-Bed 06 ZO2 [GEOGRAPHIC_DATA] ZO2 Select strain ZO2 …" at bounding box center [342, 131] width 522 height 333
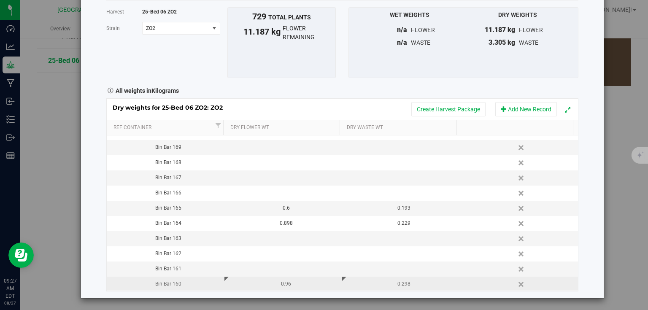
scroll to position [344, 0]
click at [270, 146] on td at bounding box center [283, 147] width 118 height 15
click at [585, 121] on div "Harvest log Done Harvest 25-Bed 06 ZO2 [GEOGRAPHIC_DATA] ZO2 Select strain ZO2 …" at bounding box center [342, 131] width 522 height 333
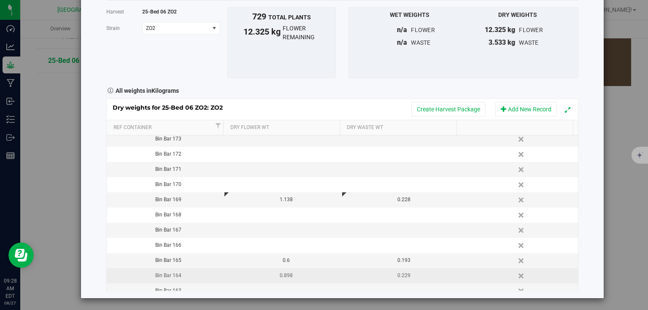
scroll to position [277, 0]
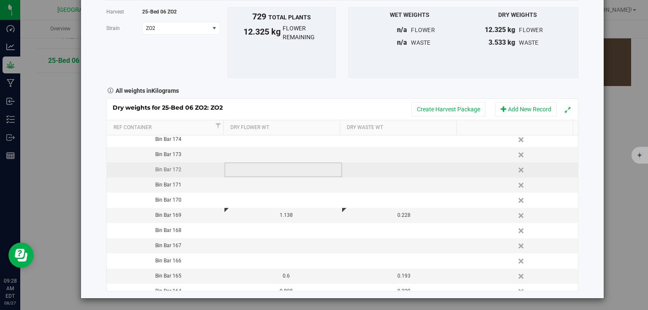
click at [248, 164] on td at bounding box center [283, 169] width 118 height 15
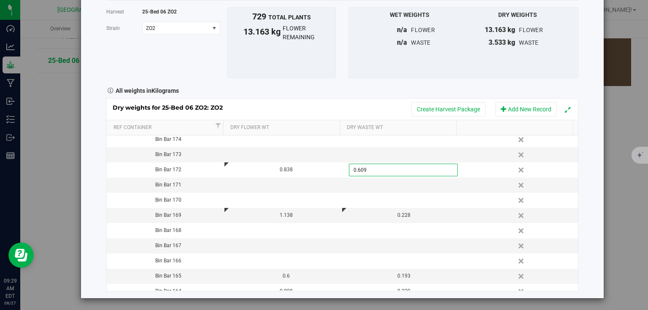
click at [587, 176] on div "Harvest log Done Harvest 25-Bed 06 ZO2 [GEOGRAPHIC_DATA] ZO2 Select strain ZO2 …" at bounding box center [342, 131] width 522 height 333
click at [284, 248] on td at bounding box center [283, 245] width 118 height 15
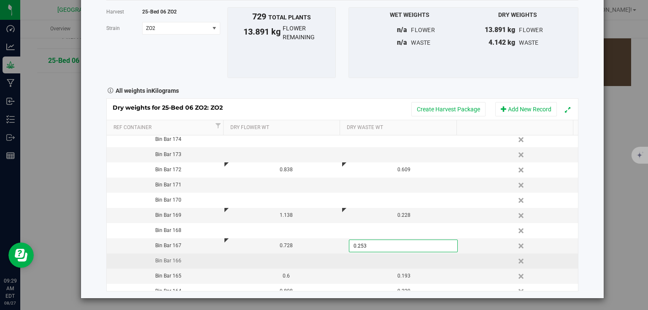
click at [271, 259] on div "Dry weights for 25-Bed 06 ZO2: ZO2 Create Harvest Package Add New Record Ref Co…" at bounding box center [342, 194] width 472 height 193
click at [271, 259] on td at bounding box center [283, 260] width 118 height 15
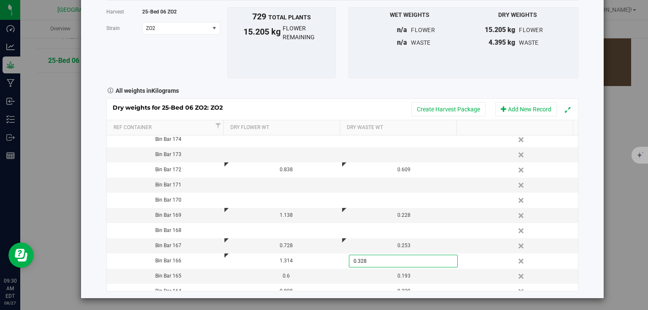
click at [581, 232] on div "Harvest log Done Harvest 25-Bed 06 ZO2 [GEOGRAPHIC_DATA] ZO2 Select strain ZO2 …" at bounding box center [342, 131] width 522 height 333
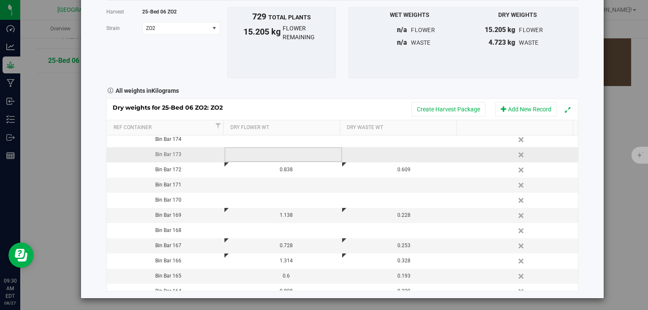
click at [273, 155] on td at bounding box center [283, 154] width 118 height 15
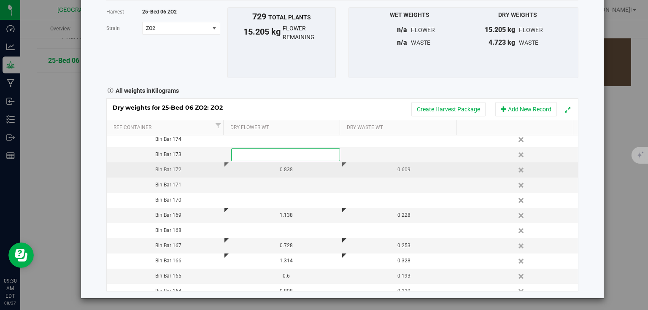
click at [422, 169] on div "0.609" at bounding box center [403, 170] width 111 height 8
click at [589, 188] on div "Harvest log Done Harvest 25-Bed 06 ZO2 [GEOGRAPHIC_DATA] ZO2 Select strain ZO2 …" at bounding box center [342, 131] width 522 height 333
click at [390, 170] on div "0.6" at bounding box center [403, 170] width 111 height 8
click at [577, 162] on div "Harvest log Done Harvest 25-Bed 06 ZO2 [GEOGRAPHIC_DATA] ZO2 Select strain ZO2 …" at bounding box center [342, 131] width 522 height 333
click at [280, 155] on td at bounding box center [283, 154] width 118 height 15
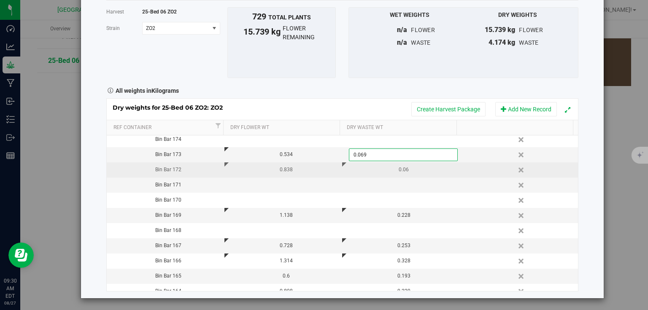
click at [583, 146] on div "Harvest log Done Harvest 25-Bed 06 ZO2 [GEOGRAPHIC_DATA] ZO2 Select strain ZO2 …" at bounding box center [342, 131] width 522 height 333
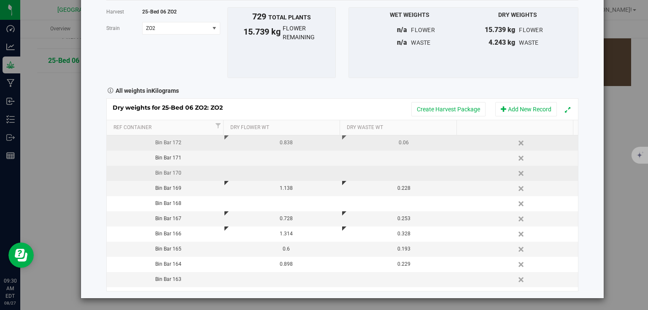
scroll to position [378, 0]
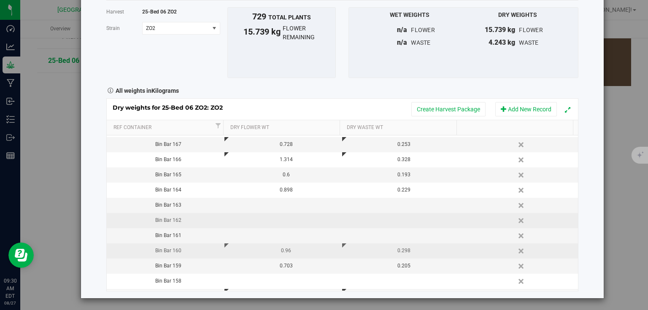
click at [293, 218] on td at bounding box center [283, 220] width 118 height 15
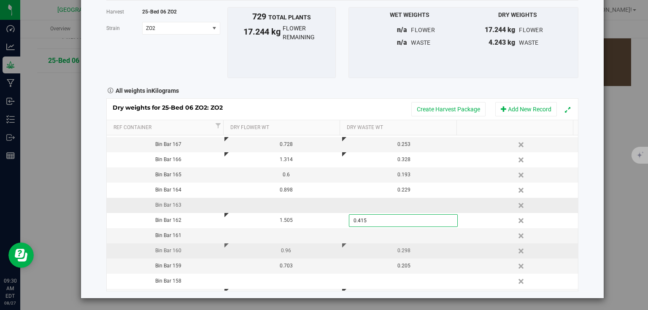
click at [283, 204] on div "Dry weights for 25-Bed 06 ZO2: ZO2 Create Harvest Package Add New Record Ref Co…" at bounding box center [342, 194] width 472 height 193
click at [283, 204] on td at bounding box center [283, 205] width 118 height 15
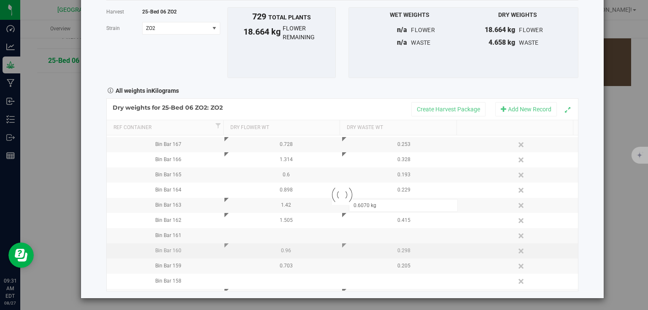
click at [581, 179] on div "Harvest log Done Harvest 25-Bed 06 ZO2 [GEOGRAPHIC_DATA] ZO2 Select strain ZO2 …" at bounding box center [342, 131] width 522 height 333
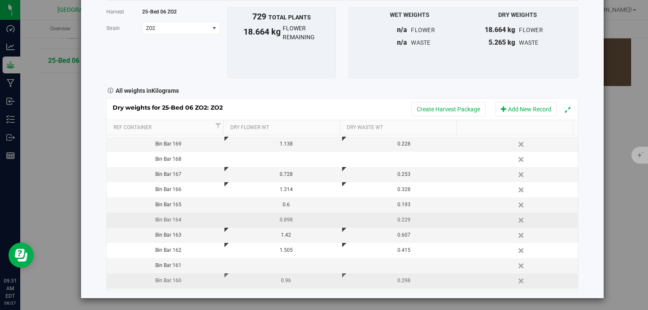
scroll to position [310, 0]
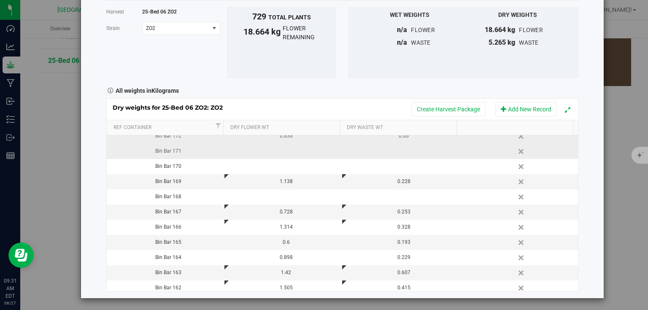
click at [291, 151] on td at bounding box center [283, 151] width 118 height 15
click at [592, 133] on div "Harvest log Done Harvest 25-Bed 06 ZO2 [GEOGRAPHIC_DATA] ZO2 Select strain ZO2 …" at bounding box center [342, 131] width 522 height 333
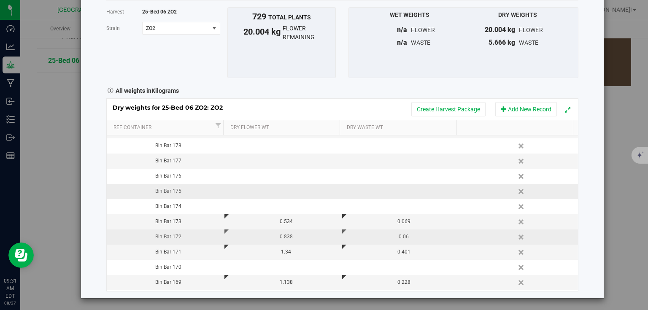
scroll to position [209, 0]
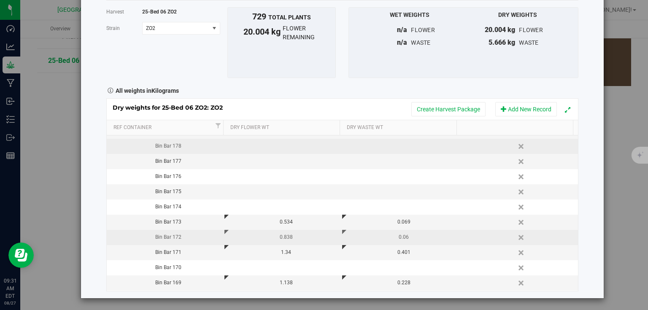
click at [275, 139] on td at bounding box center [283, 146] width 118 height 15
click at [591, 157] on div "Harvest log Done Harvest 25-Bed 06 ZO2 [GEOGRAPHIC_DATA] ZO2 Select strain ZO2 …" at bounding box center [342, 131] width 522 height 333
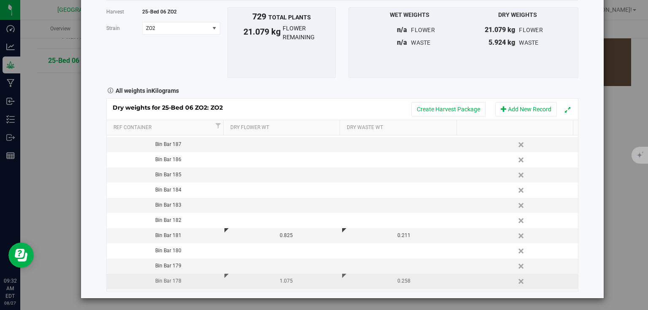
scroll to position [74, 0]
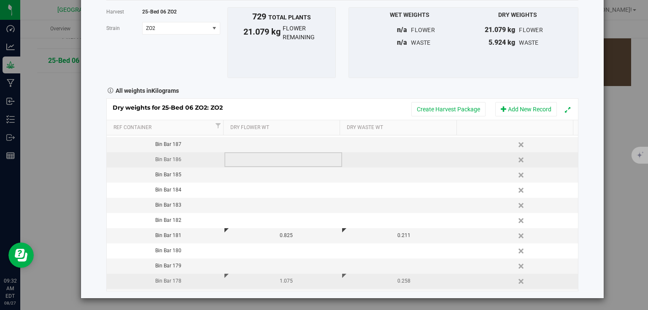
click at [247, 153] on td at bounding box center [283, 159] width 118 height 15
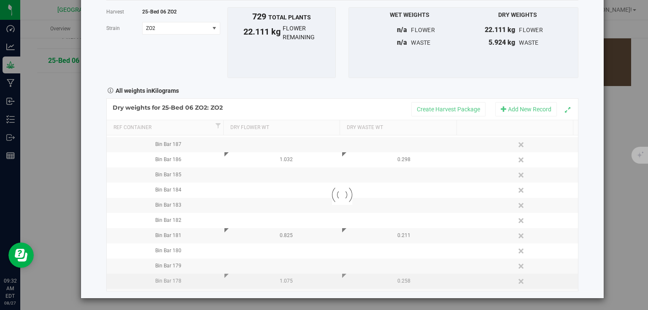
click at [587, 150] on div "Harvest log Done Harvest 25-Bed 06 ZO2 [GEOGRAPHIC_DATA] ZO2 Select strain ZO2 …" at bounding box center [342, 131] width 522 height 333
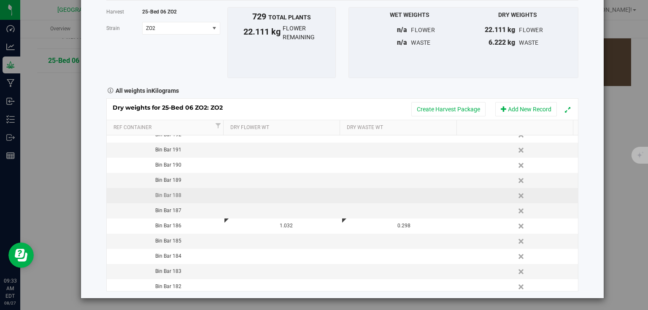
scroll to position [7, 0]
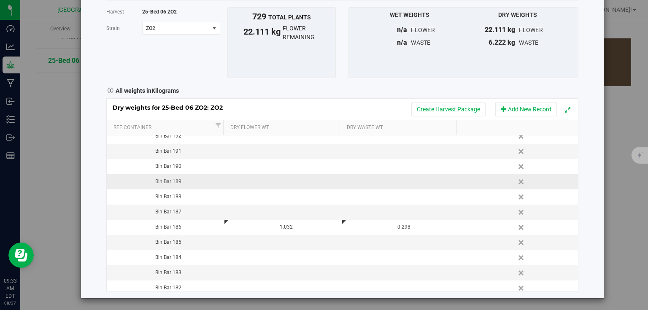
click at [251, 184] on td at bounding box center [283, 181] width 118 height 15
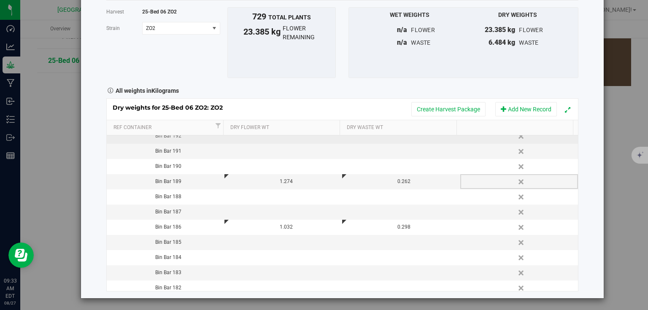
click at [245, 138] on td at bounding box center [283, 136] width 118 height 15
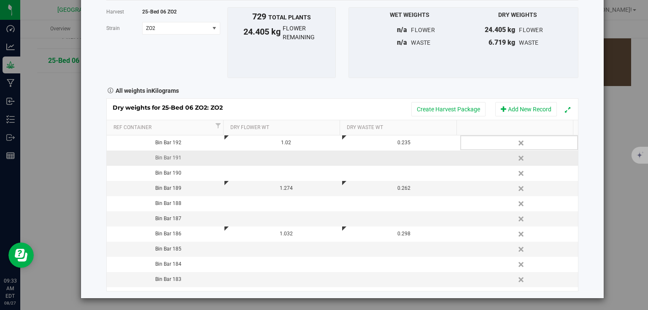
click at [270, 161] on td at bounding box center [283, 158] width 118 height 15
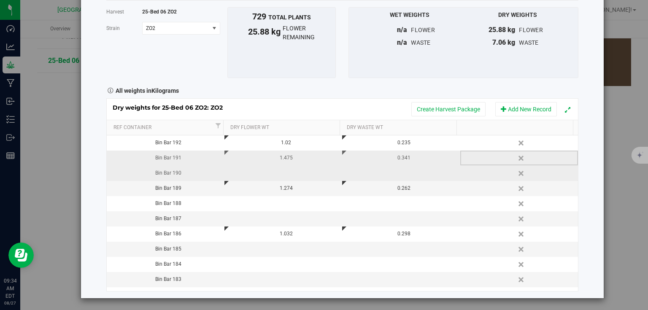
click at [271, 171] on td at bounding box center [283, 173] width 118 height 15
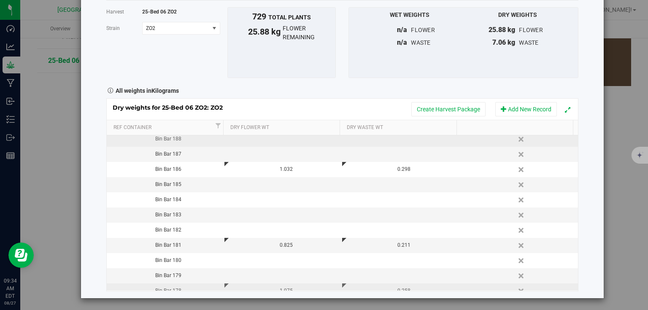
scroll to position [67, 0]
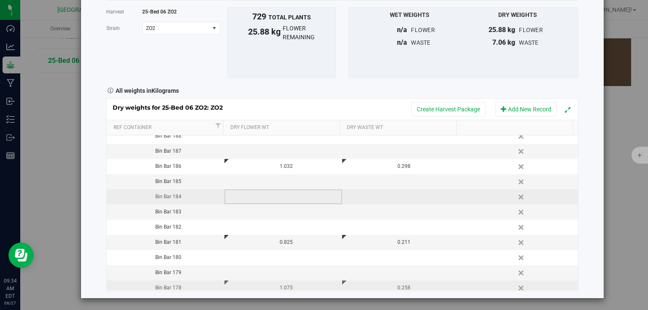
click at [263, 192] on td at bounding box center [283, 196] width 118 height 15
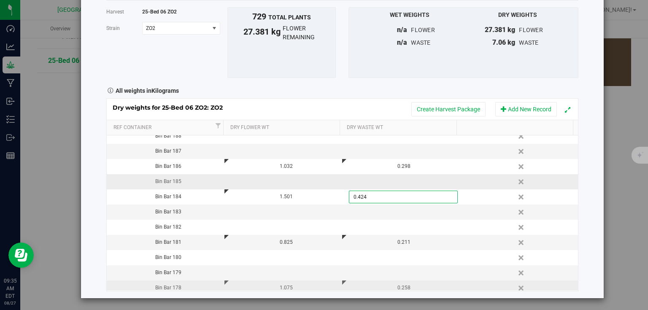
click at [279, 175] on div "Dry weights for 25-Bed 06 ZO2: ZO2 Create Harvest Package Add New Record Ref Co…" at bounding box center [342, 194] width 472 height 193
click at [279, 176] on td at bounding box center [283, 181] width 118 height 15
click at [587, 177] on div "Harvest log Done Harvest 25-Bed 06 ZO2 [GEOGRAPHIC_DATA] ZO2 Select strain ZO2 …" at bounding box center [342, 131] width 522 height 333
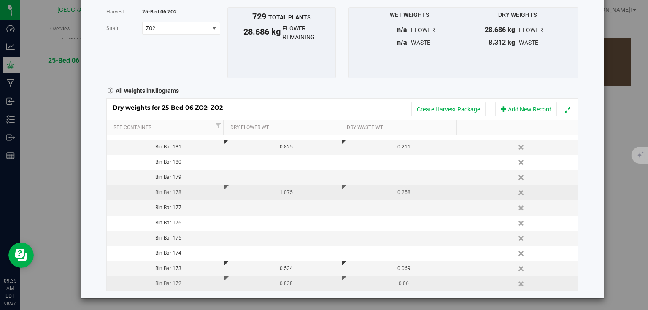
scroll to position [169, 0]
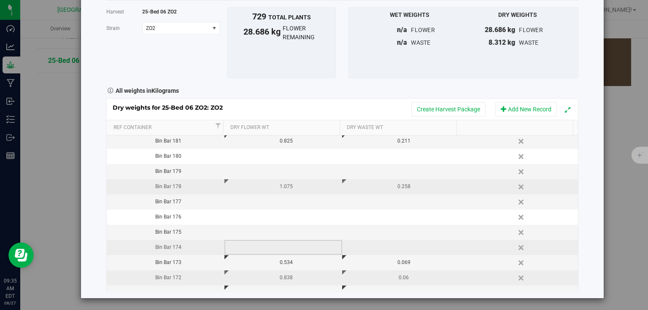
click at [260, 245] on td at bounding box center [283, 247] width 118 height 15
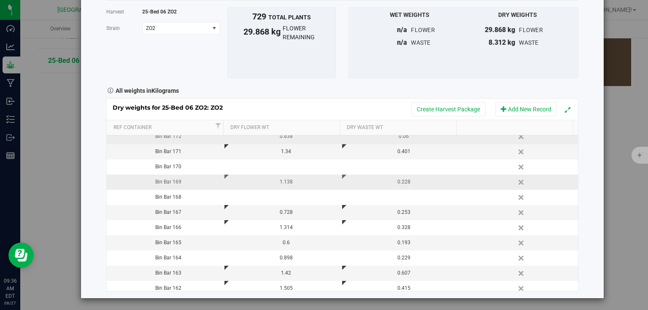
scroll to position [337, 0]
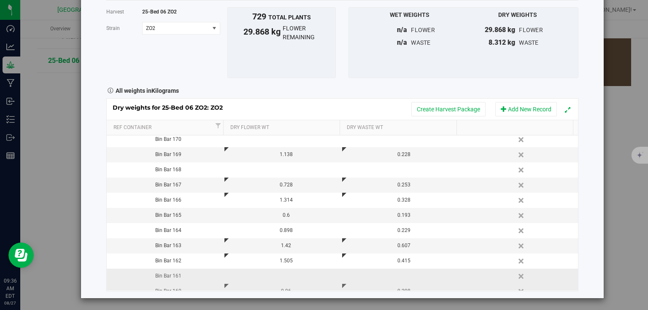
click at [284, 271] on div "Dry weights for 25-Bed 06 ZO2: ZO2 Create Harvest Package Add New Record Ref Co…" at bounding box center [342, 194] width 472 height 193
click at [284, 276] on td at bounding box center [283, 276] width 118 height 15
click at [595, 172] on div "Harvest log Done Harvest 25-Bed 06 ZO2 [GEOGRAPHIC_DATA] ZO2 Select strain ZO2 …" at bounding box center [342, 131] width 522 height 333
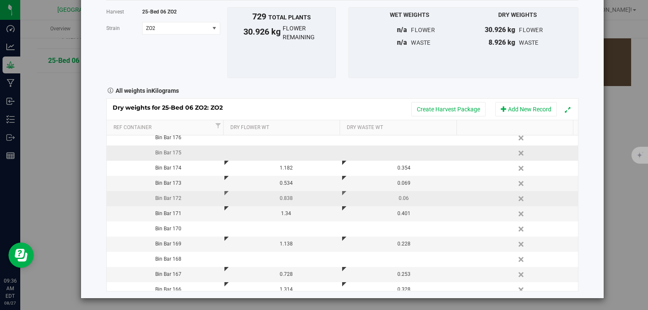
scroll to position [236, 0]
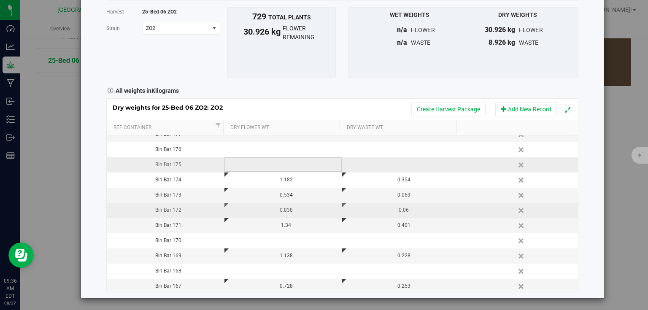
click at [289, 163] on td at bounding box center [283, 164] width 118 height 15
click at [583, 145] on div "Harvest log Done Harvest 25-Bed 06 ZO2 [GEOGRAPHIC_DATA] ZO2 Select strain ZO2 …" at bounding box center [342, 131] width 522 height 333
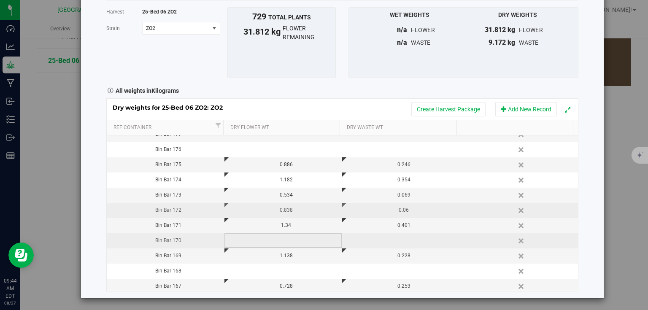
click at [278, 239] on td at bounding box center [283, 240] width 118 height 15
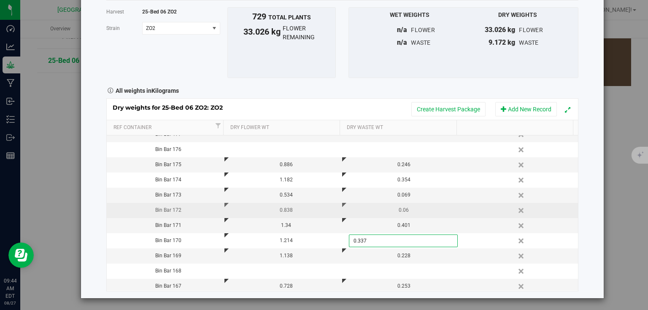
click at [586, 195] on div "Harvest log Done Harvest 25-Bed 06 ZO2 [GEOGRAPHIC_DATA] ZO2 Select strain ZO2 …" at bounding box center [342, 131] width 522 height 333
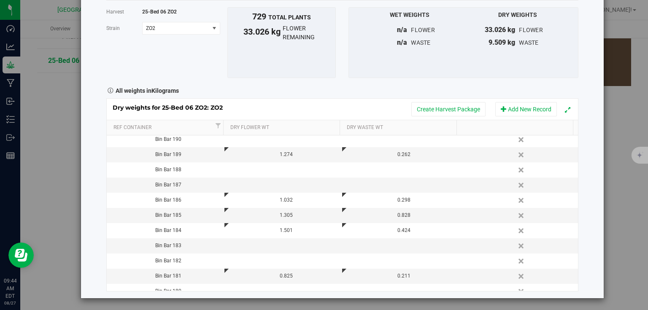
scroll to position [169, 0]
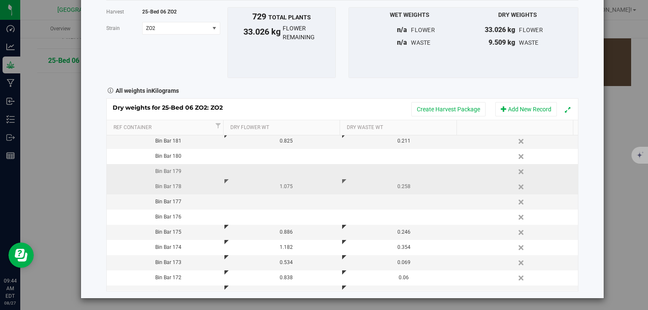
click at [285, 167] on td at bounding box center [283, 171] width 118 height 15
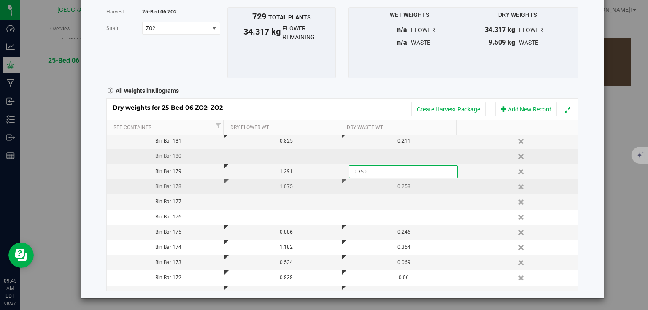
scroll to position [101, 0]
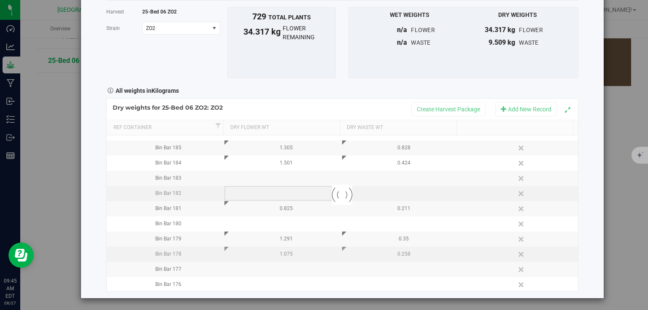
click at [284, 191] on div "Loading... Dry weights for 25-Bed 06 ZO2: ZO2 Create Harvest Package Add New Re…" at bounding box center [342, 194] width 472 height 193
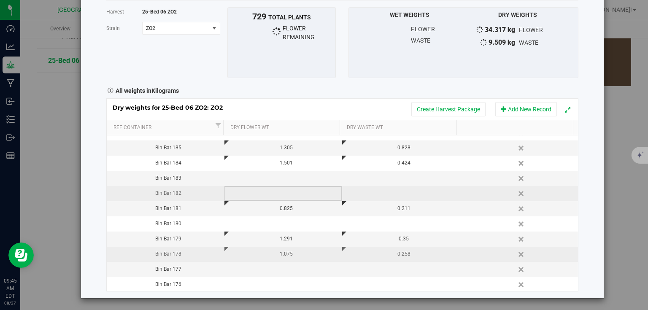
click at [284, 191] on td at bounding box center [283, 193] width 118 height 15
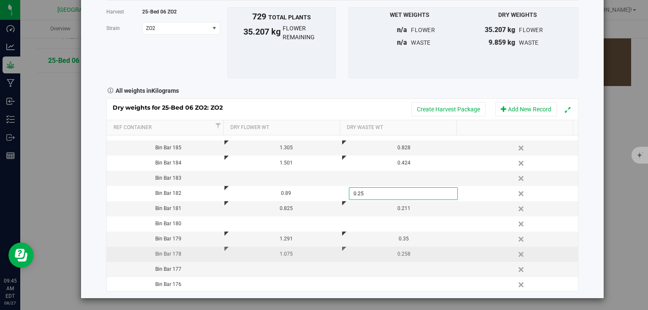
click at [579, 189] on div "Harvest log Done Harvest 25-Bed 06 ZO2 [GEOGRAPHIC_DATA] ZO2 Select strain ZO2 …" at bounding box center [342, 131] width 522 height 333
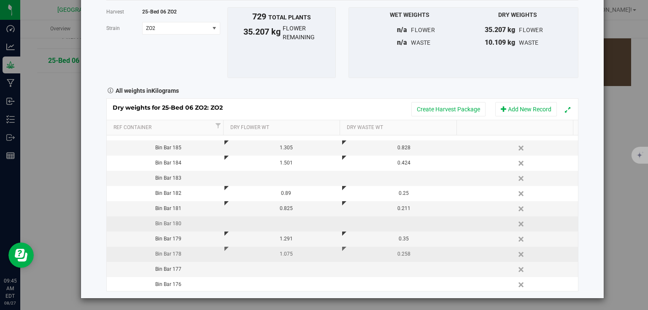
click at [258, 221] on td at bounding box center [283, 223] width 118 height 15
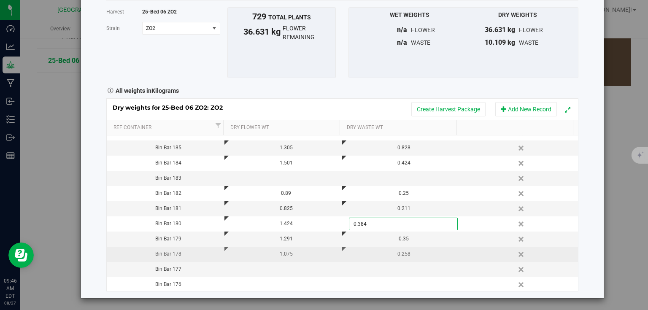
click at [583, 211] on div "Harvest log Done Harvest 25-Bed 06 ZO2 [GEOGRAPHIC_DATA] ZO2 Select strain ZO2 …" at bounding box center [342, 131] width 522 height 333
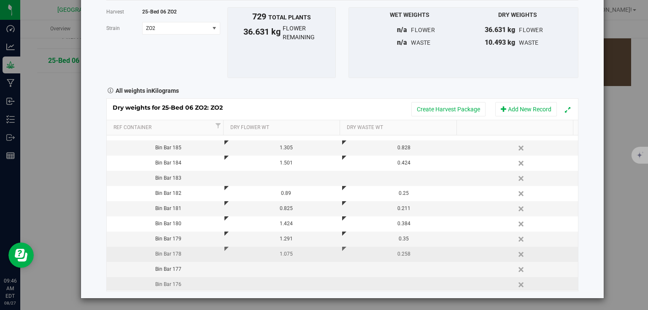
click at [282, 287] on td at bounding box center [283, 284] width 118 height 15
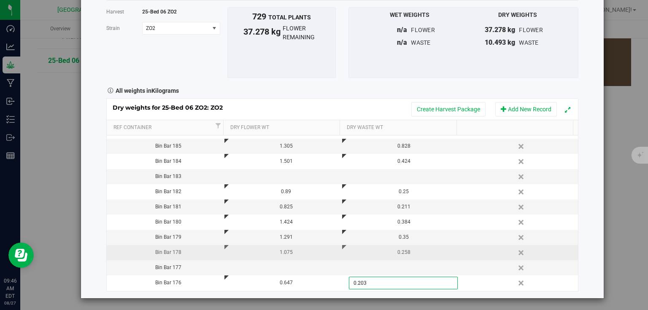
click at [592, 229] on div "Harvest log Done Harvest 25-Bed 06 ZO2 [GEOGRAPHIC_DATA] ZO2 Select strain ZO2 …" at bounding box center [342, 131] width 522 height 333
click at [296, 269] on td at bounding box center [283, 267] width 118 height 15
click at [579, 231] on div "Harvest log Done Harvest 25-Bed 06 ZO2 [GEOGRAPHIC_DATA] ZO2 Select strain ZO2 …" at bounding box center [342, 131] width 522 height 333
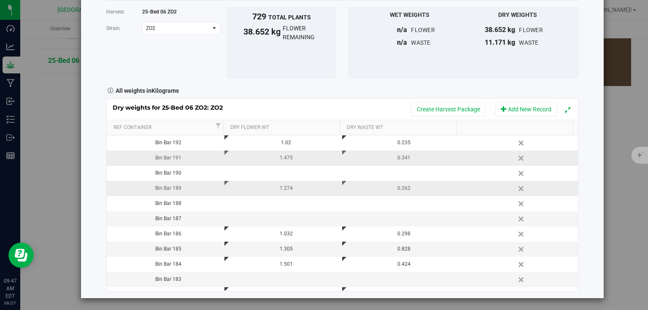
scroll to position [0, 0]
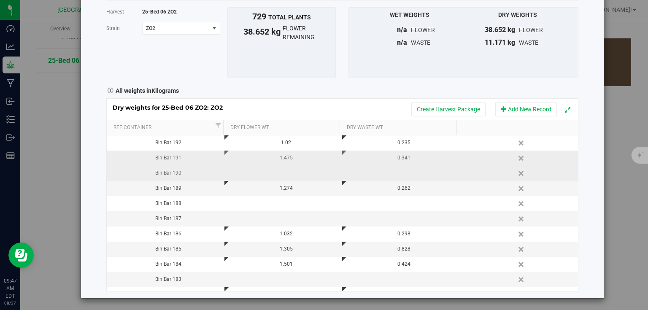
click at [280, 176] on td at bounding box center [283, 173] width 118 height 15
click at [583, 176] on div "Harvest log Done Harvest 25-Bed 06 ZO2 [GEOGRAPHIC_DATA] ZO2 Select strain ZO2 …" at bounding box center [342, 131] width 522 height 333
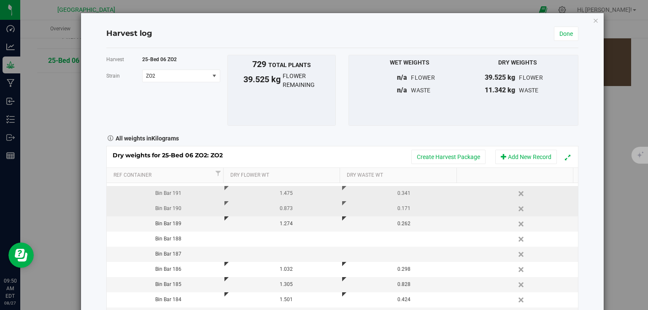
scroll to position [7, 0]
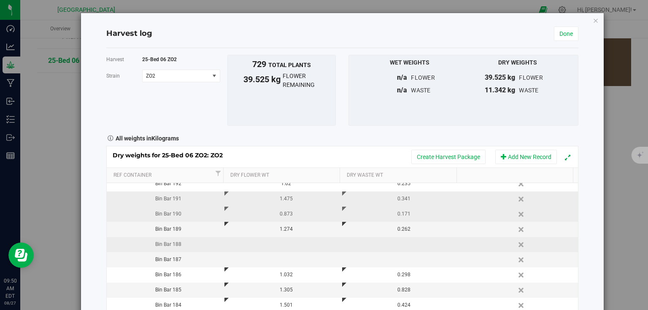
click at [283, 246] on td at bounding box center [283, 244] width 118 height 15
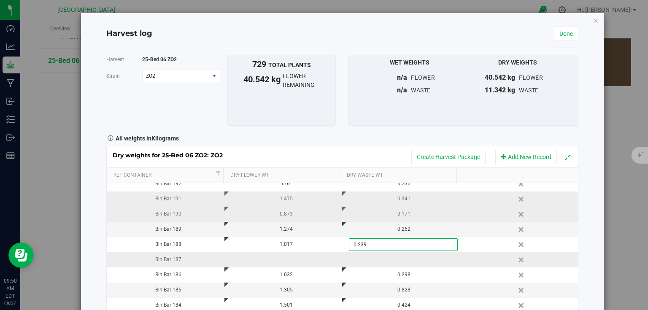
click at [290, 259] on div "Dry weights for 25-Bed 06 ZO2: ZO2 Create Harvest Package Add New Record Ref Co…" at bounding box center [342, 242] width 472 height 193
click at [290, 259] on td at bounding box center [283, 259] width 118 height 15
click at [589, 233] on div "Harvest log Done Harvest 25-Bed 06 ZO2 [GEOGRAPHIC_DATA] ZO2 Select strain ZO2 …" at bounding box center [342, 179] width 522 height 333
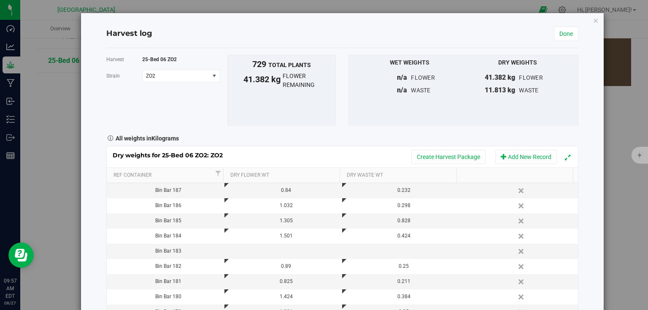
scroll to position [74, 0]
click at [296, 245] on td at bounding box center [283, 252] width 118 height 15
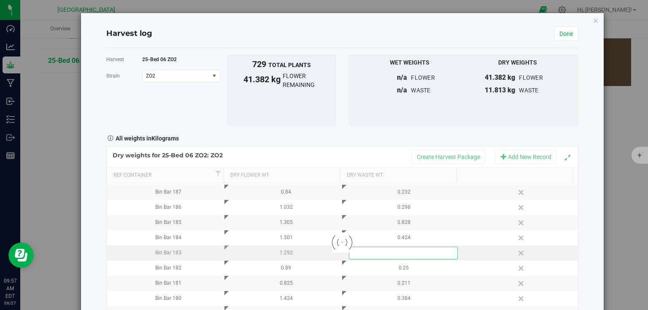
scroll to position [0, 0]
click at [580, 240] on div "Harvest log Done Harvest 25-Bed 06 ZO2 [GEOGRAPHIC_DATA] ZO2 Select strain ZO2 …" at bounding box center [342, 179] width 522 height 333
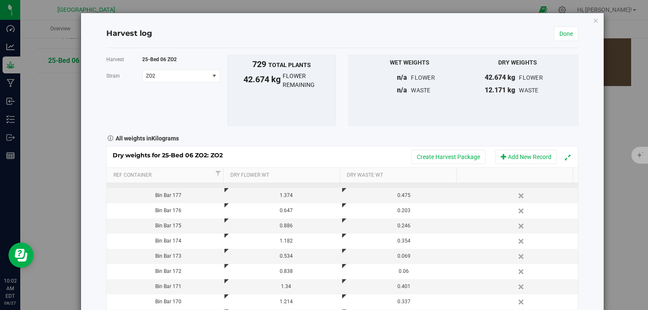
scroll to position [277, 0]
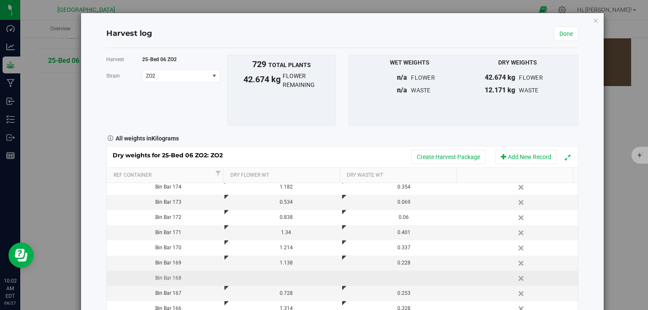
click at [296, 276] on td at bounding box center [283, 278] width 118 height 15
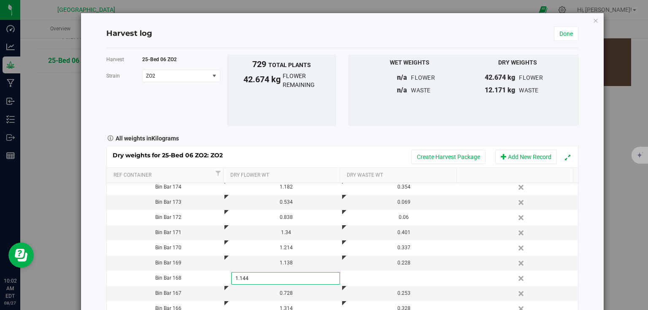
click at [594, 216] on div "Harvest log Done Harvest 25-Bed 06 ZO2 [GEOGRAPHIC_DATA] ZO2 Select strain ZO2 …" at bounding box center [342, 179] width 522 height 333
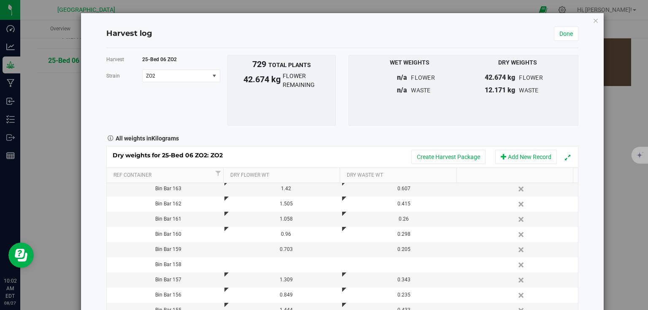
scroll to position [445, 0]
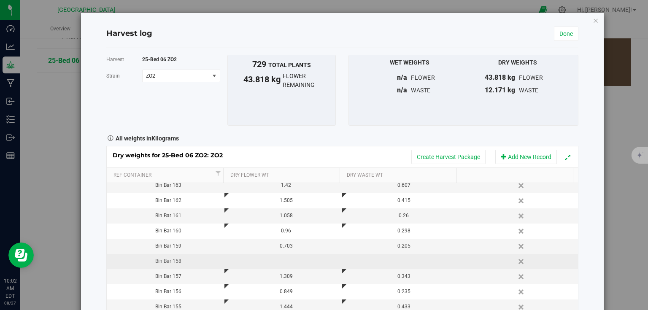
click at [288, 259] on td at bounding box center [283, 261] width 118 height 15
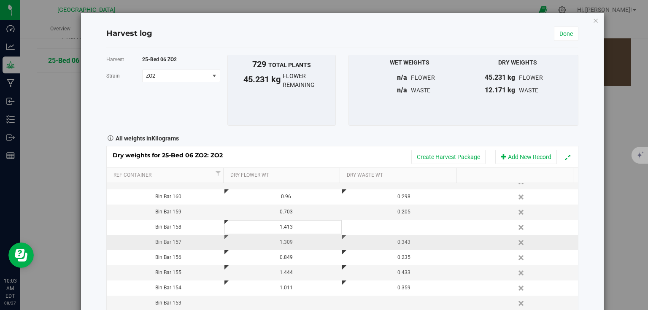
scroll to position [513, 0]
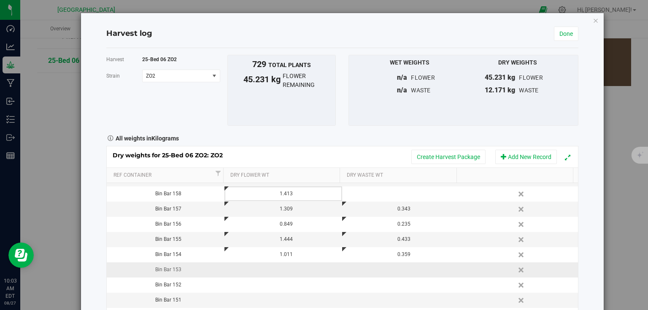
click at [258, 263] on td at bounding box center [283, 269] width 118 height 15
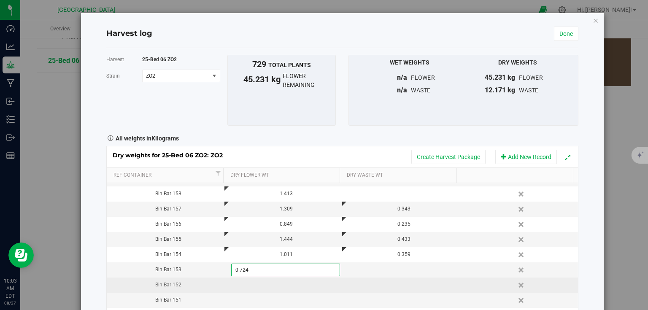
click at [265, 284] on div "Dry weights for 25-Bed 06 ZO2: ZO2 Create Harvest Package Add New Record Ref Co…" at bounding box center [342, 242] width 472 height 193
click at [265, 284] on td at bounding box center [283, 284] width 118 height 15
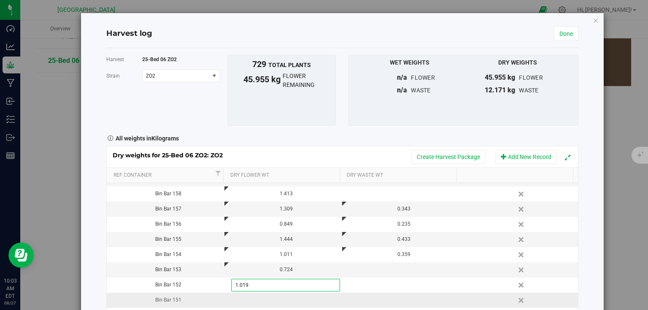
click at [282, 299] on div "Dry weights for 25-Bed 06 ZO2: ZO2 Create Harvest Package Add New Record Ref Co…" at bounding box center [342, 242] width 472 height 193
click at [282, 299] on td at bounding box center [283, 300] width 118 height 15
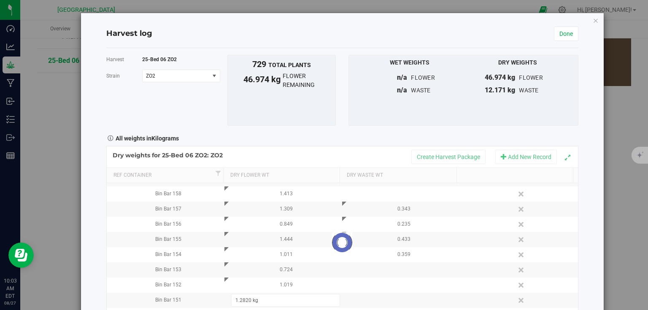
click at [576, 253] on div "Harvest log Done Harvest 25-Bed 06 ZO2 [GEOGRAPHIC_DATA] ZO2 Select strain ZO2 …" at bounding box center [342, 179] width 522 height 333
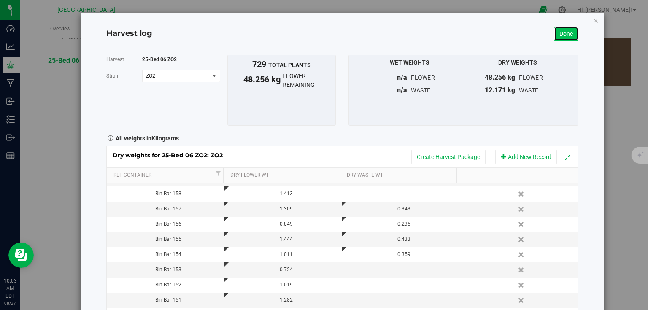
click at [557, 35] on link "Done" at bounding box center [566, 34] width 24 height 14
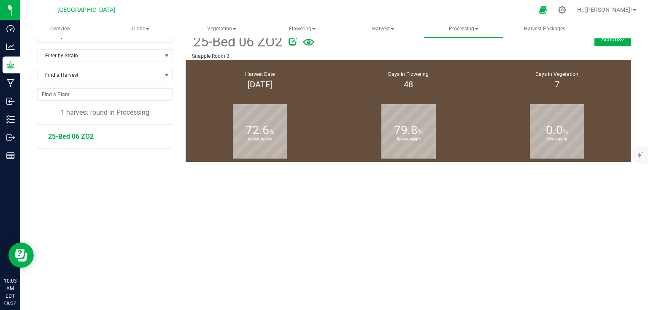
scroll to position [92, 0]
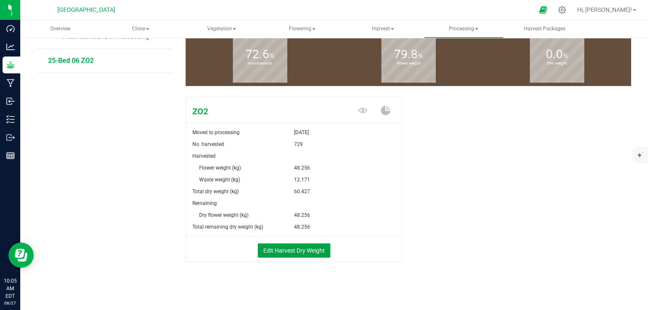
click at [297, 251] on button "Edit Harvest Dry Weight" at bounding box center [294, 250] width 73 height 14
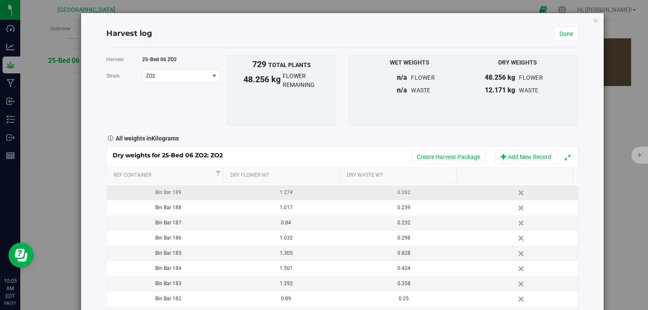
scroll to position [34, 0]
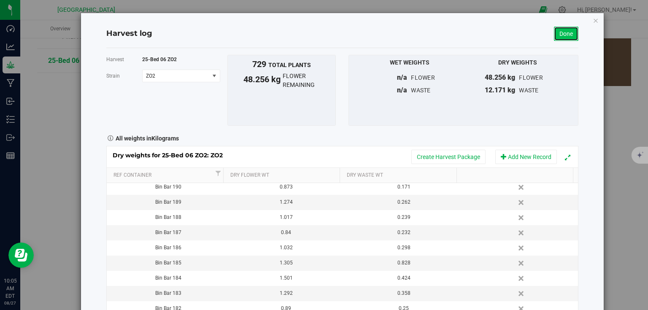
click at [554, 33] on link "Done" at bounding box center [566, 34] width 24 height 14
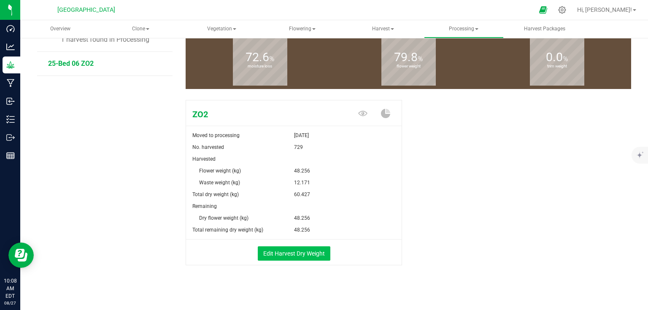
scroll to position [92, 0]
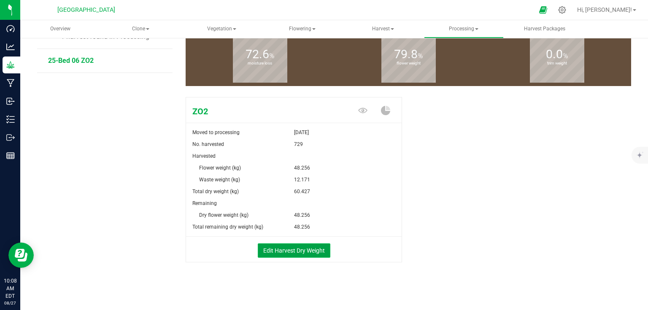
click at [285, 252] on button "Edit Harvest Dry Weight" at bounding box center [294, 250] width 73 height 14
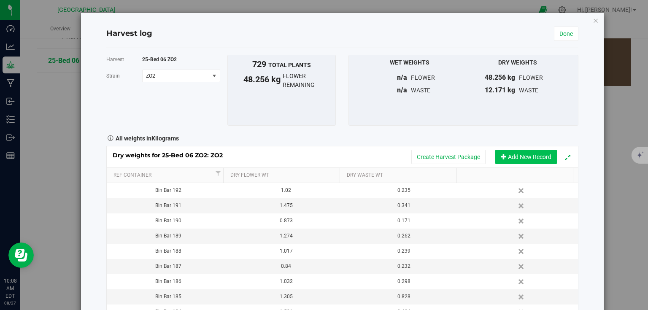
click at [530, 160] on button "Add New Record" at bounding box center [526, 157] width 62 height 14
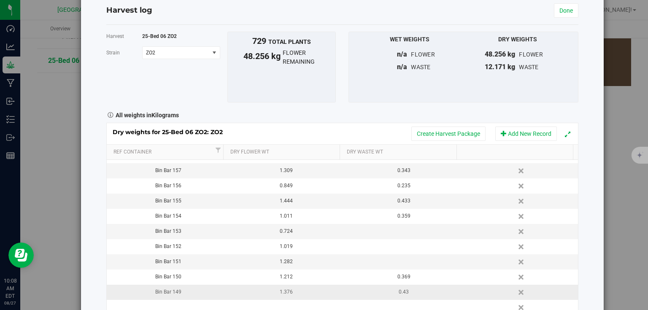
scroll to position [48, 0]
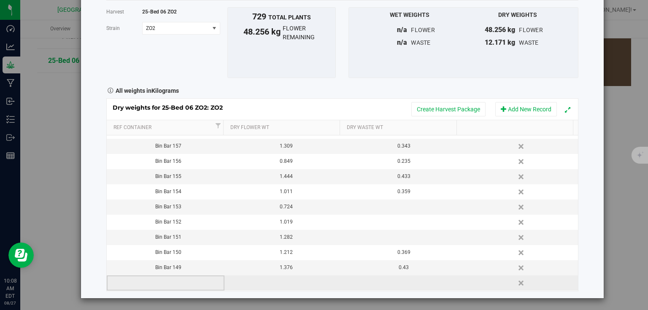
click at [172, 278] on td at bounding box center [166, 282] width 118 height 15
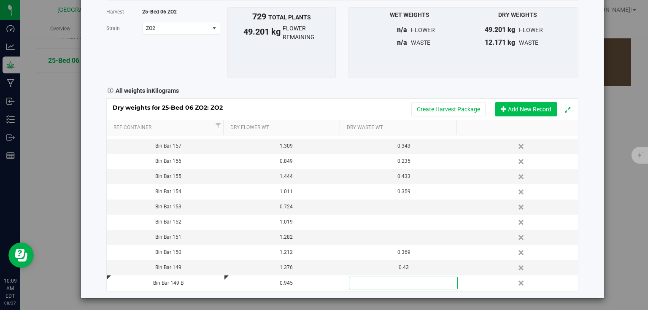
click at [520, 114] on button "Add New Record" at bounding box center [526, 109] width 62 height 14
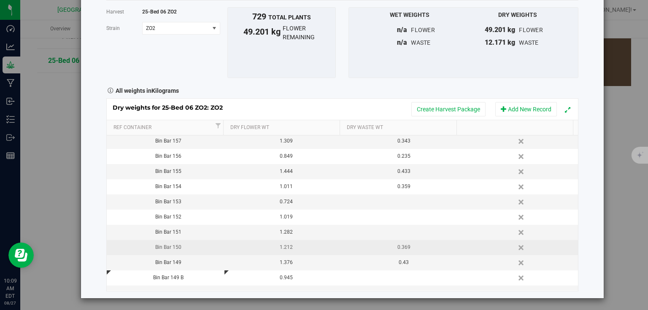
scroll to position [543, 0]
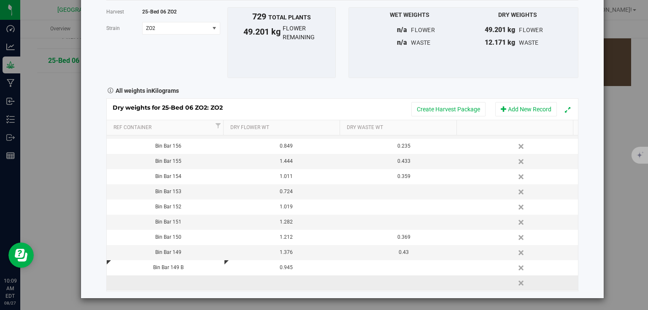
click at [167, 282] on td at bounding box center [166, 282] width 118 height 15
click at [588, 272] on div "Harvest log Done Harvest 25-Bed 06 ZO2 [GEOGRAPHIC_DATA] ZO2 Select strain ZO2 …" at bounding box center [342, 131] width 522 height 333
click at [294, 282] on td at bounding box center [283, 282] width 118 height 15
click at [370, 302] on div "Harvest log Done Harvest 25-Bed 06 ZO2 [GEOGRAPHIC_DATA] ZO2 Select strain ZO2 …" at bounding box center [327, 155] width 654 height 310
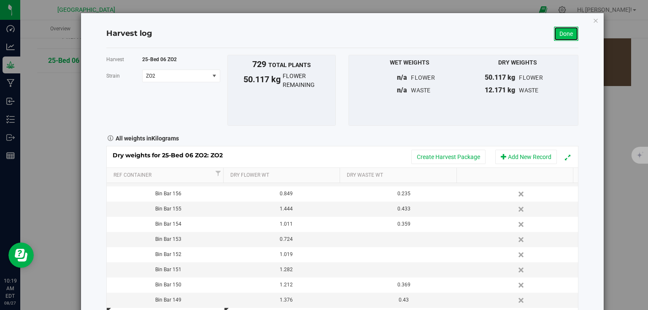
click at [563, 31] on link "Done" at bounding box center [566, 34] width 24 height 14
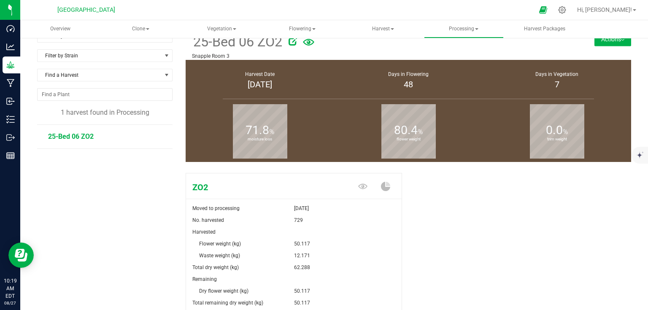
scroll to position [92, 0]
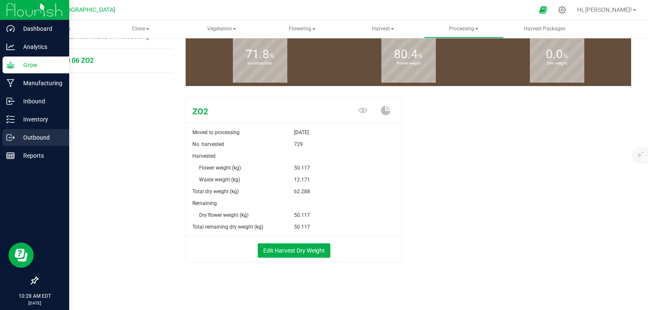
click at [15, 135] on p "Outbound" at bounding box center [40, 137] width 51 height 10
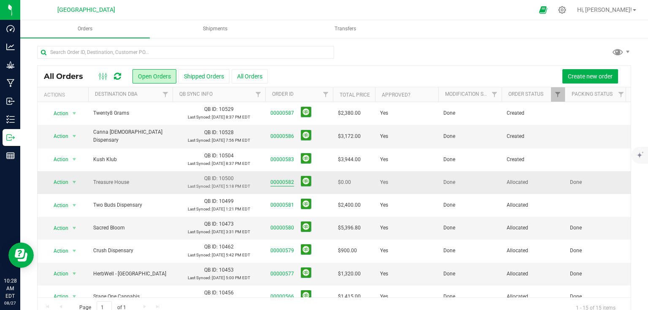
click at [285, 183] on link "00000582" at bounding box center [282, 182] width 24 height 8
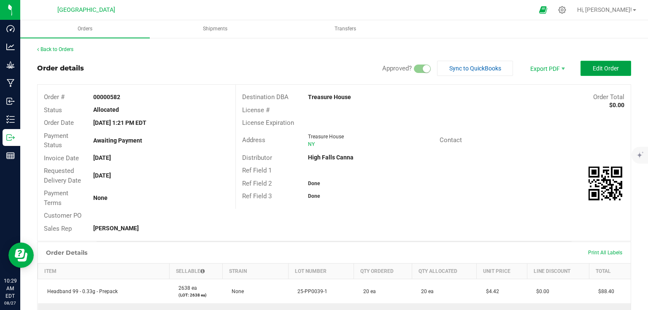
click at [592, 67] on span "Edit Order" at bounding box center [605, 68] width 26 height 7
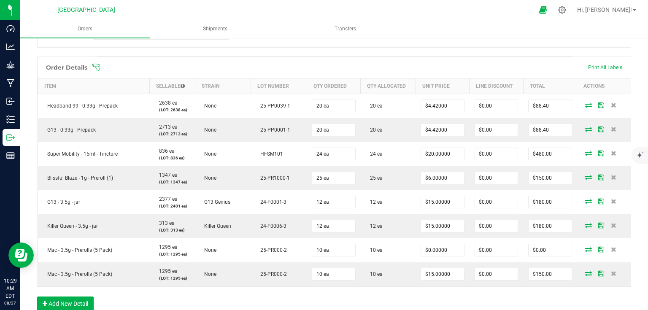
scroll to position [236, 0]
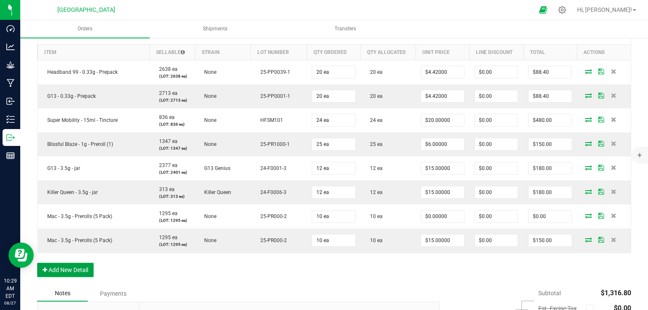
click at [84, 267] on button "Add New Detail" at bounding box center [65, 270] width 57 height 14
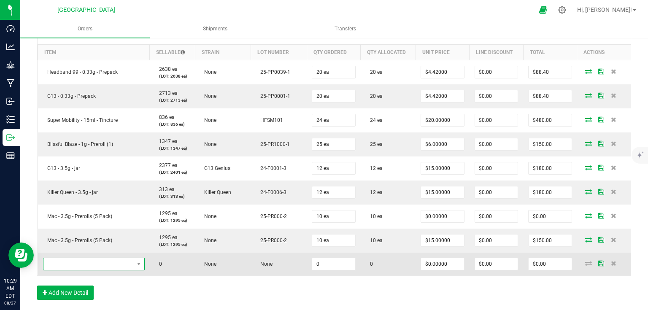
click at [106, 263] on span "NO DATA FOUND" at bounding box center [88, 264] width 90 height 12
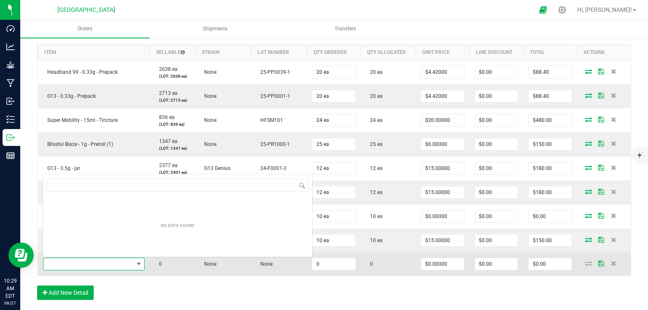
scroll to position [12, 100]
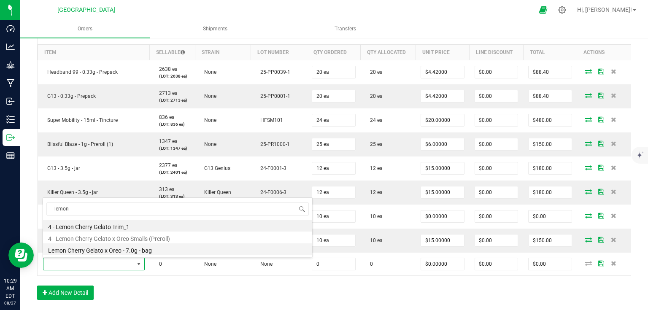
click at [121, 251] on li "Lemon Cherry Gelato x Oreo - 7.0g - bag" at bounding box center [177, 249] width 269 height 12
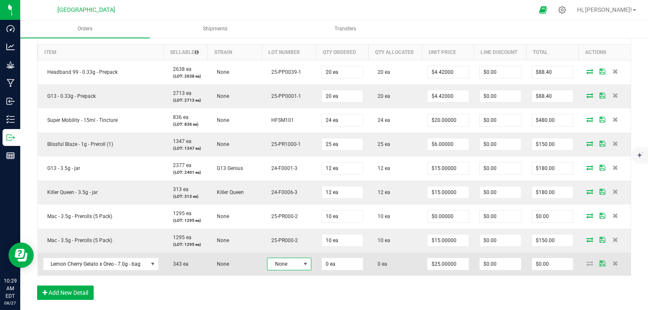
click at [294, 264] on span "None" at bounding box center [283, 264] width 33 height 12
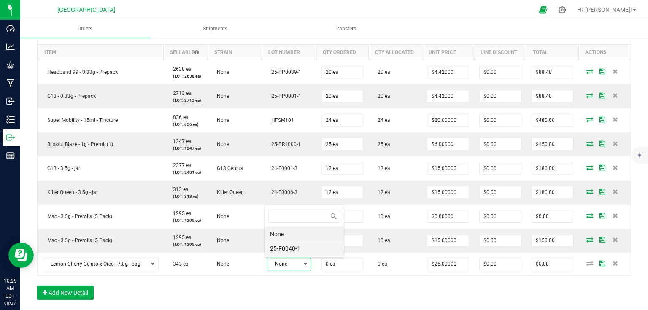
click at [299, 250] on li "25-F0040-1" at bounding box center [304, 248] width 79 height 14
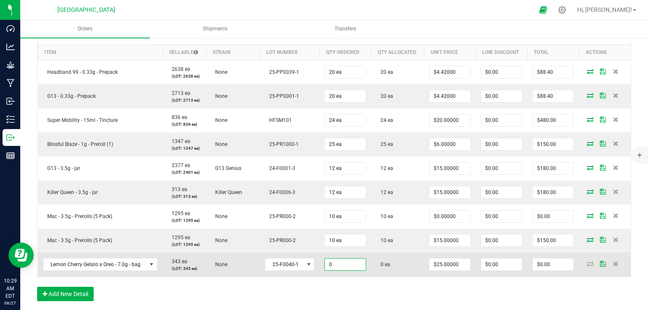
click at [342, 265] on input "0" at bounding box center [345, 264] width 40 height 12
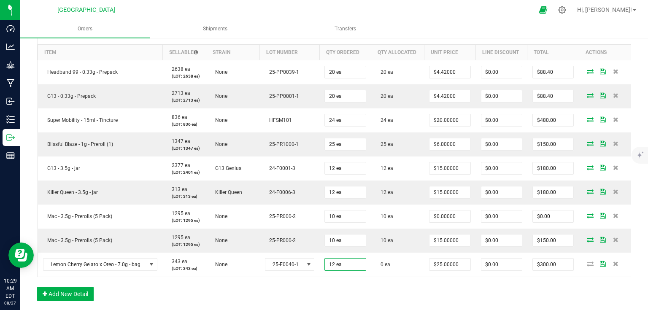
click at [355, 280] on div "Order Details Print All Labels Item Sellable Strain Lot Number Qty Ordered Qty …" at bounding box center [334, 166] width 594 height 287
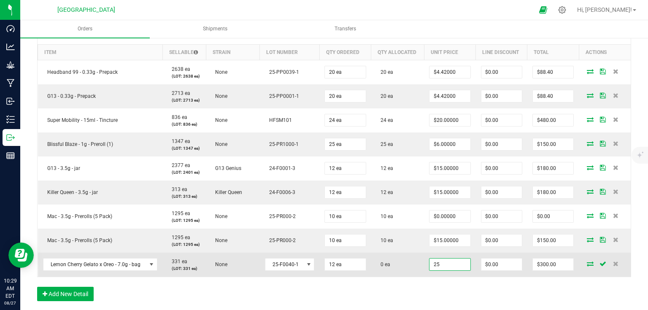
click at [457, 264] on input "25" at bounding box center [449, 264] width 40 height 12
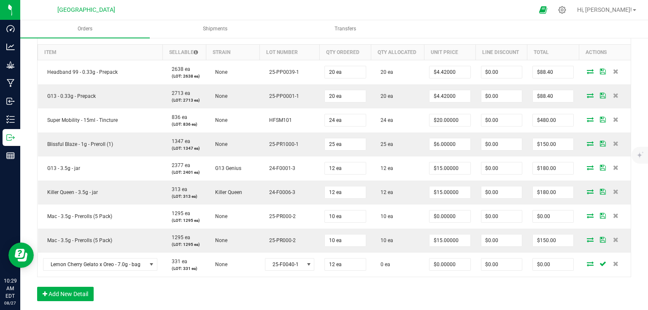
click at [466, 291] on div "Order Details Print All Labels Item Sellable Strain Lot Number Qty Ordered Qty …" at bounding box center [334, 166] width 594 height 287
click at [485, 288] on div "Order Details Print All Labels Item Sellable Strain Lot Number Qty Ordered Qty …" at bounding box center [334, 166] width 594 height 287
click at [73, 291] on button "Add New Detail" at bounding box center [65, 294] width 57 height 14
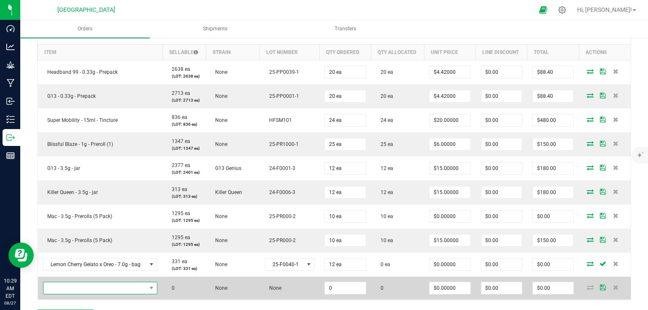
click at [73, 290] on span "NO DATA FOUND" at bounding box center [94, 288] width 103 height 12
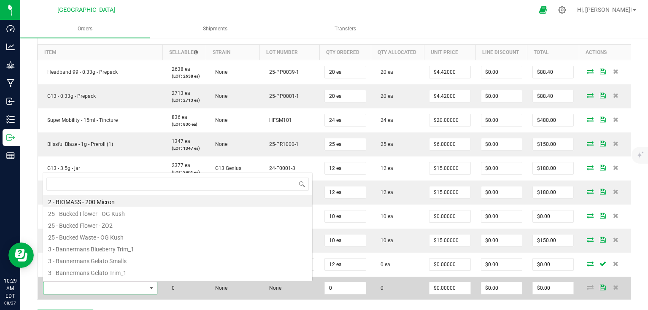
scroll to position [12, 112]
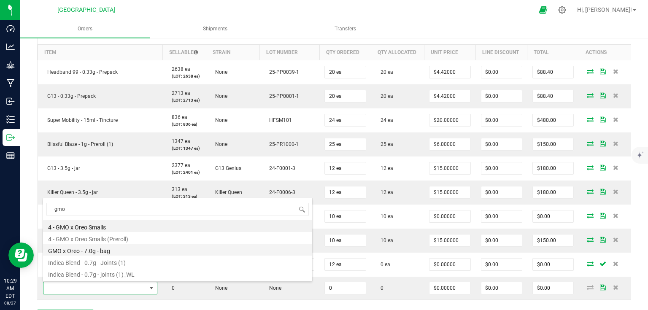
click at [83, 249] on li "GMO x Oreo - 7.0g - bag" at bounding box center [177, 250] width 269 height 12
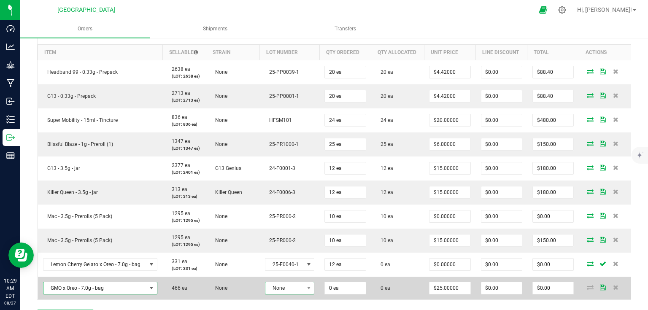
click at [278, 288] on span "None" at bounding box center [284, 288] width 38 height 12
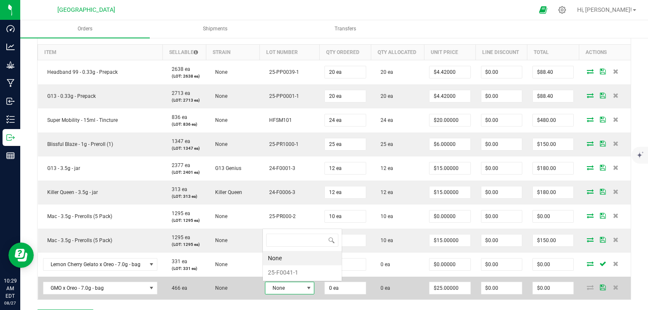
scroll to position [12, 48]
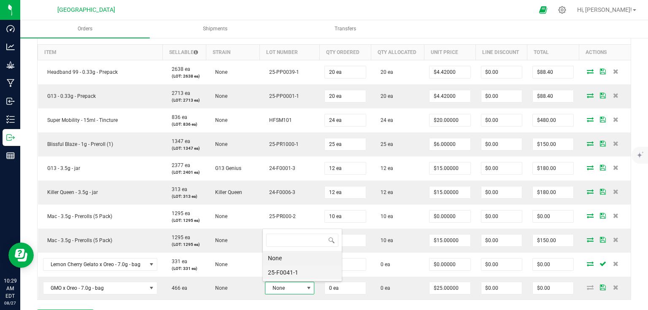
click at [291, 273] on li "25-F0041-1" at bounding box center [302, 272] width 79 height 14
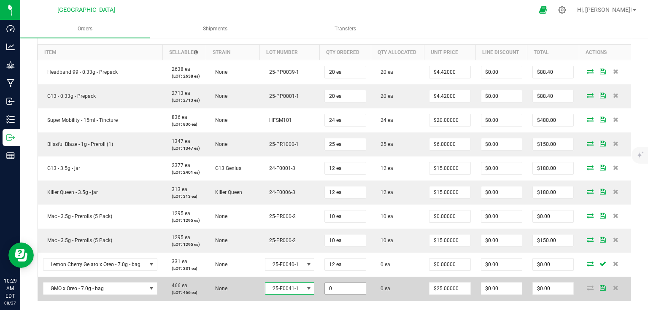
click at [347, 287] on input "0" at bounding box center [345, 289] width 40 height 12
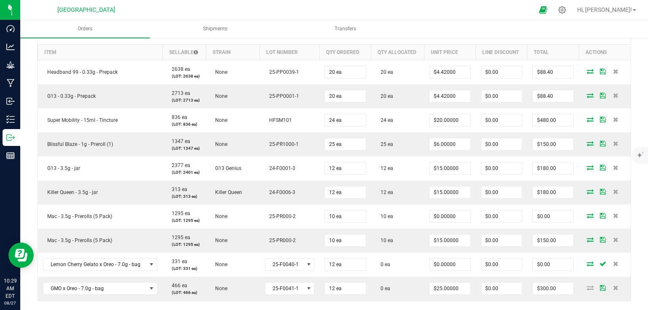
click at [376, 304] on div "Order Details Print All Labels Item Sellable Strain Lot Number Qty Ordered Qty …" at bounding box center [334, 178] width 594 height 311
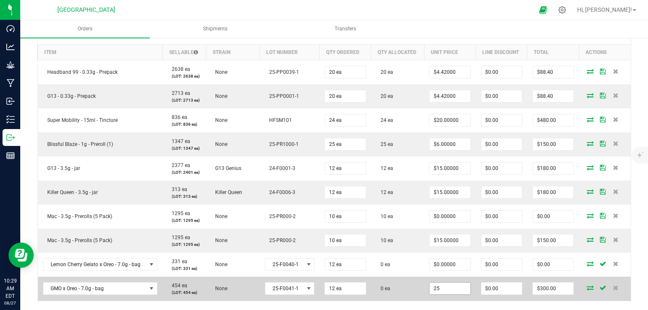
click at [458, 284] on input "25" at bounding box center [449, 289] width 40 height 12
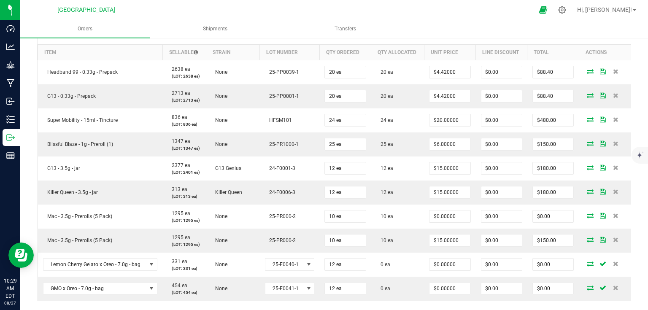
click at [468, 304] on div "Order Details Print All Labels Item Sellable Strain Lot Number Qty Ordered Qty …" at bounding box center [334, 178] width 594 height 311
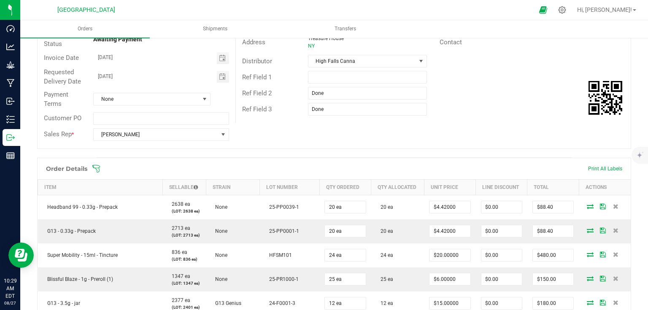
scroll to position [0, 0]
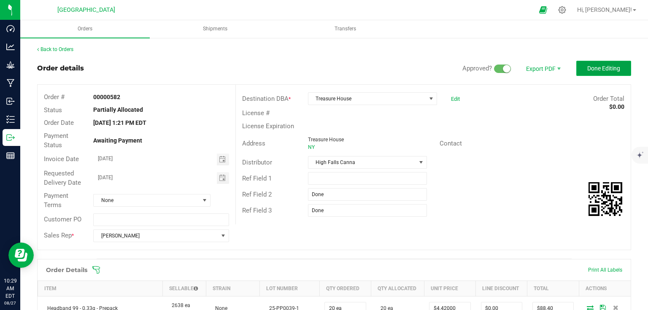
click at [603, 66] on span "Done Editing" at bounding box center [603, 68] width 33 height 7
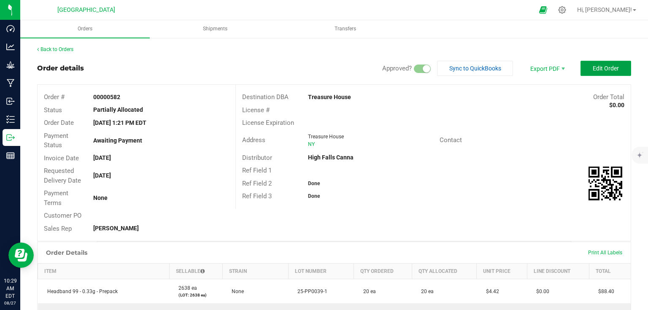
click at [602, 69] on span "Edit Order" at bounding box center [605, 68] width 26 height 7
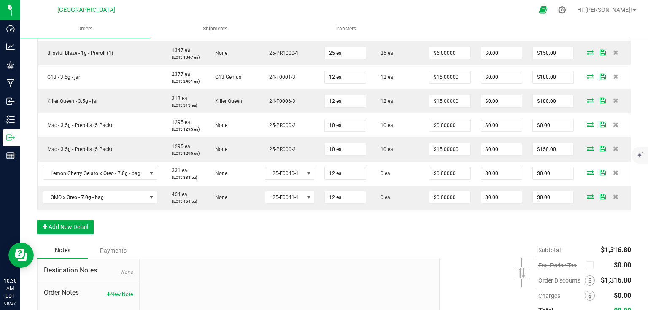
scroll to position [396, 0]
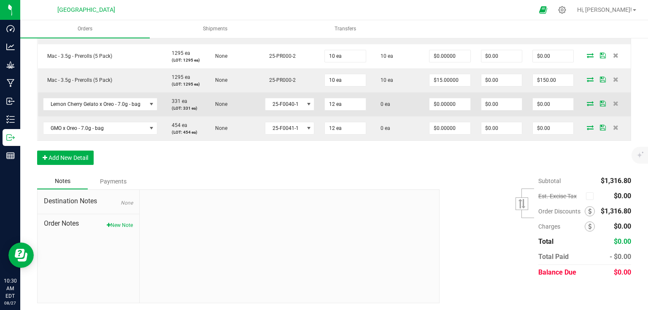
click at [587, 101] on icon at bounding box center [590, 103] width 7 height 5
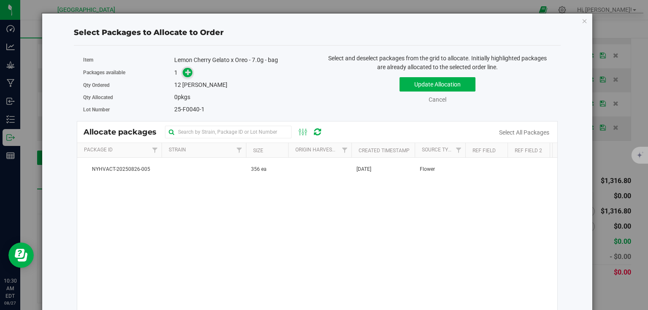
click at [187, 73] on icon at bounding box center [188, 72] width 6 height 6
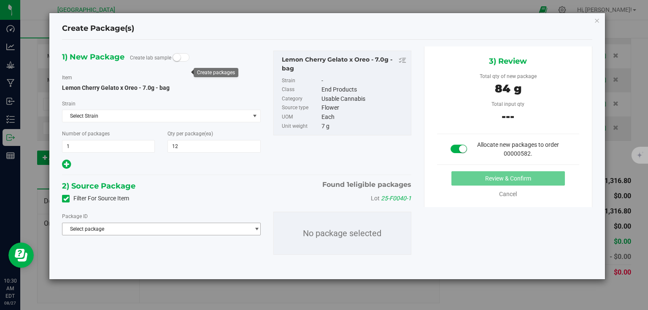
click at [220, 231] on span "Select package" at bounding box center [155, 229] width 187 height 12
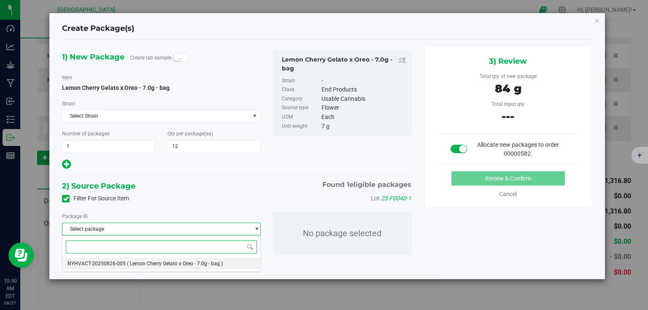
click at [108, 267] on li "NYHVACT-20250826-005 ( Lemon Cherry Gelato x Oreo - 7.0g - bag )" at bounding box center [160, 264] width 197 height 12
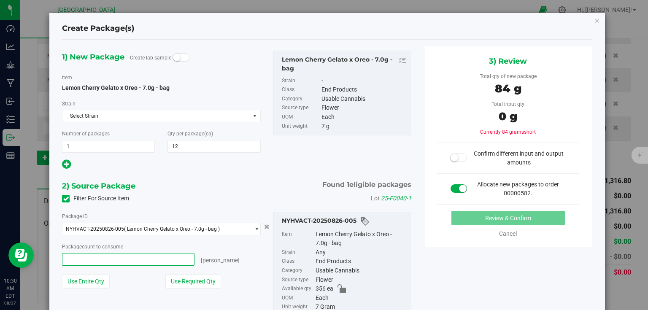
click at [172, 255] on span at bounding box center [128, 259] width 132 height 13
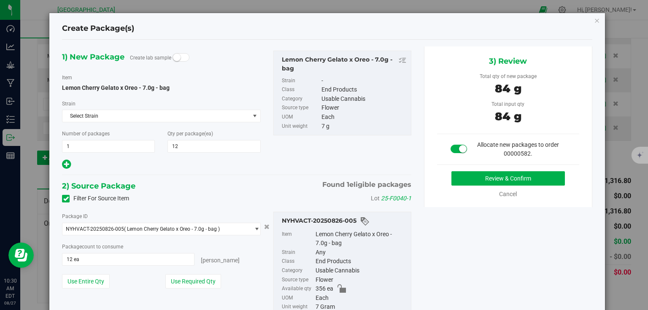
click at [568, 226] on div "1) New Package Create lab sample Item Lemon Cherry Gelato x Oreo - 7.0g - bag […" at bounding box center [327, 194] width 542 height 297
click at [554, 180] on button "Review & Confirm" at bounding box center [507, 178] width 113 height 14
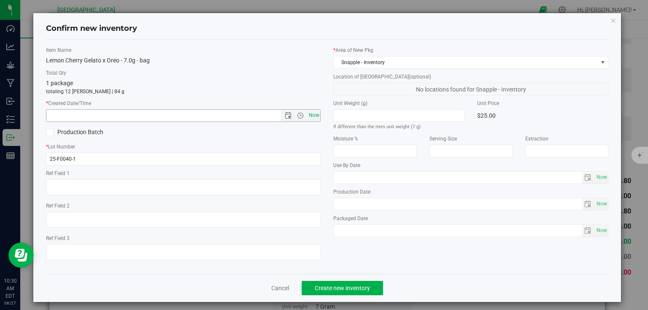
click at [312, 115] on span "Now" at bounding box center [314, 115] width 14 height 12
click at [339, 250] on div "Item Name Lemon Cherry Gelato x Oreo - 7.0g - bag Total Qty 1 package totaling …" at bounding box center [327, 156] width 575 height 221
click at [329, 290] on span "Create new inventory" at bounding box center [342, 288] width 55 height 7
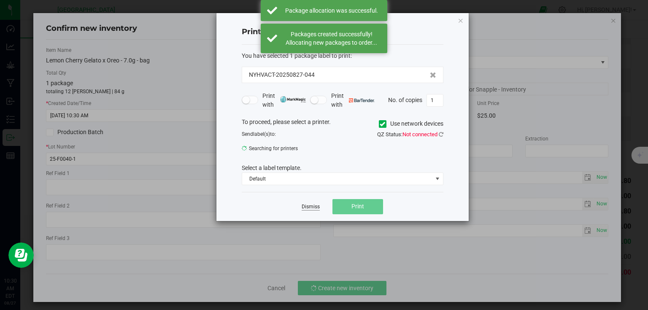
click at [310, 205] on link "Dismiss" at bounding box center [311, 206] width 18 height 7
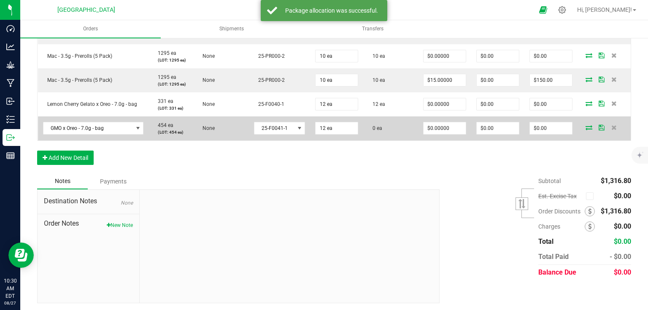
click at [585, 127] on icon at bounding box center [588, 127] width 7 height 5
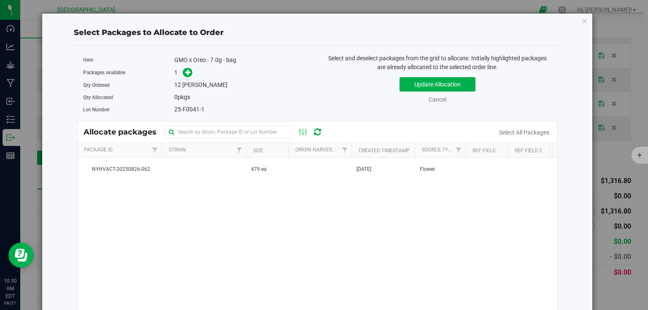
click at [180, 74] on span at bounding box center [185, 73] width 13 height 10
click at [183, 72] on span at bounding box center [188, 73] width 10 height 10
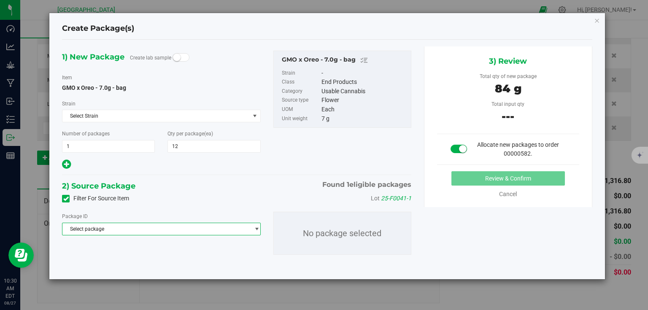
click at [141, 229] on span "Select package" at bounding box center [155, 229] width 187 height 12
click at [99, 263] on span "NYHVACT-20250826-062" at bounding box center [96, 264] width 58 height 6
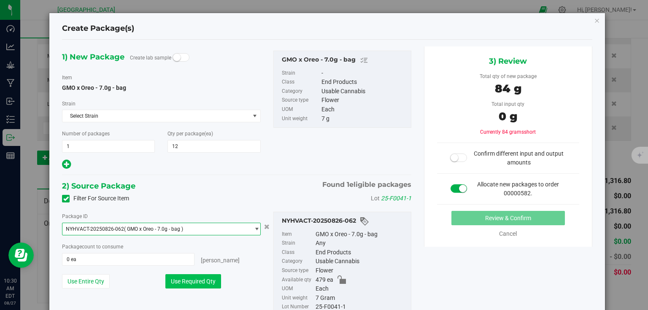
click at [185, 278] on button "Use Required Qty" at bounding box center [193, 281] width 56 height 14
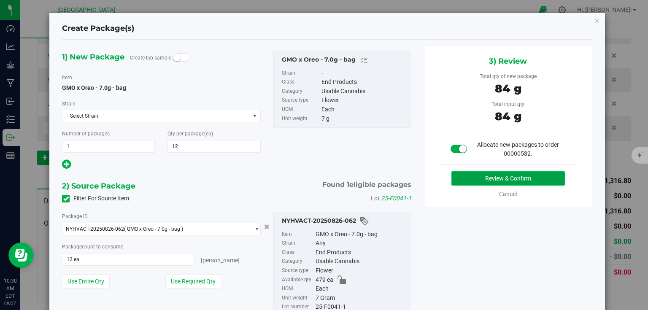
click at [481, 180] on button "Review & Confirm" at bounding box center [507, 178] width 113 height 14
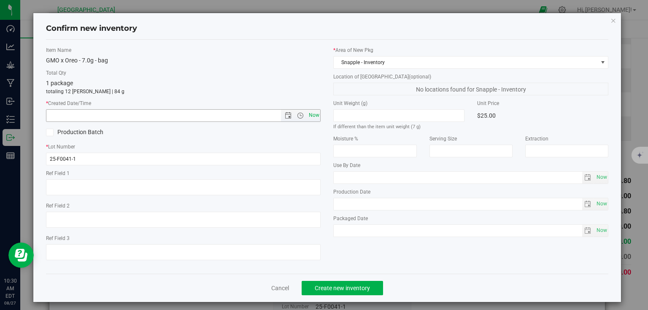
click at [318, 116] on span "Now" at bounding box center [314, 115] width 14 height 12
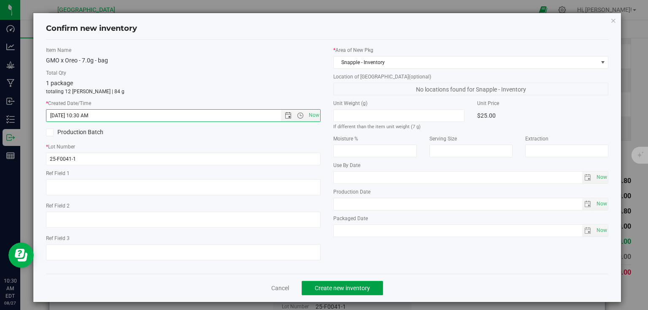
click at [347, 286] on span "Create new inventory" at bounding box center [342, 288] width 55 height 7
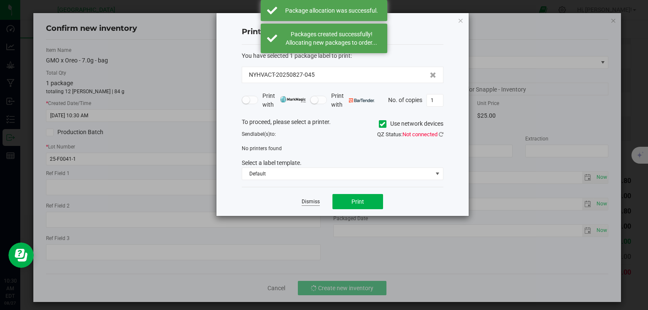
click at [307, 199] on link "Dismiss" at bounding box center [311, 201] width 18 height 7
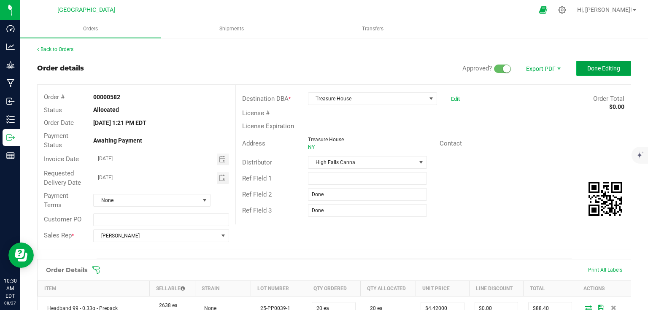
click at [611, 66] on span "Done Editing" at bounding box center [603, 68] width 33 height 7
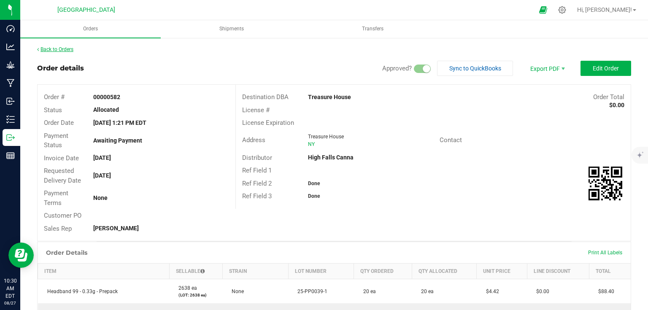
click at [64, 49] on link "Back to Orders" at bounding box center [55, 49] width 36 height 6
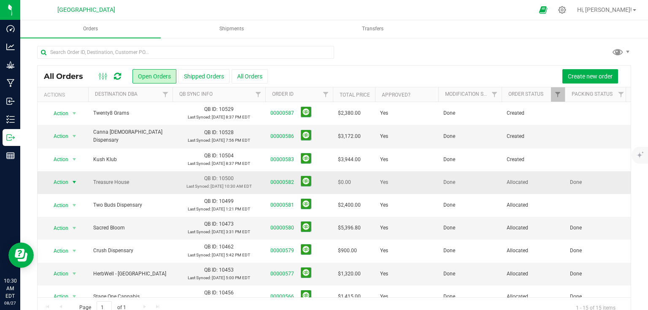
click at [74, 180] on span "select" at bounding box center [74, 182] width 7 height 7
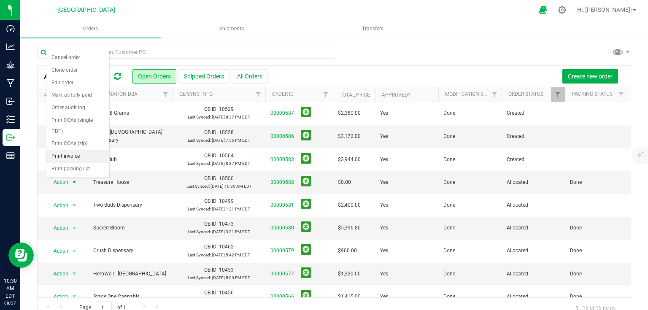
click at [80, 155] on li "Print invoice" at bounding box center [77, 156] width 63 height 13
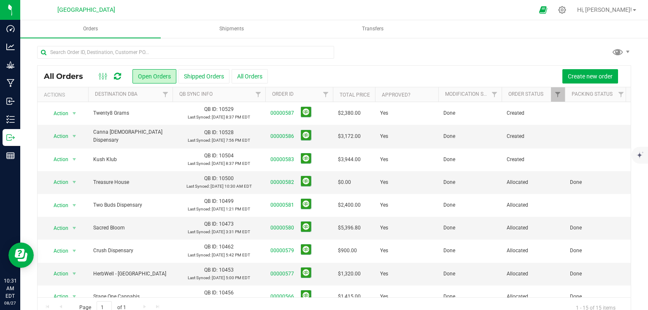
click at [380, 71] on div "Create new order" at bounding box center [446, 76] width 356 height 14
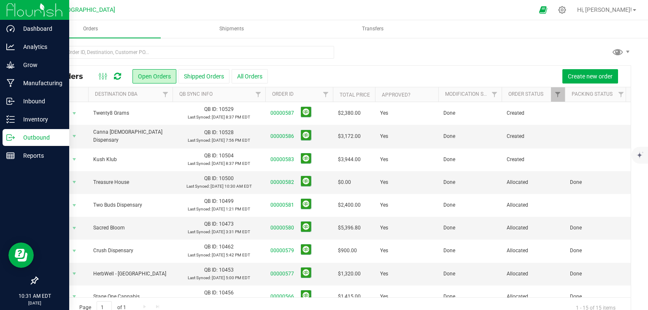
click at [12, 3] on img at bounding box center [34, 10] width 57 height 20
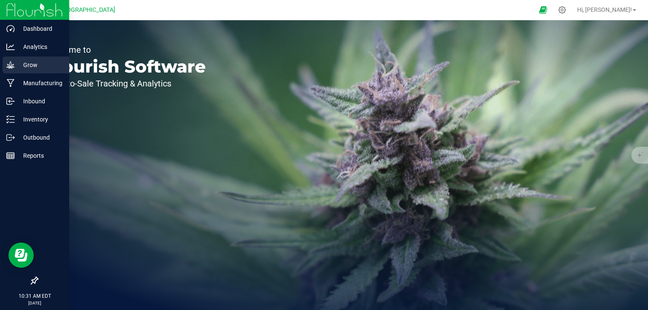
click at [26, 67] on p "Grow" at bounding box center [40, 65] width 51 height 10
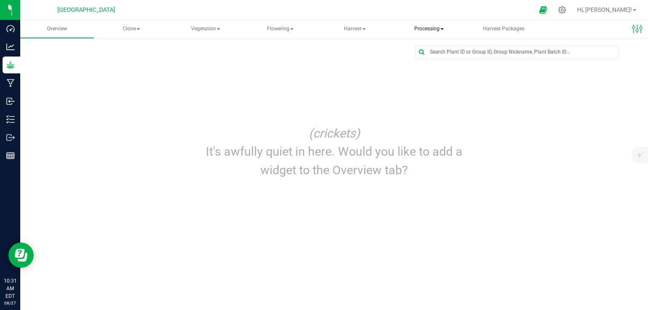
click at [435, 31] on span "Processing" at bounding box center [429, 29] width 73 height 17
click at [435, 59] on span "Processing harvests" at bounding box center [443, 60] width 78 height 7
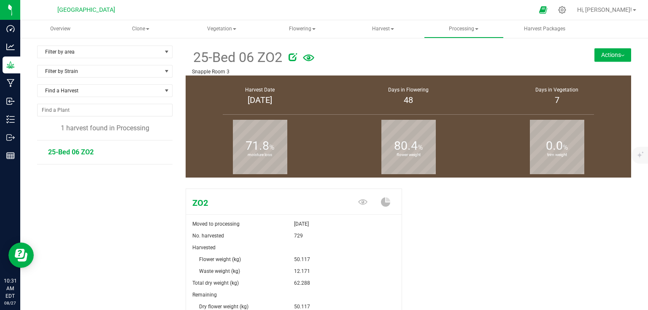
click at [599, 53] on button "Actions" at bounding box center [612, 54] width 37 height 13
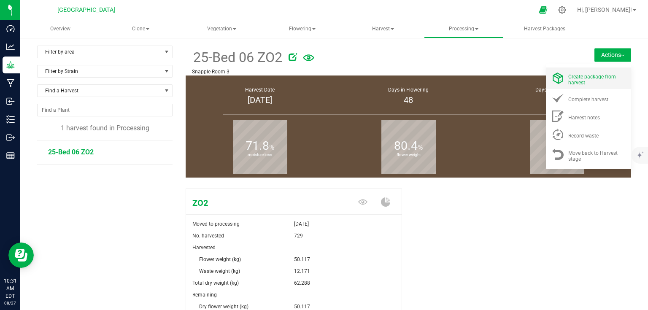
click at [591, 83] on div "Create package from harvest" at bounding box center [596, 78] width 57 height 15
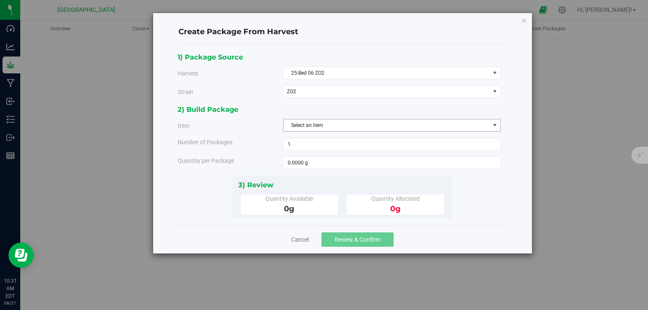
click at [372, 126] on span "Select an item" at bounding box center [386, 125] width 206 height 12
click at [322, 170] on span "25 - Bucked Flower - ZO2" at bounding box center [316, 172] width 56 height 11
click at [340, 163] on span at bounding box center [392, 162] width 218 height 13
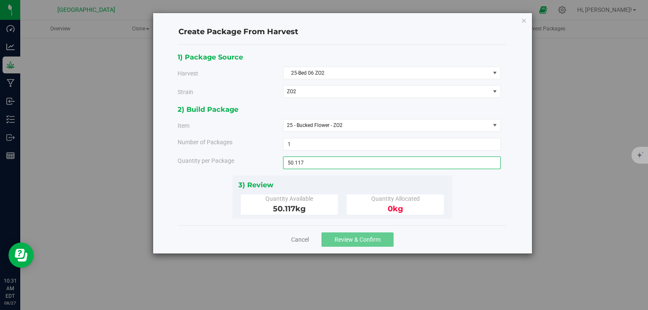
click at [380, 191] on div "3) Review Quantity Available 50.117 kg Quantity Allocated 0 kg" at bounding box center [342, 196] width 220 height 43
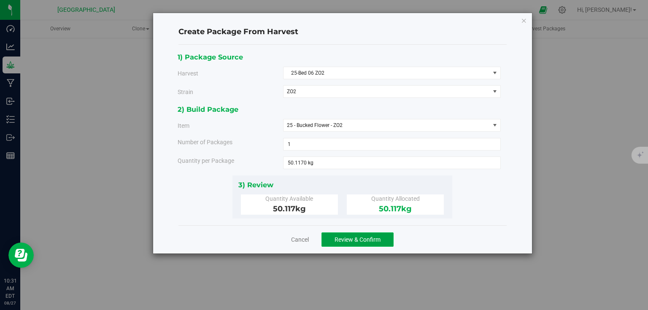
click at [384, 242] on button "Review & Confirm" at bounding box center [357, 239] width 72 height 14
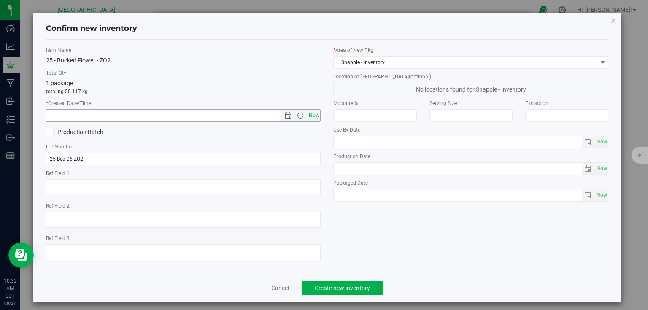
click at [310, 115] on span "Now" at bounding box center [314, 115] width 14 height 12
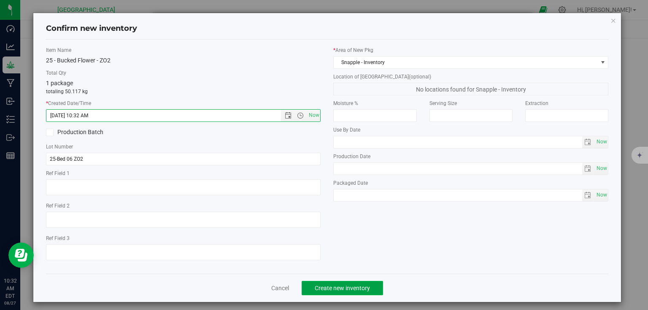
click at [342, 287] on span "Create new inventory" at bounding box center [342, 288] width 55 height 7
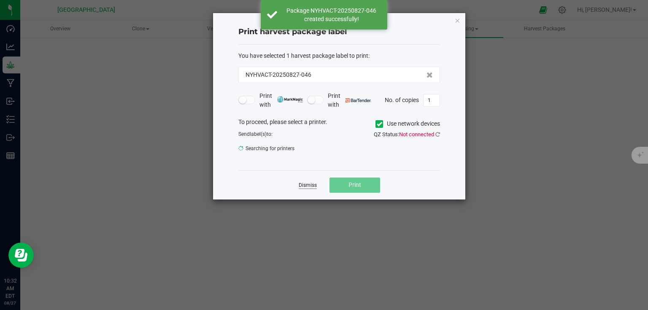
click at [302, 184] on link "Dismiss" at bounding box center [308, 185] width 18 height 7
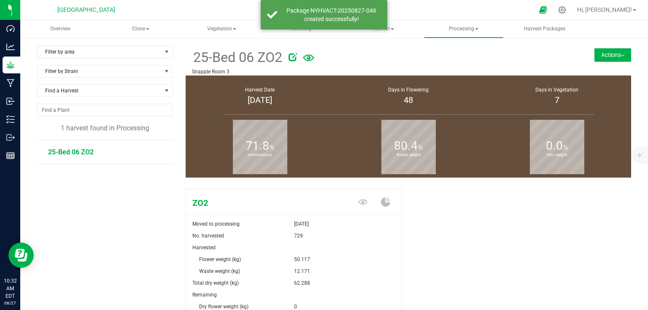
click at [608, 54] on button "Actions" at bounding box center [612, 54] width 37 height 13
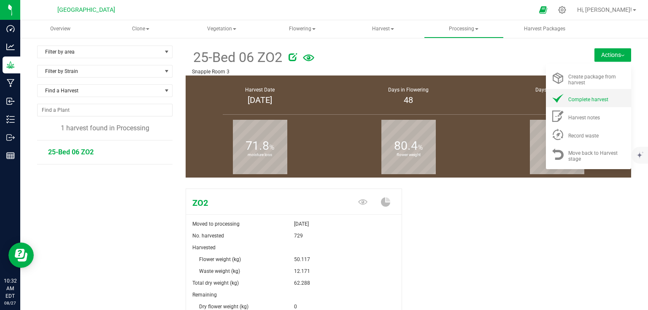
click at [593, 101] on span "Complete harvest" at bounding box center [588, 100] width 40 height 6
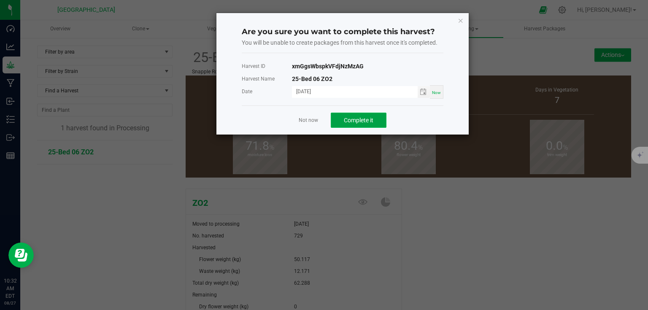
click at [342, 121] on button "Complete it" at bounding box center [359, 120] width 56 height 15
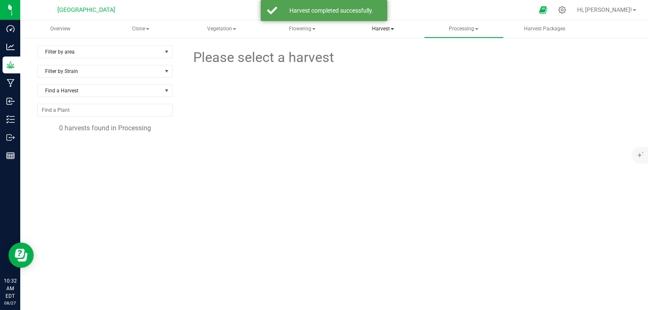
click at [392, 28] on span at bounding box center [391, 29] width 3 height 2
click at [382, 51] on span "Harvests" at bounding box center [377, 50] width 47 height 7
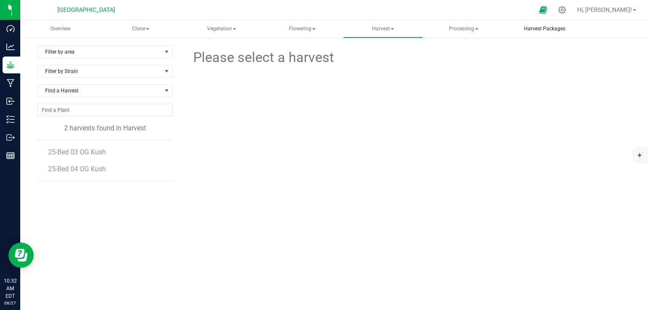
click at [552, 24] on uib-tab-heading "Harvest Packages" at bounding box center [544, 29] width 79 height 17
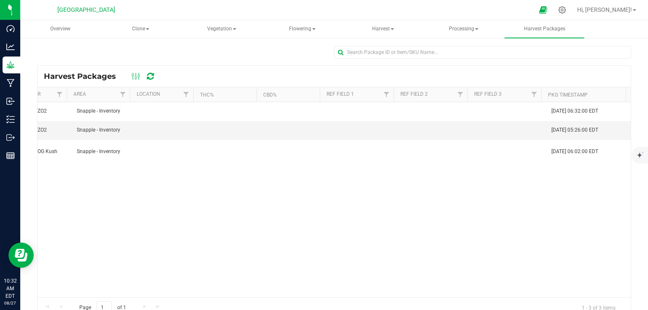
scroll to position [0, 122]
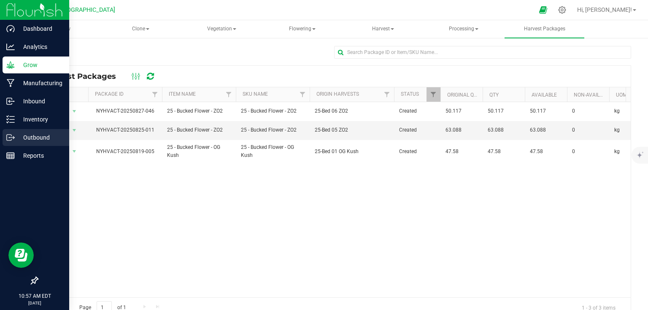
click at [16, 135] on p "Outbound" at bounding box center [40, 137] width 51 height 10
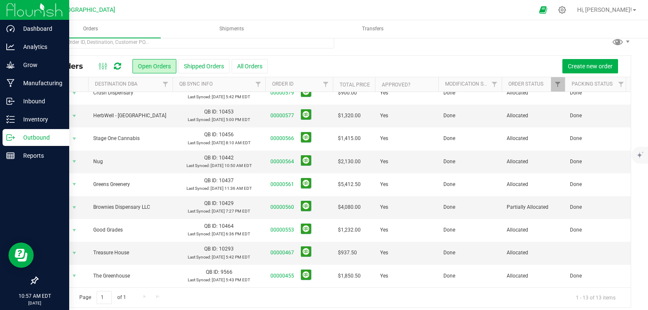
scroll to position [16, 0]
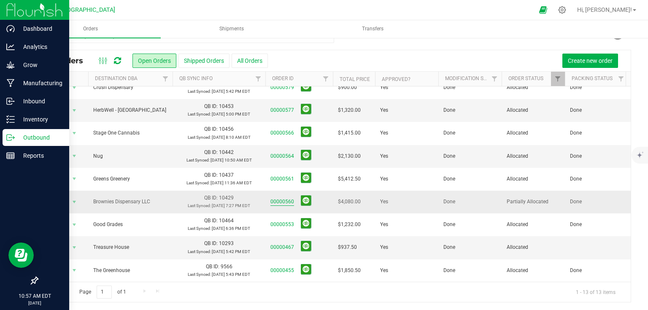
click at [285, 198] on link "00000560" at bounding box center [282, 202] width 24 height 8
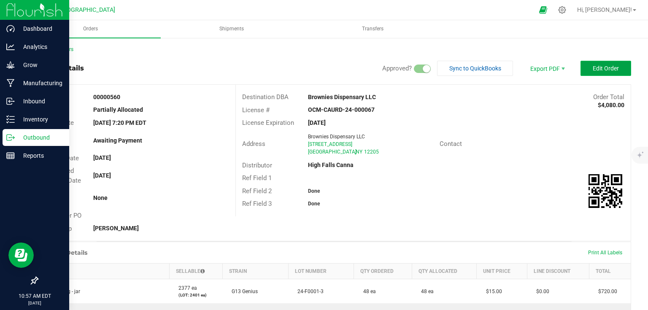
click at [598, 69] on span "Edit Order" at bounding box center [605, 68] width 26 height 7
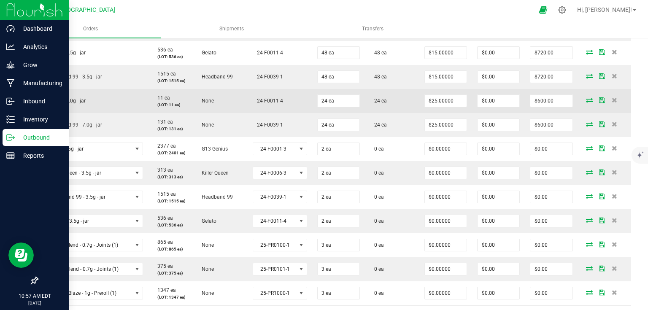
scroll to position [371, 0]
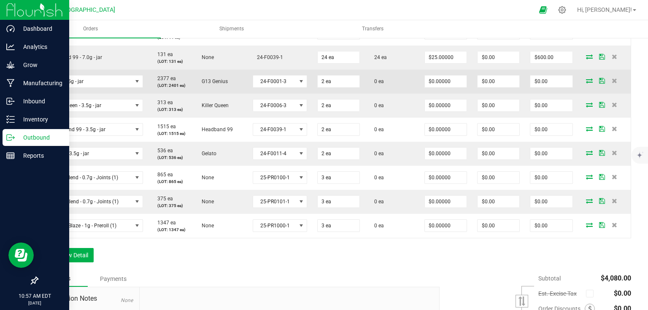
click at [586, 81] on icon at bounding box center [589, 80] width 7 height 5
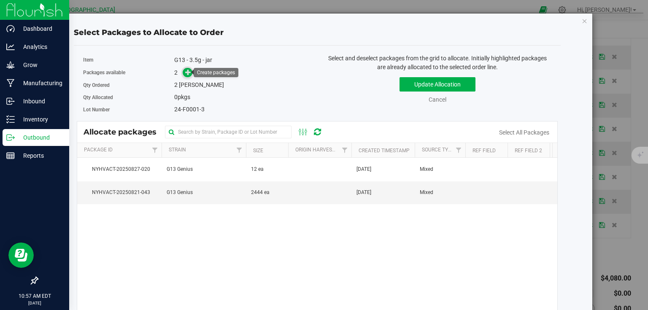
click at [191, 74] on span at bounding box center [188, 73] width 10 height 10
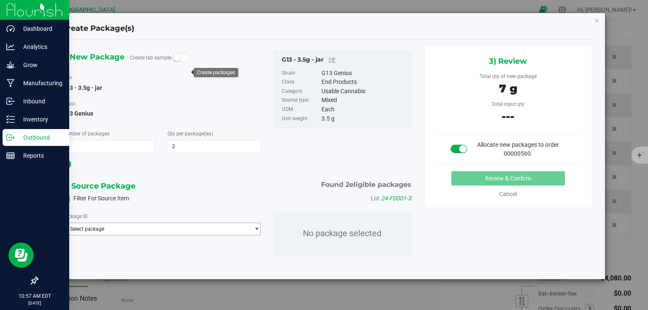
click at [132, 228] on span "Select package" at bounding box center [155, 229] width 187 height 12
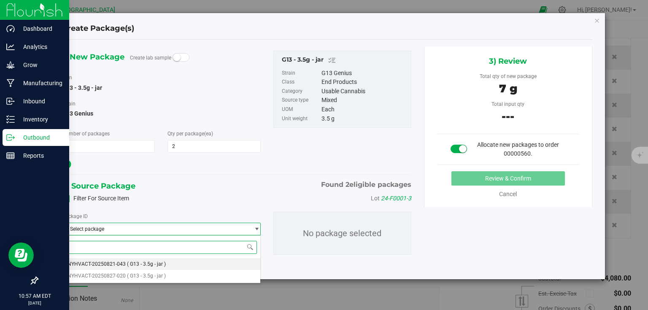
click at [115, 265] on span "NYHVACT-20250821-043" at bounding box center [96, 264] width 58 height 6
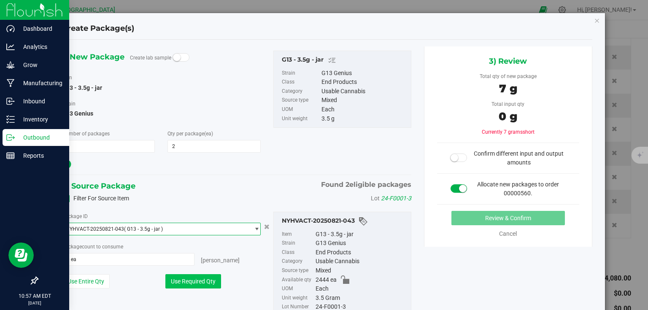
click at [189, 280] on button "Use Required Qty" at bounding box center [193, 281] width 56 height 14
type input "2 ea"
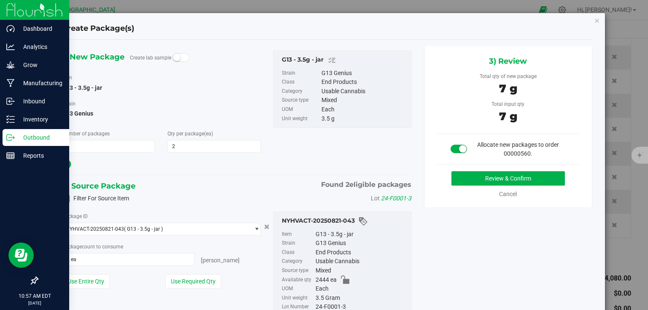
click at [511, 185] on div "Review & Confirm Cancel" at bounding box center [508, 184] width 142 height 27
click at [474, 177] on button "Review & Confirm" at bounding box center [507, 178] width 113 height 14
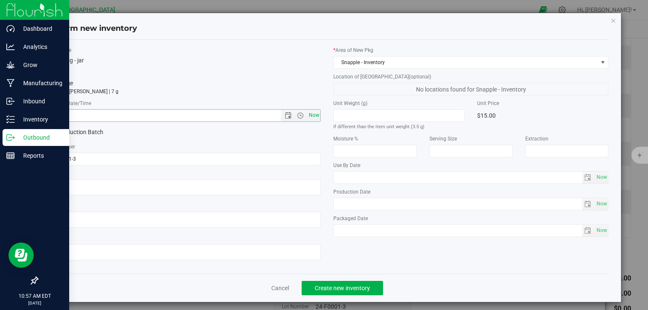
click at [309, 118] on span "Now" at bounding box center [314, 115] width 14 height 12
type input "8/27/2025 10:57 AM"
click at [337, 288] on span "Create new inventory" at bounding box center [342, 288] width 55 height 7
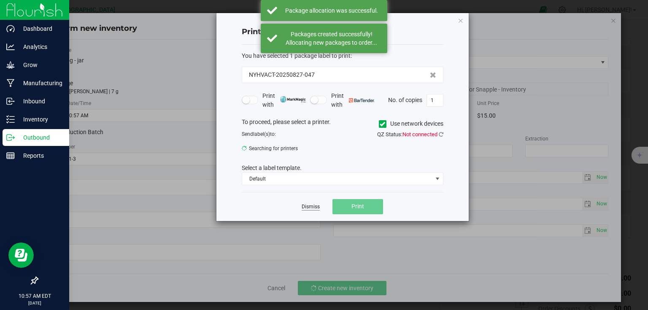
click at [314, 205] on link "Dismiss" at bounding box center [311, 206] width 18 height 7
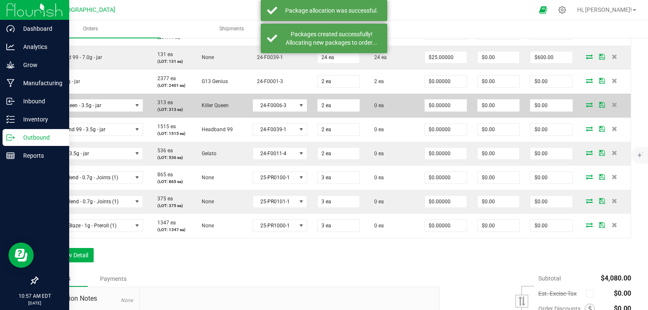
click at [584, 99] on td at bounding box center [604, 106] width 53 height 24
click at [586, 103] on icon at bounding box center [589, 104] width 7 height 5
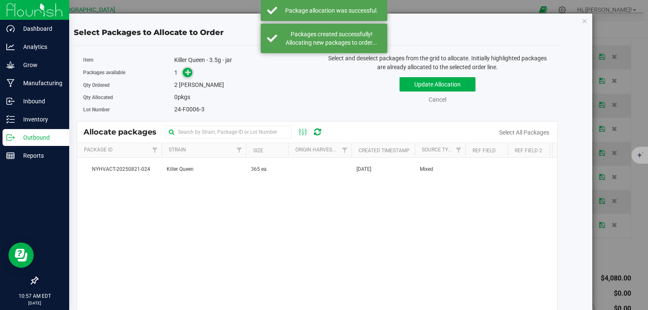
click at [187, 75] on icon at bounding box center [188, 72] width 6 height 6
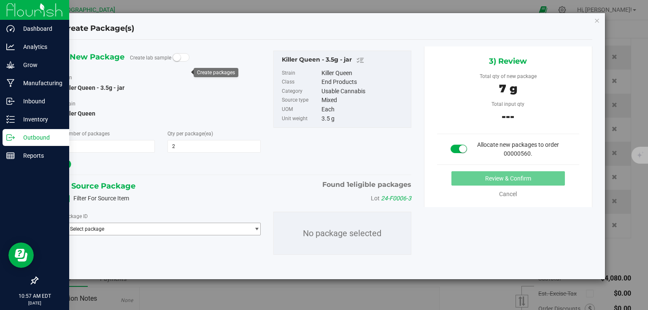
click at [168, 233] on span "Select package" at bounding box center [155, 229] width 187 height 12
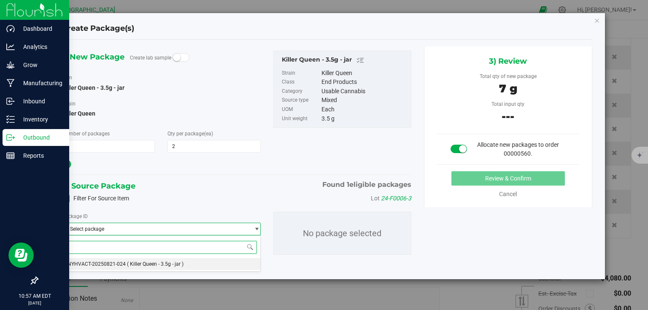
click at [147, 258] on li "NYHVACT-20250821-024 ( Killer Queen - 3.5g - jar )" at bounding box center [160, 264] width 197 height 12
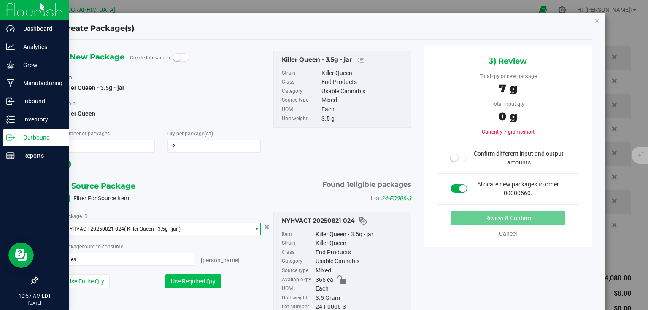
click at [202, 283] on button "Use Required Qty" at bounding box center [193, 281] width 56 height 14
type input "2 ea"
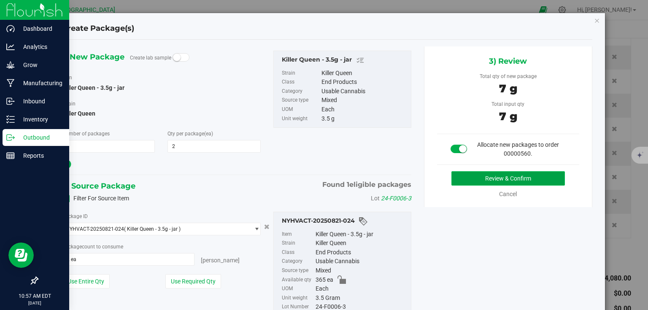
click at [496, 178] on button "Review & Confirm" at bounding box center [507, 178] width 113 height 14
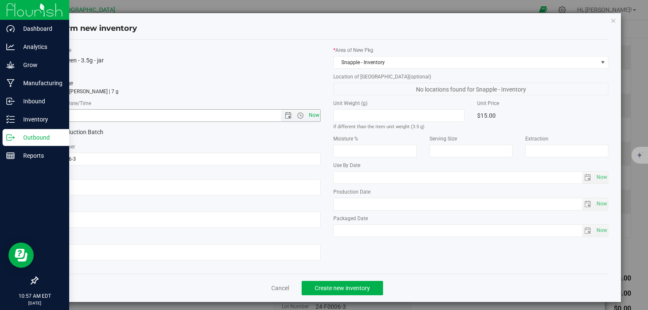
click at [312, 116] on span "Now" at bounding box center [314, 115] width 14 height 12
type input "8/27/2025 10:57 AM"
click at [348, 285] on span "Create new inventory" at bounding box center [342, 288] width 55 height 7
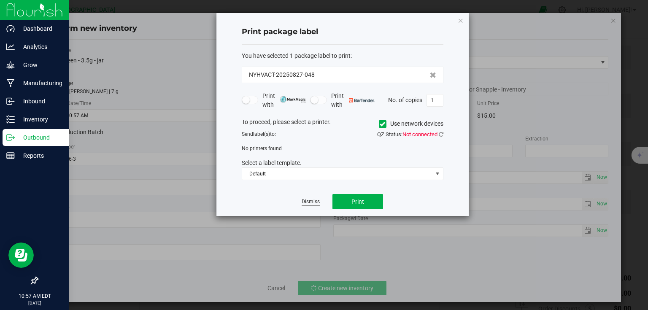
click at [309, 200] on link "Dismiss" at bounding box center [311, 201] width 18 height 7
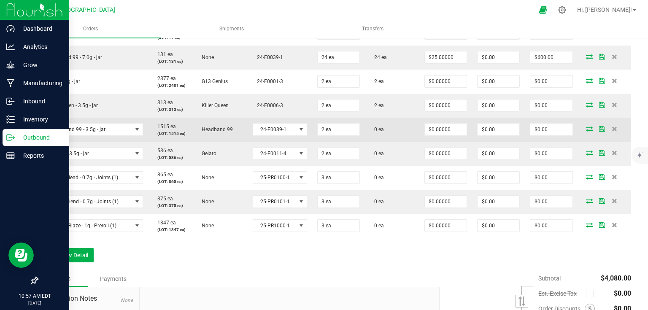
click at [587, 126] on icon at bounding box center [589, 128] width 7 height 5
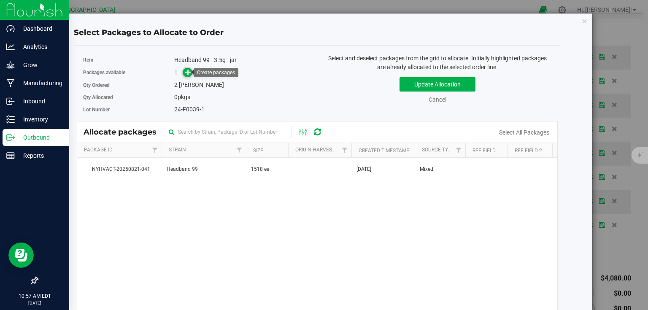
click at [186, 72] on icon at bounding box center [188, 72] width 6 height 6
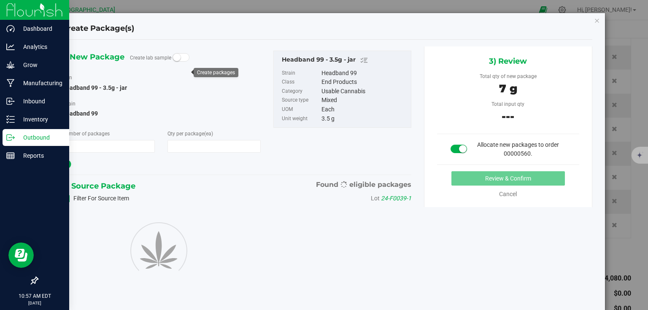
type input "1"
type input "2"
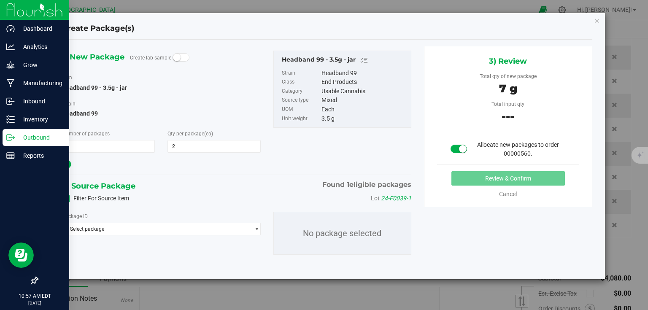
click at [148, 237] on div "Package ID Select package NYHVACT-20250821-041 No package selected" at bounding box center [237, 233] width 362 height 57
click at [147, 229] on span "Select package" at bounding box center [155, 229] width 187 height 12
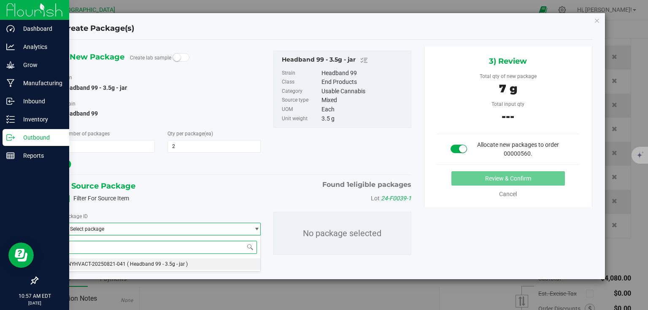
click at [138, 263] on span "( Headband 99 - 3.5g - jar )" at bounding box center [157, 264] width 61 height 6
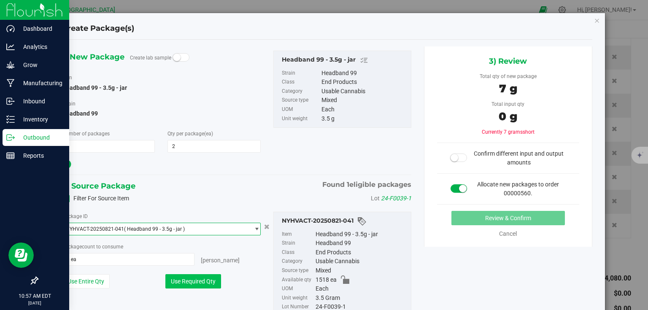
click at [203, 276] on button "Use Required Qty" at bounding box center [193, 281] width 56 height 14
type input "2 ea"
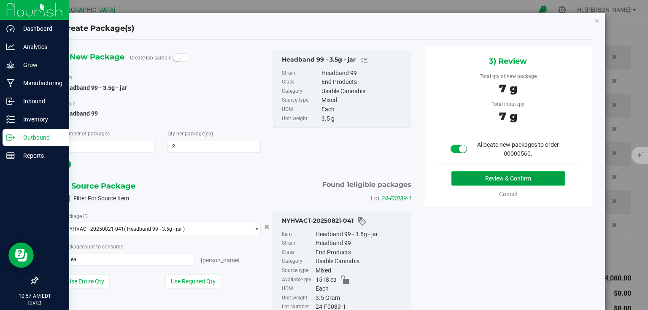
click at [454, 183] on button "Review & Confirm" at bounding box center [507, 178] width 113 height 14
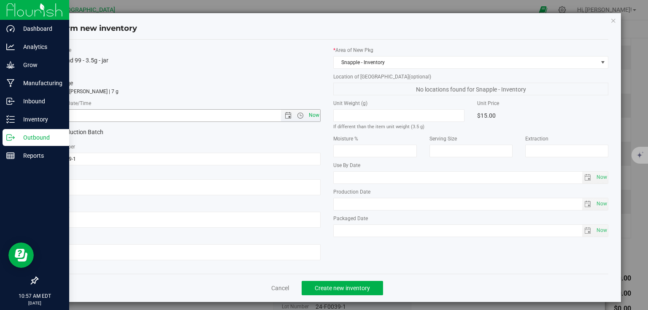
click at [310, 113] on span "Now" at bounding box center [314, 115] width 14 height 12
type input "8/27/2025 10:57 AM"
click at [335, 294] on button "Create new inventory" at bounding box center [342, 288] width 81 height 14
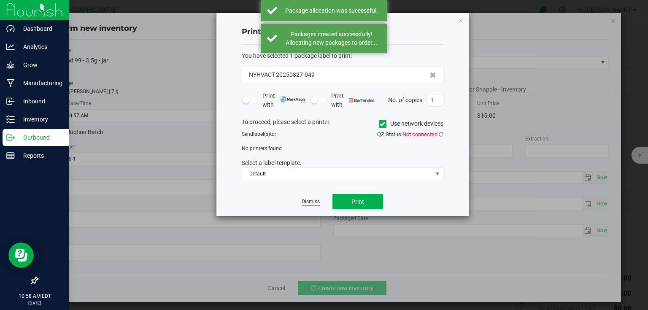
click at [316, 204] on link "Dismiss" at bounding box center [311, 201] width 18 height 7
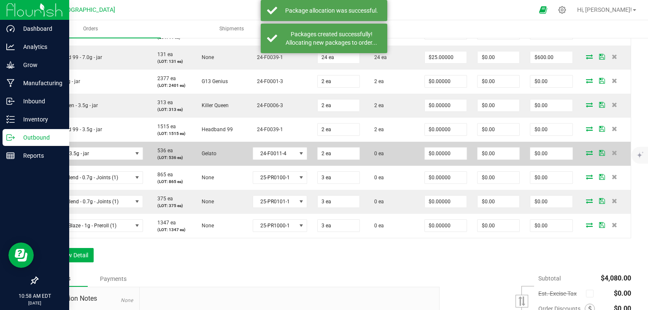
click at [587, 150] on icon at bounding box center [589, 152] width 7 height 5
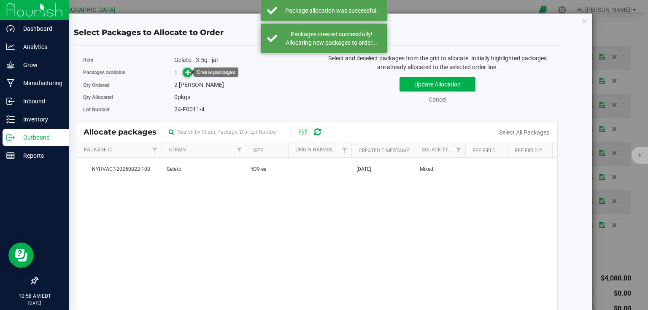
click at [183, 73] on span at bounding box center [188, 73] width 10 height 10
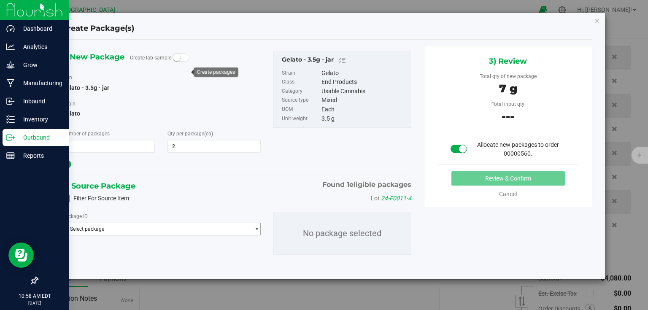
click at [113, 233] on span "Select package" at bounding box center [155, 229] width 187 height 12
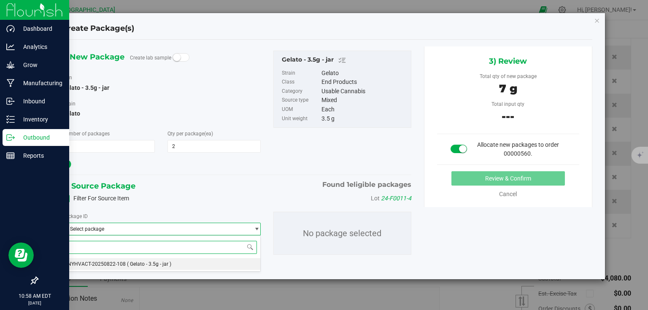
click at [111, 263] on span "NYHVACT-20250822-108" at bounding box center [96, 264] width 58 height 6
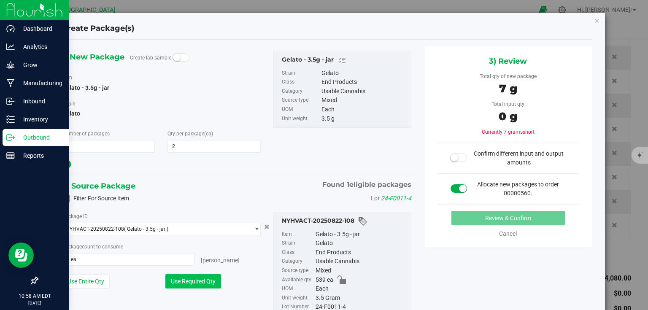
click at [176, 278] on button "Use Required Qty" at bounding box center [193, 281] width 56 height 14
type input "2 ea"
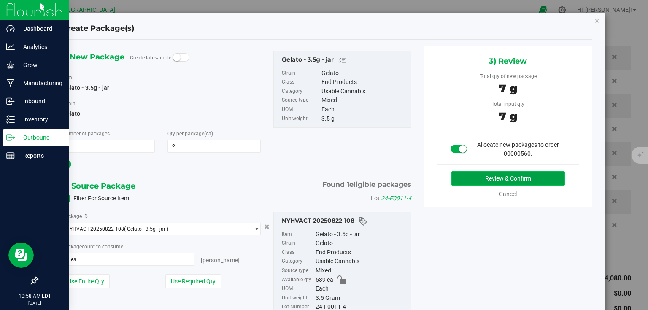
click at [528, 181] on button "Review & Confirm" at bounding box center [507, 178] width 113 height 14
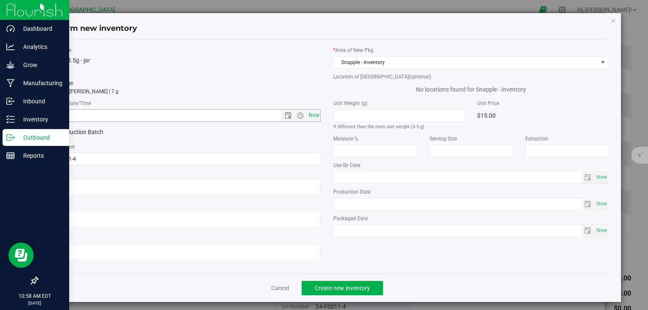
click at [315, 115] on span "Now" at bounding box center [314, 115] width 14 height 12
type input "8/27/2025 10:58 AM"
click at [350, 287] on span "Create new inventory" at bounding box center [342, 288] width 55 height 7
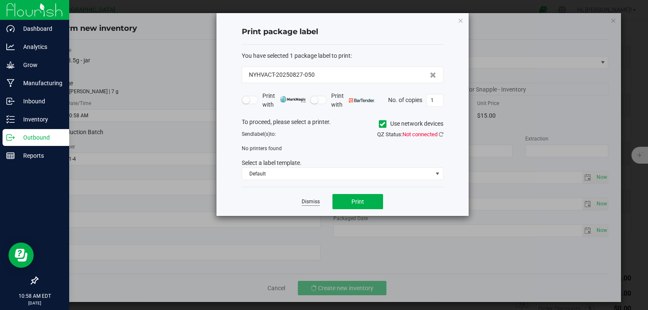
click at [310, 201] on link "Dismiss" at bounding box center [311, 201] width 18 height 7
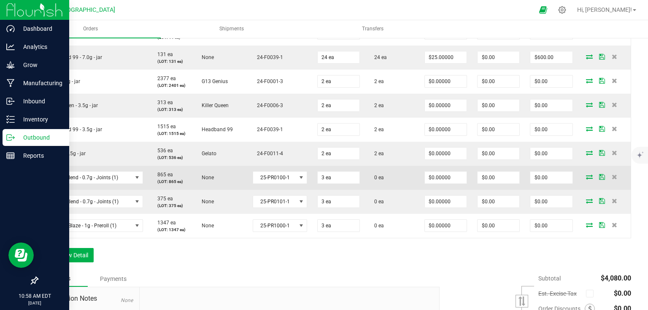
click at [587, 175] on icon at bounding box center [589, 176] width 7 height 5
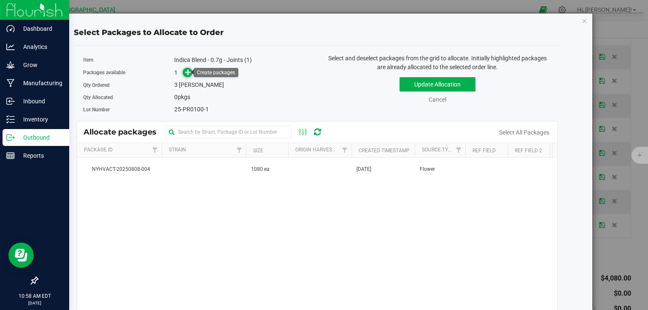
click at [186, 73] on icon at bounding box center [188, 72] width 6 height 6
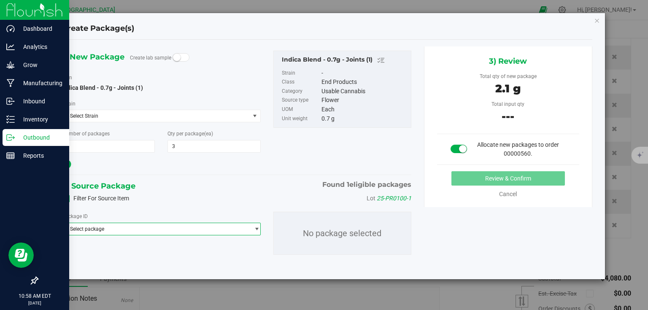
click at [148, 225] on span "Select package" at bounding box center [155, 229] width 187 height 12
click at [133, 264] on span "( Indica Blend - 0.7g - Joints (1) )" at bounding box center [163, 264] width 73 height 6
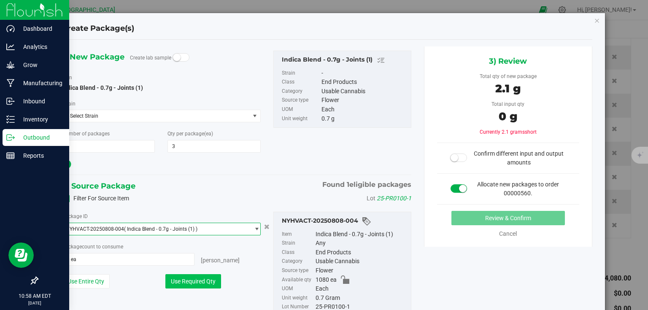
click at [179, 275] on button "Use Required Qty" at bounding box center [193, 281] width 56 height 14
type input "3 ea"
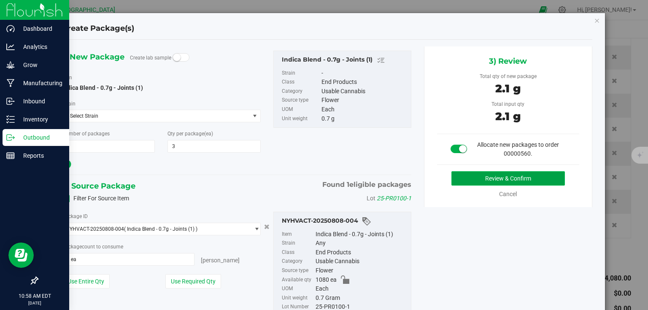
click at [486, 181] on button "Review & Confirm" at bounding box center [507, 178] width 113 height 14
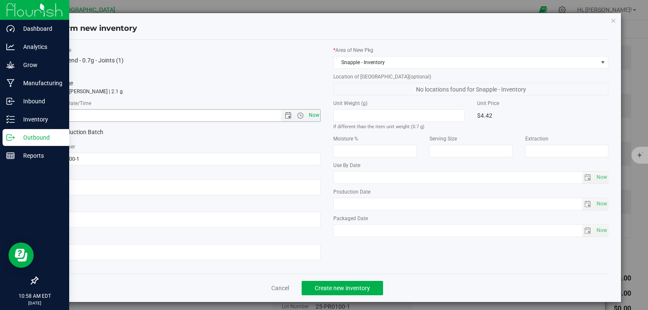
click at [315, 113] on span "Now" at bounding box center [314, 115] width 14 height 12
type input "8/27/2025 10:58 AM"
click at [339, 290] on span "Create new inventory" at bounding box center [342, 288] width 55 height 7
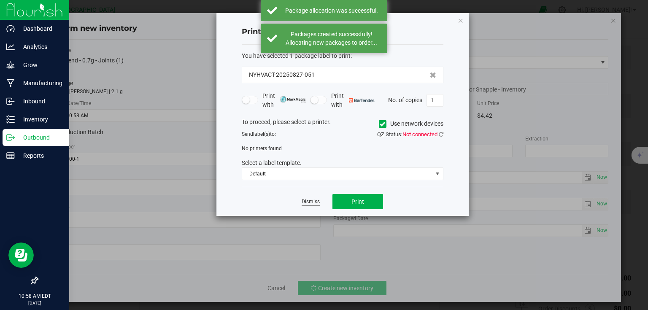
click at [312, 200] on link "Dismiss" at bounding box center [311, 201] width 18 height 7
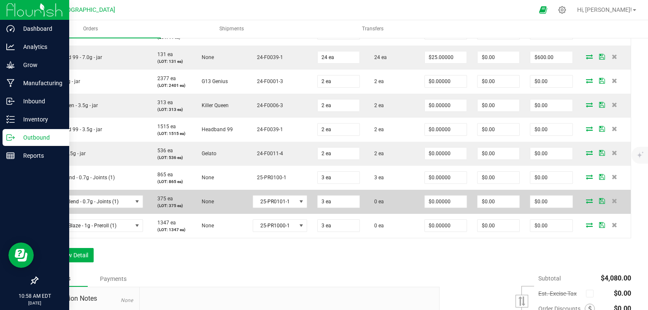
click at [586, 198] on icon at bounding box center [589, 200] width 7 height 5
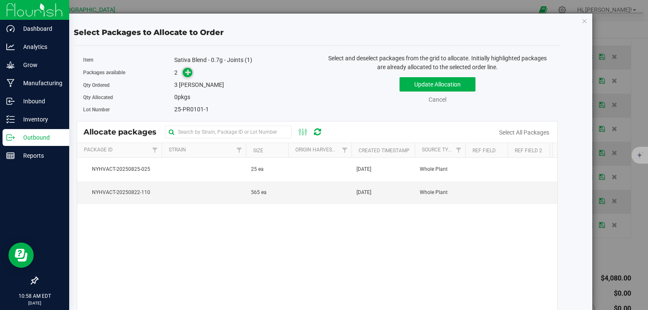
click at [187, 76] on span at bounding box center [188, 73] width 10 height 10
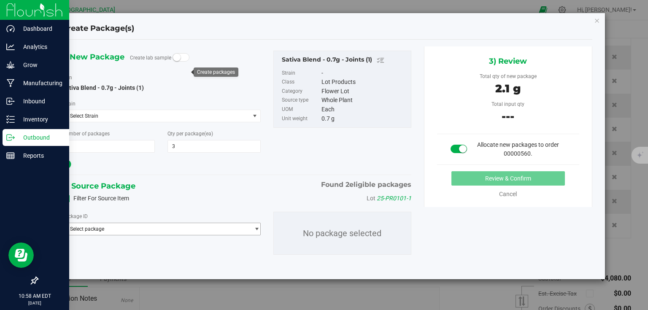
click at [163, 231] on span "Select package" at bounding box center [155, 229] width 187 height 12
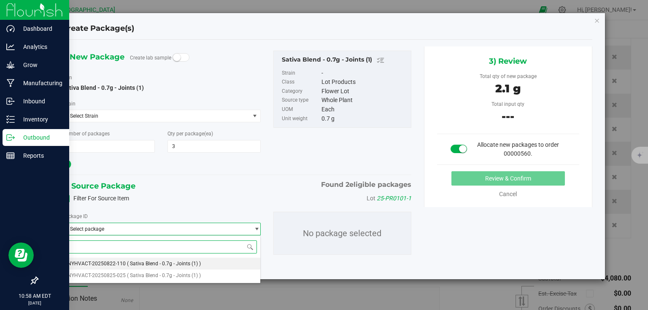
click at [132, 264] on span "( Sativa Blend - 0.7g - Joints (1) )" at bounding box center [164, 264] width 74 height 6
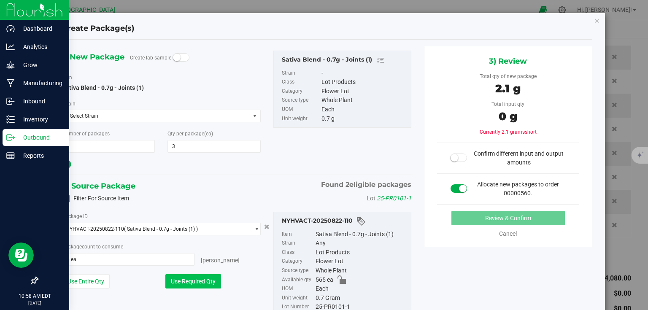
click at [197, 281] on button "Use Required Qty" at bounding box center [193, 281] width 56 height 14
type input "3 ea"
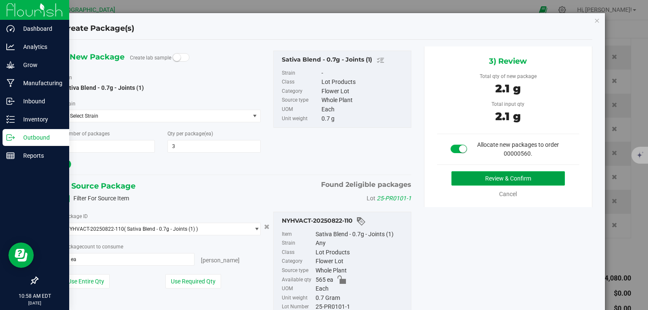
click at [491, 179] on button "Review & Confirm" at bounding box center [507, 178] width 113 height 14
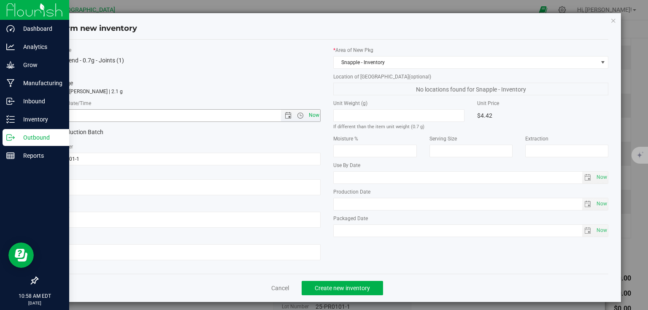
click at [307, 118] on span "Now" at bounding box center [314, 115] width 14 height 12
type input "8/27/2025 10:58 AM"
click at [336, 291] on span "Create new inventory" at bounding box center [342, 288] width 55 height 7
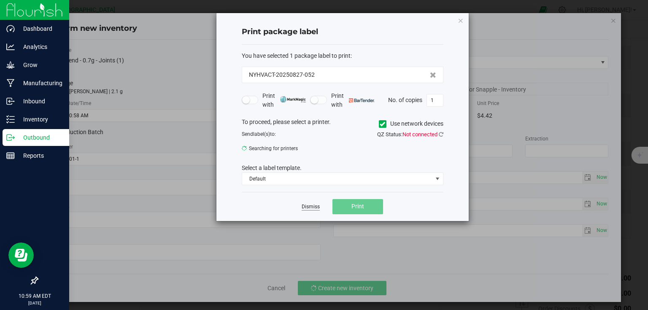
click at [310, 206] on link "Dismiss" at bounding box center [311, 206] width 18 height 7
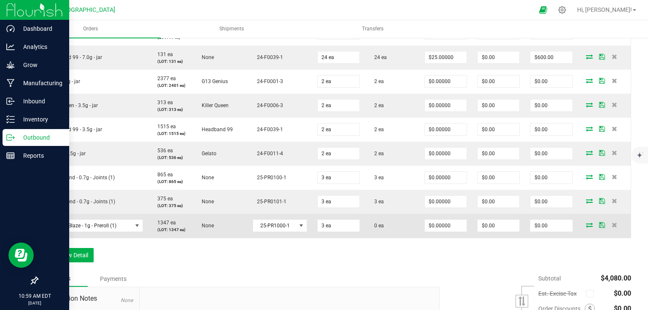
click at [586, 224] on icon at bounding box center [589, 224] width 7 height 5
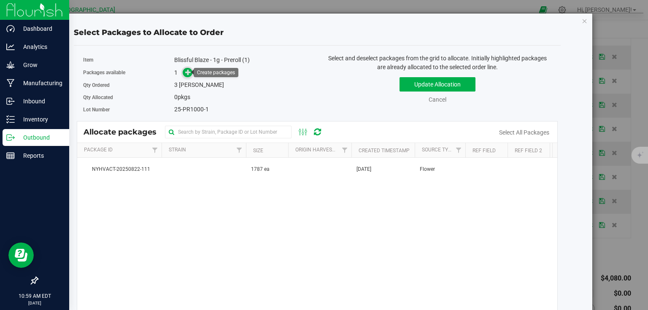
click at [185, 69] on icon at bounding box center [188, 72] width 6 height 6
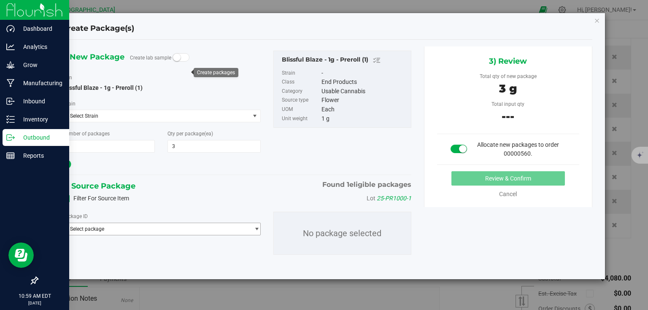
click at [151, 224] on span "Select package" at bounding box center [155, 229] width 187 height 12
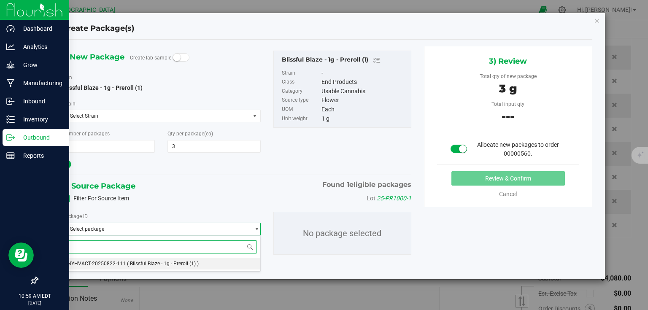
click at [134, 266] on span "( Blissful Blaze - 1g - Preroll (1) )" at bounding box center [163, 264] width 72 height 6
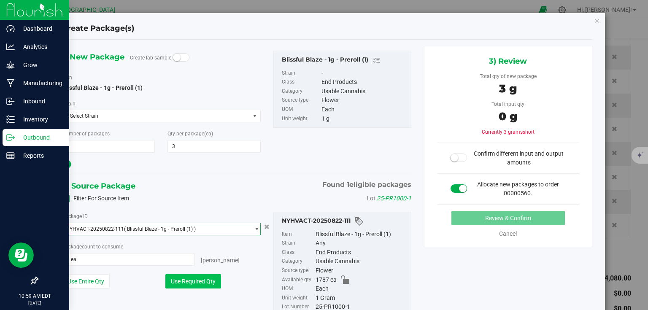
click at [187, 279] on button "Use Required Qty" at bounding box center [193, 281] width 56 height 14
type input "3 ea"
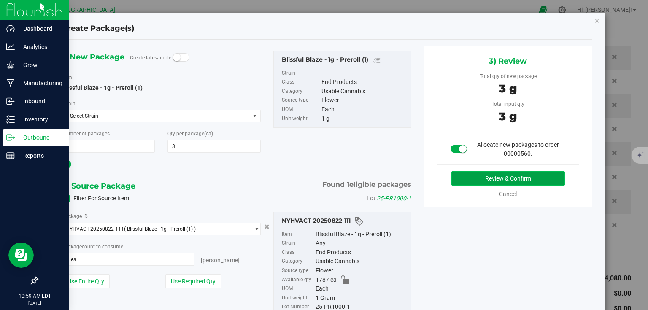
click at [528, 179] on button "Review & Confirm" at bounding box center [507, 178] width 113 height 14
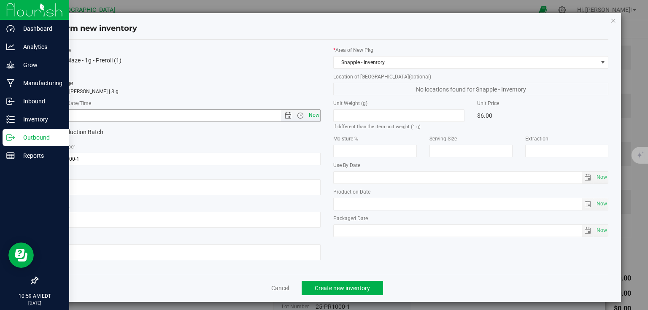
click at [312, 115] on span "Now" at bounding box center [314, 115] width 14 height 12
type input "8/27/2025 10:59 AM"
click at [320, 292] on button "Create new inventory" at bounding box center [342, 288] width 81 height 14
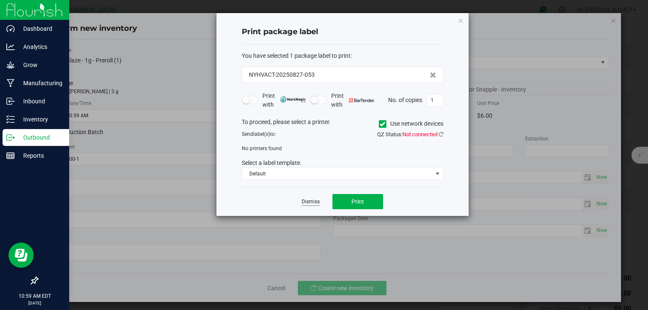
click at [306, 202] on link "Dismiss" at bounding box center [311, 201] width 18 height 7
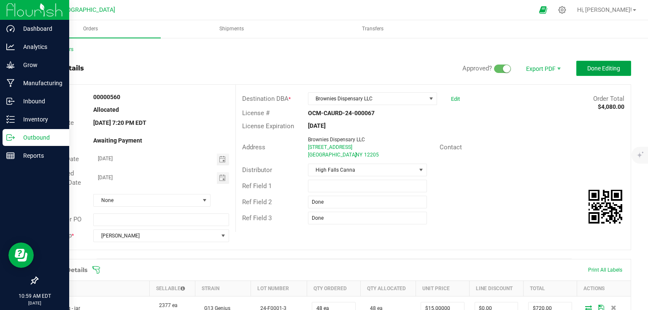
click at [590, 65] on span "Done Editing" at bounding box center [603, 68] width 33 height 7
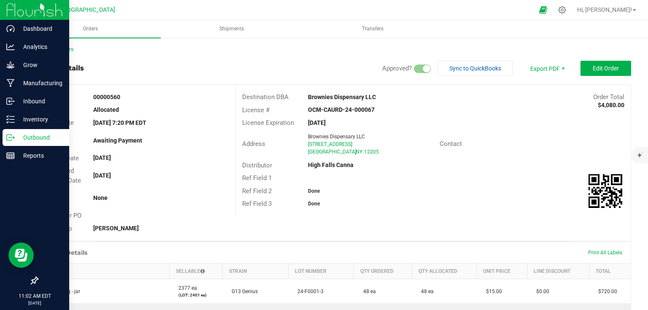
click at [224, 19] on nav "High Falls Canna NY Hi, Morgan!" at bounding box center [333, 10] width 627 height 20
click at [225, 24] on uib-tab-heading "Shipments" at bounding box center [232, 29] width 140 height 17
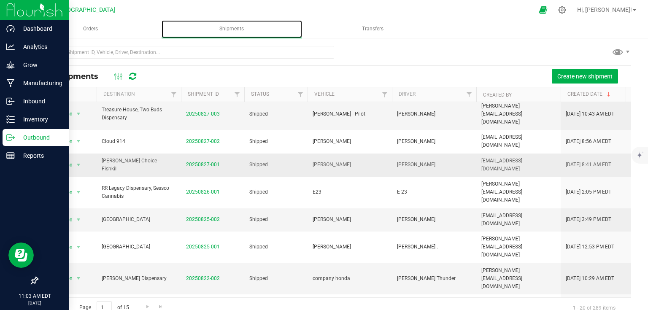
scroll to position [34, 0]
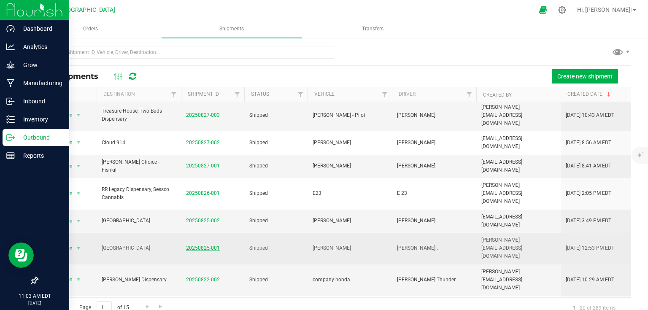
click at [201, 245] on link "20250825-001" at bounding box center [203, 248] width 34 height 6
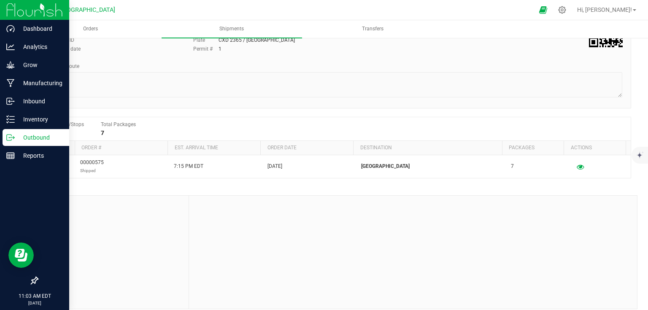
scroll to position [94, 0]
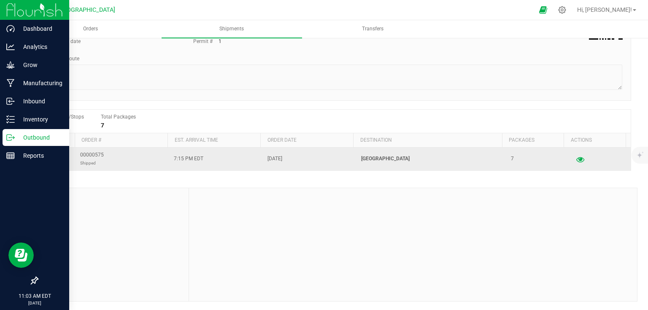
click at [576, 157] on icon "button" at bounding box center [580, 159] width 8 height 6
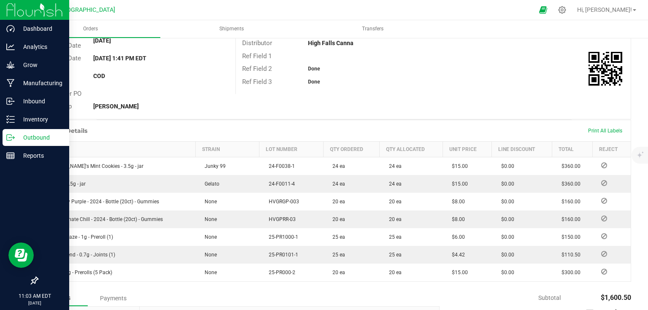
scroll to position [202, 0]
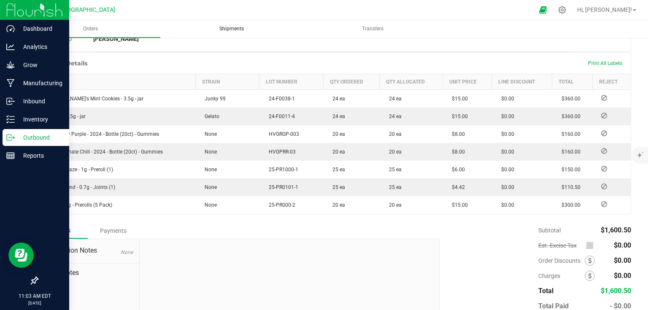
click at [226, 22] on uib-tab-heading "Shipments" at bounding box center [232, 29] width 140 height 18
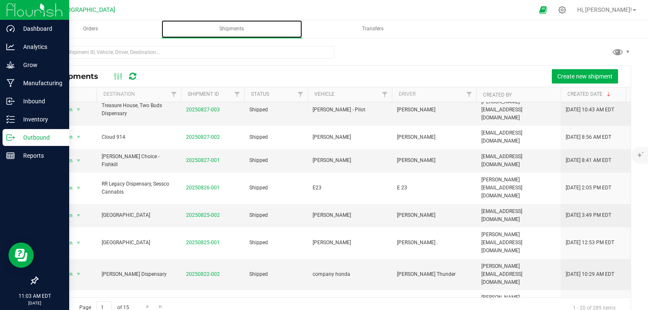
scroll to position [34, 0]
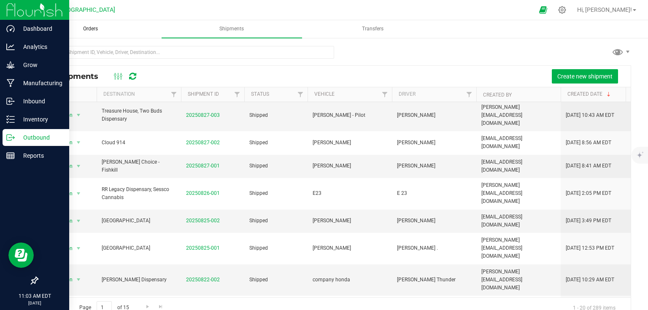
click at [101, 25] on span "Orders" at bounding box center [91, 28] width 38 height 7
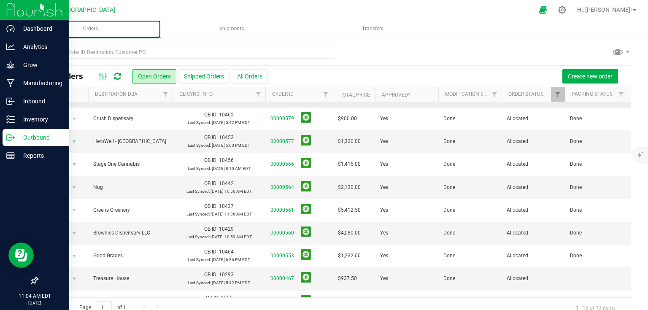
scroll to position [105, 0]
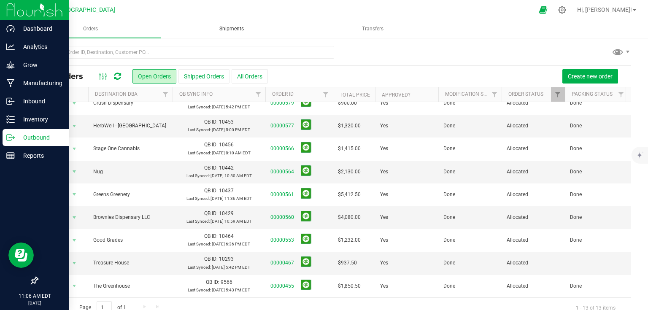
click at [197, 32] on uib-tab-heading "Shipments" at bounding box center [232, 29] width 140 height 17
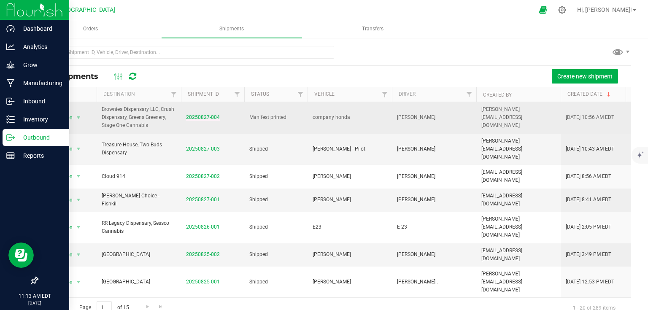
click at [213, 118] on link "20250827-004" at bounding box center [203, 117] width 34 height 6
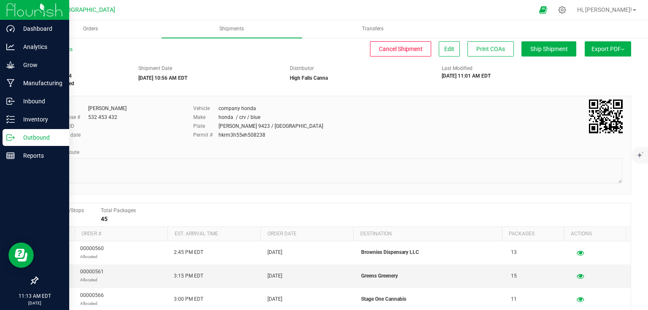
click at [612, 51] on span "Export PDF" at bounding box center [607, 49] width 33 height 7
click at [595, 79] on span "Manifest by Lot" at bounding box center [585, 80] width 35 height 6
click at [527, 44] on button "Ship Shipment" at bounding box center [548, 48] width 55 height 15
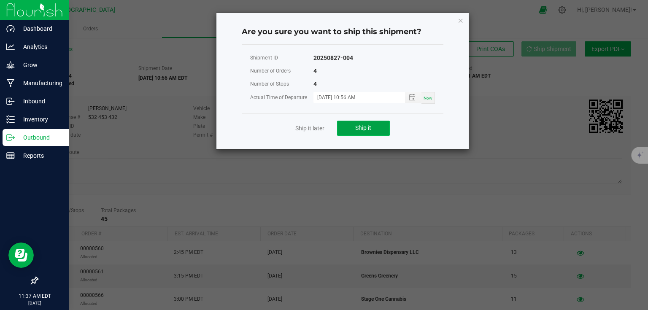
click at [379, 129] on button "Ship it" at bounding box center [363, 128] width 53 height 15
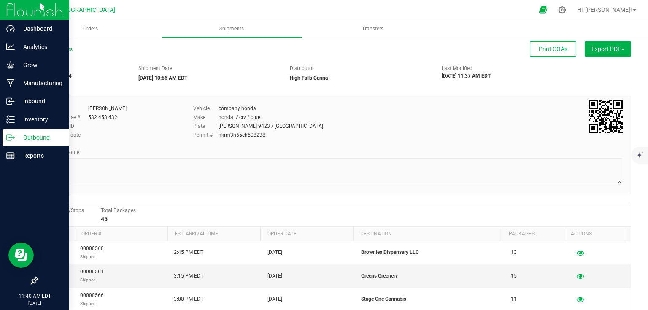
click at [56, 53] on div "All Shipments" at bounding box center [62, 52] width 51 height 13
click at [57, 51] on link "All Shipments" at bounding box center [54, 49] width 35 height 6
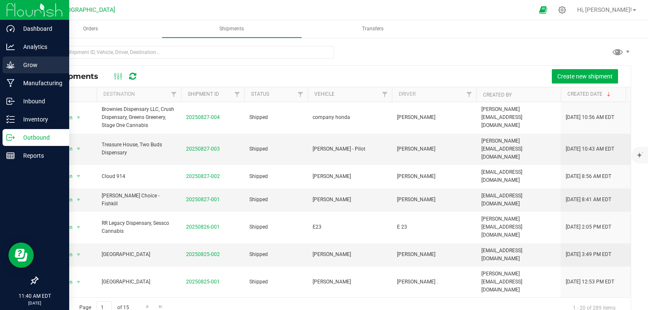
click at [9, 70] on div "Grow" at bounding box center [36, 65] width 67 height 17
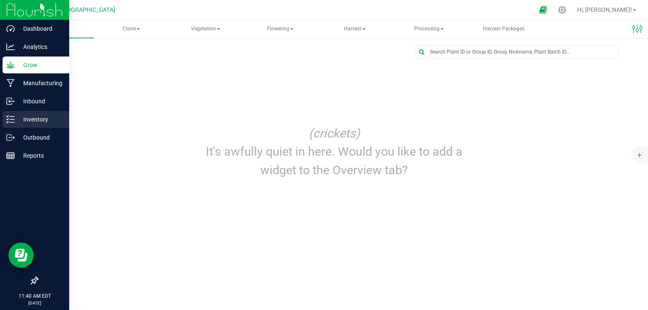
click at [11, 123] on icon at bounding box center [10, 119] width 8 height 8
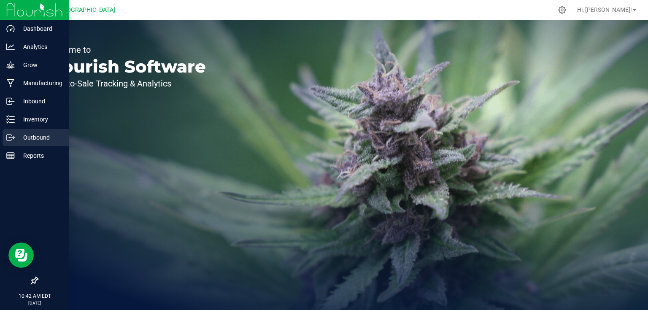
click at [22, 139] on p "Outbound" at bounding box center [40, 137] width 51 height 10
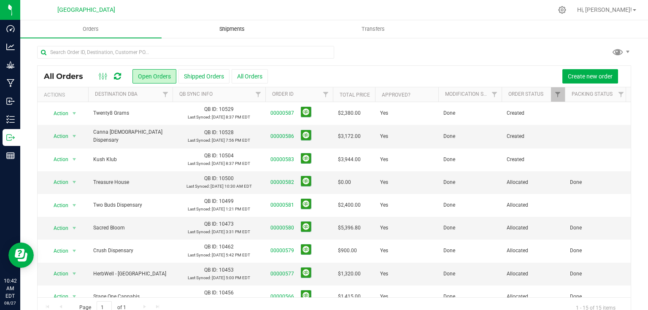
click at [235, 29] on span "Shipments" at bounding box center [232, 29] width 48 height 8
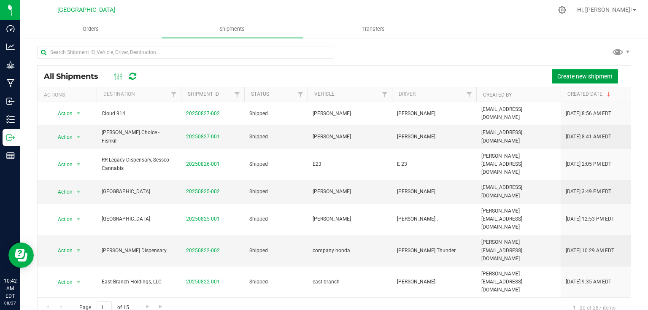
click at [576, 78] on span "Create new shipment" at bounding box center [584, 76] width 55 height 7
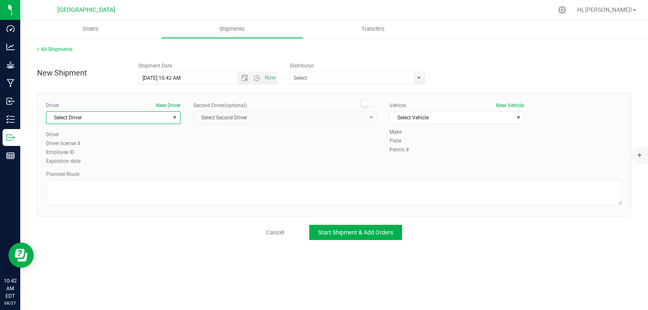
click at [133, 121] on span "Select Driver" at bounding box center [107, 118] width 123 height 12
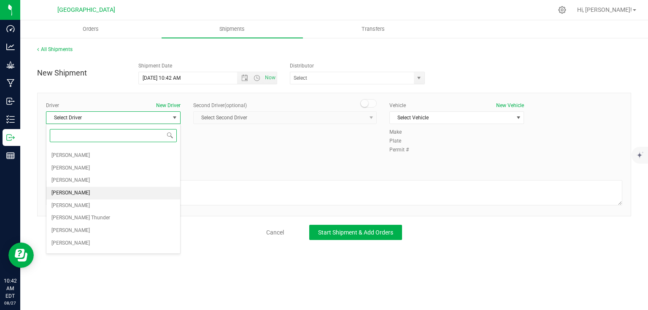
scroll to position [141, 0]
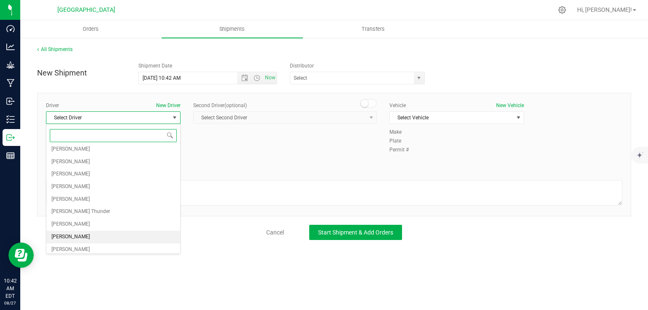
click at [91, 236] on li "Corey Vista" at bounding box center [113, 237] width 134 height 13
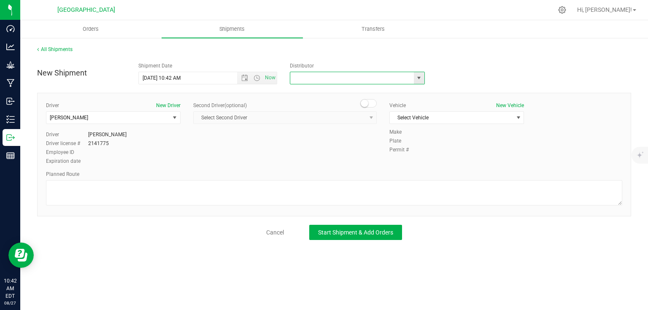
click at [373, 74] on input "text" at bounding box center [350, 78] width 120 height 12
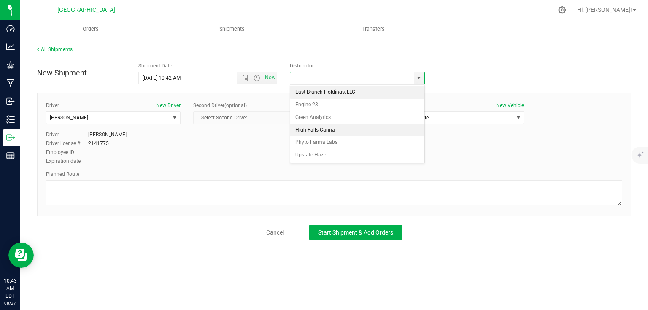
click at [319, 128] on li "High Falls Canna" at bounding box center [357, 130] width 134 height 13
type input "High Falls Canna"
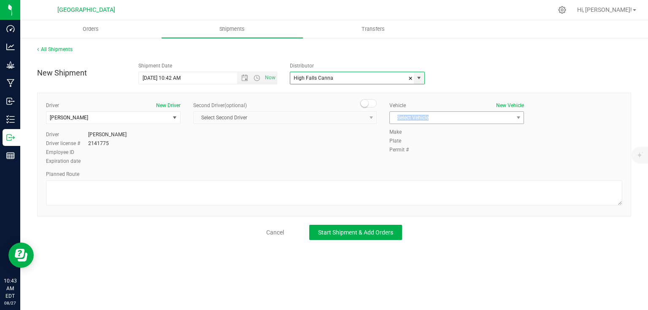
drag, startPoint x: 450, startPoint y: 111, endPoint x: 448, endPoint y: 118, distance: 7.0
click at [450, 111] on div "Vehicle New Vehicle Select Vehicle Select Vehicle Addie Jenne Brian Casey - BMW…" at bounding box center [456, 115] width 147 height 27
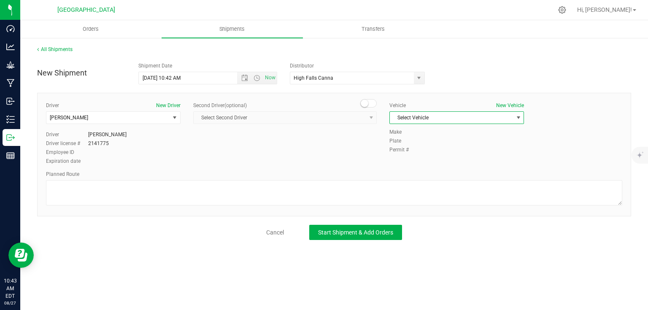
click at [449, 118] on span "Select Vehicle" at bounding box center [451, 118] width 123 height 12
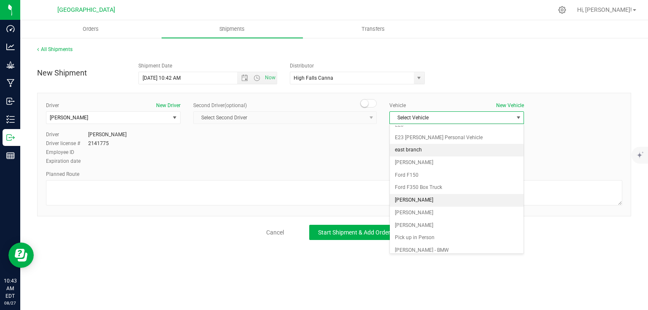
scroll to position [108, 0]
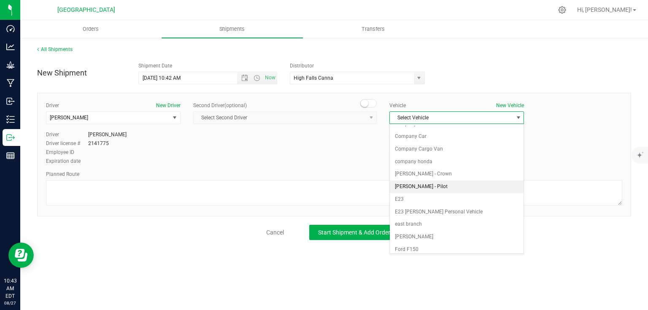
click at [435, 181] on li "Corey - Pilot" at bounding box center [457, 186] width 134 height 13
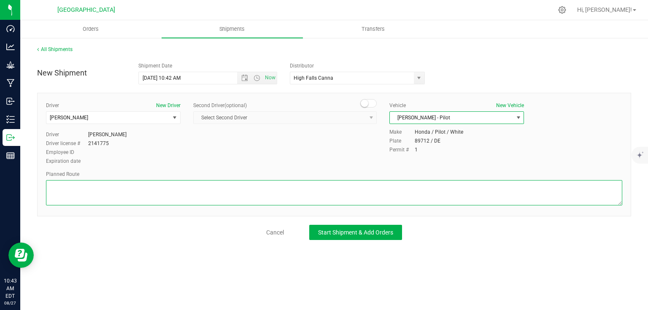
click at [378, 194] on textarea at bounding box center [334, 192] width 576 height 25
type textarea "gps"
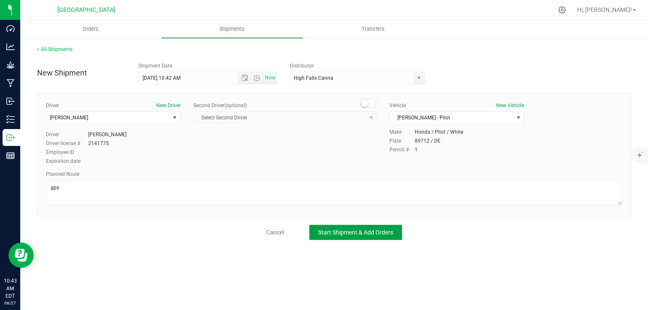
click at [364, 229] on span "Start Shipment & Add Orders" at bounding box center [355, 232] width 75 height 7
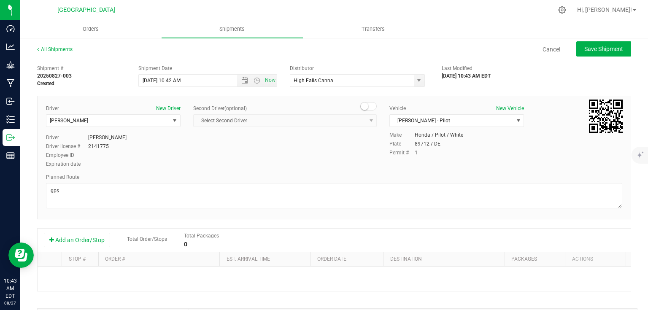
scroll to position [120, 0]
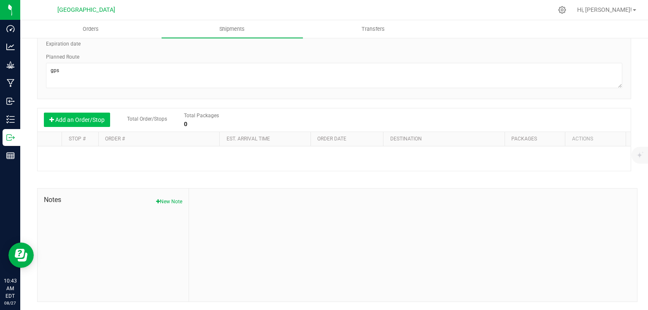
click at [76, 118] on button "Add an Order/Stop" at bounding box center [77, 120] width 66 height 14
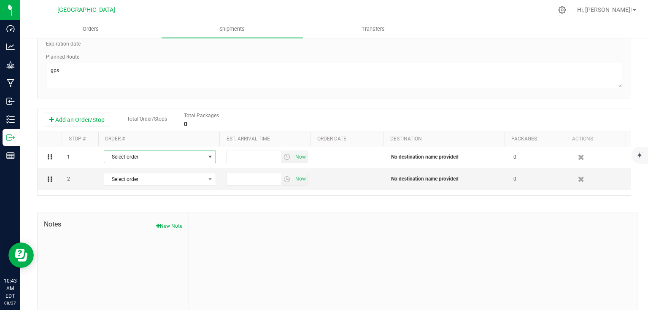
click at [154, 155] on span "Select order" at bounding box center [154, 157] width 101 height 12
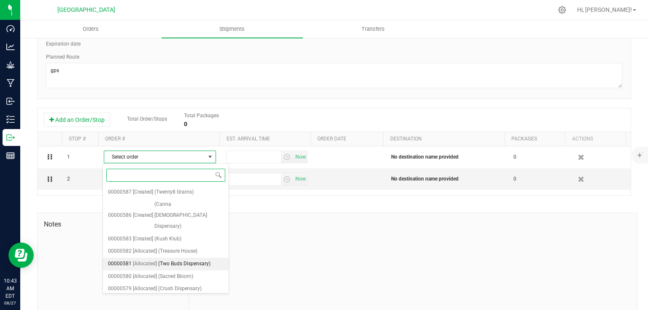
click at [175, 258] on span "(Two Buds Dispensary)" at bounding box center [184, 263] width 52 height 11
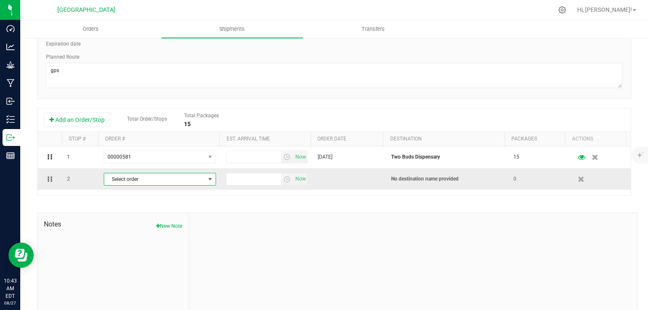
click at [176, 175] on span "Select order" at bounding box center [154, 179] width 101 height 12
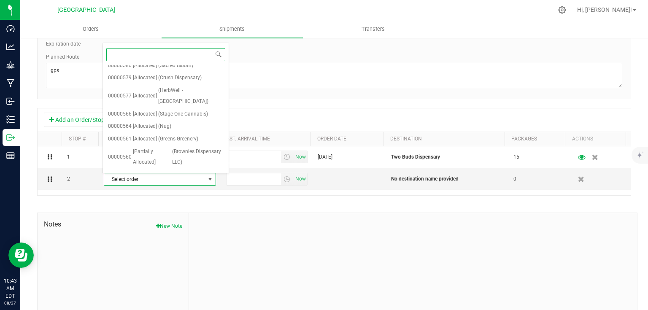
scroll to position [0, 0]
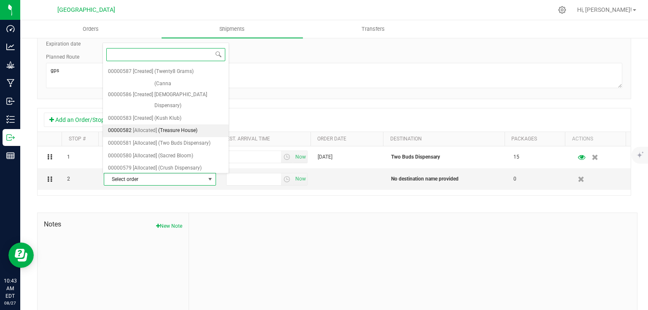
click at [175, 125] on span "(Treasure House)" at bounding box center [177, 130] width 39 height 11
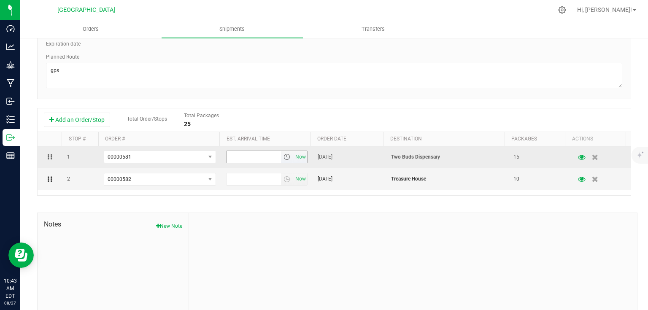
click at [283, 158] on span "select" at bounding box center [286, 156] width 7 height 7
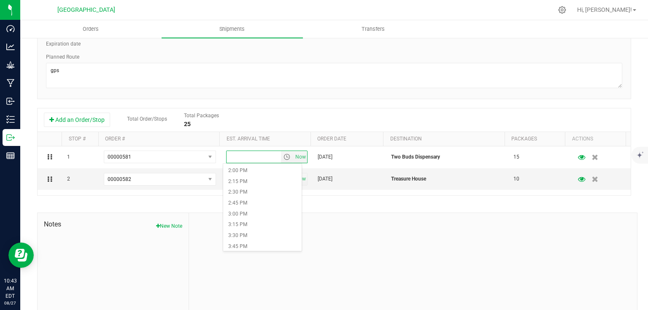
scroll to position [607, 0]
click at [250, 207] on li "2:45 PM" at bounding box center [262, 202] width 78 height 11
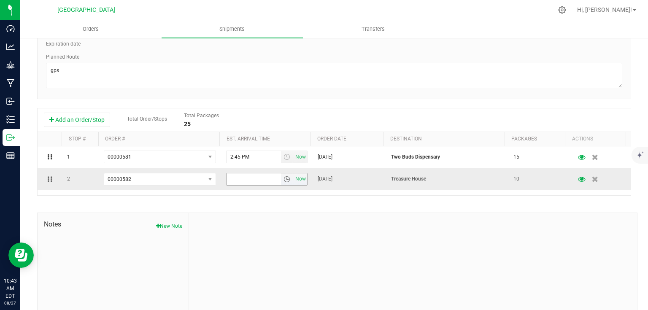
click at [284, 178] on span "select" at bounding box center [286, 179] width 7 height 7
click at [241, 237] on li "3:00 PM" at bounding box center [262, 235] width 78 height 11
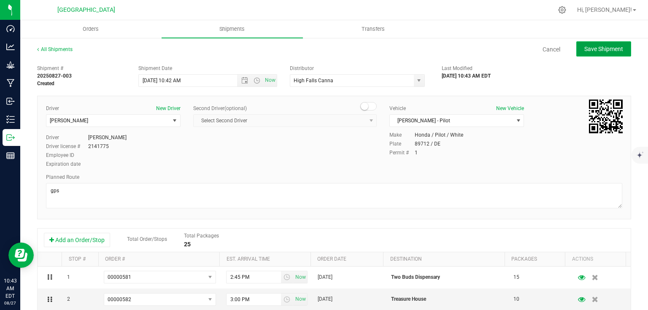
click at [587, 43] on button "Save Shipment" at bounding box center [603, 48] width 55 height 15
type input "8/27/2025 2:42 PM"
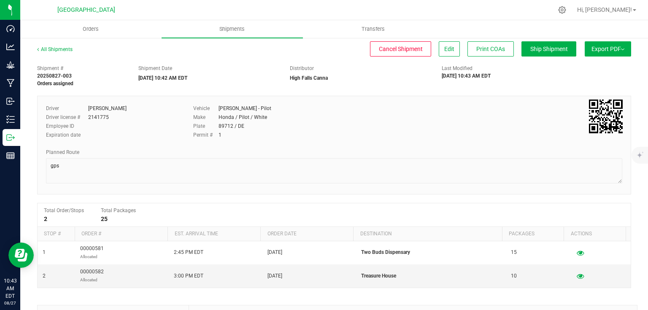
click at [616, 48] on span "Export PDF" at bounding box center [607, 49] width 33 height 7
click at [581, 82] on span "Manifest by Lot" at bounding box center [585, 80] width 35 height 6
click at [600, 51] on span "Export PDF" at bounding box center [607, 49] width 33 height 7
click at [586, 83] on span "Manifest by Lot" at bounding box center [585, 80] width 35 height 6
click at [533, 51] on span "Ship Shipment" at bounding box center [549, 49] width 38 height 7
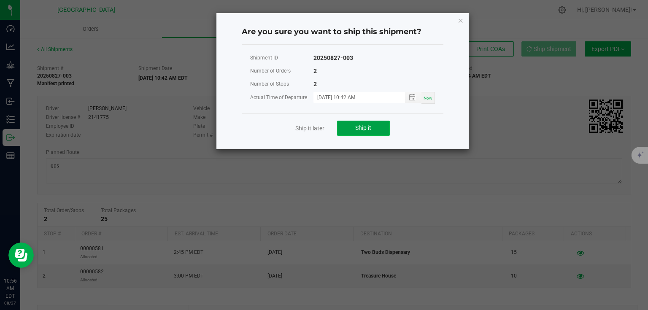
click at [353, 129] on button "Ship it" at bounding box center [363, 128] width 53 height 15
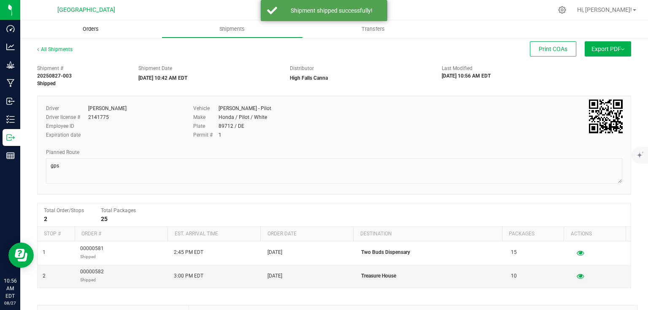
click at [96, 32] on span "Orders" at bounding box center [90, 29] width 39 height 8
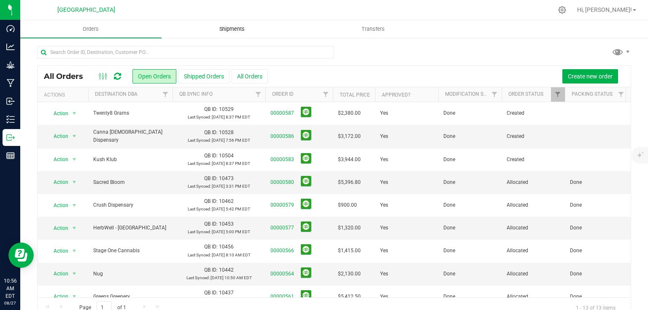
click at [247, 33] on uib-tab-heading "Shipments" at bounding box center [232, 29] width 140 height 17
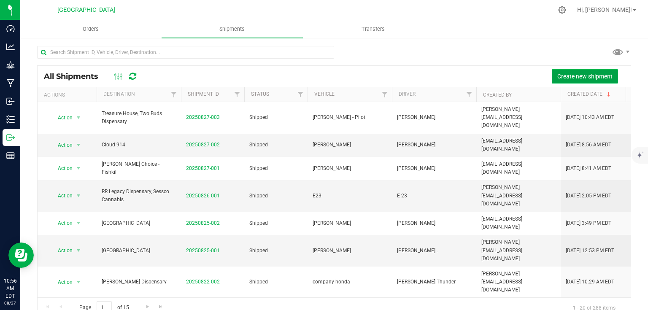
click at [571, 76] on span "Create new shipment" at bounding box center [584, 76] width 55 height 7
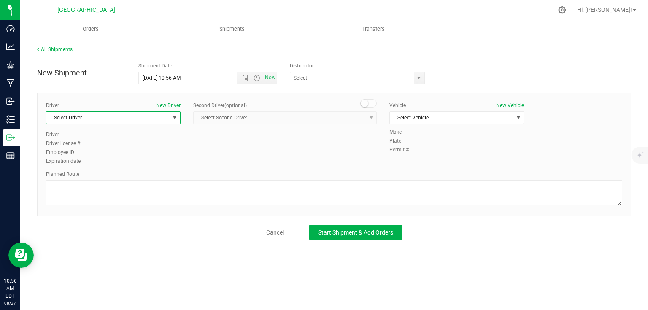
click at [120, 116] on span "Select Driver" at bounding box center [107, 118] width 123 height 12
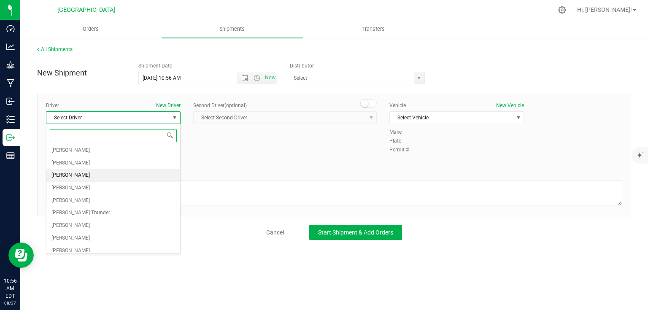
scroll to position [141, 0]
click at [87, 181] on li "[PERSON_NAME]" at bounding box center [113, 186] width 134 height 13
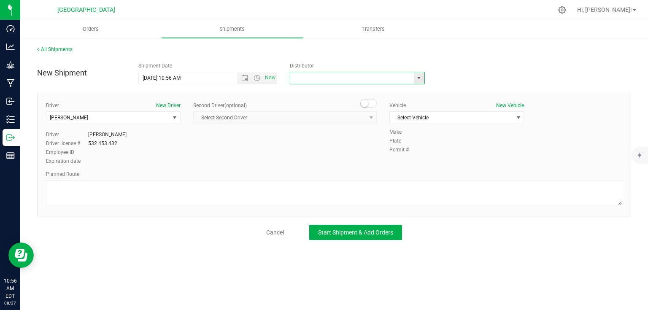
click at [327, 76] on input "text" at bounding box center [350, 78] width 120 height 12
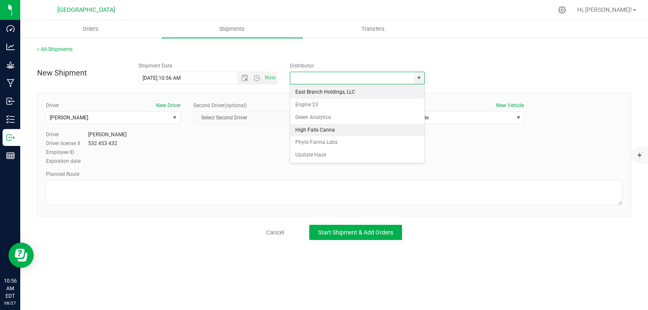
click at [326, 129] on li "High Falls Canna" at bounding box center [357, 130] width 134 height 13
type input "High Falls Canna"
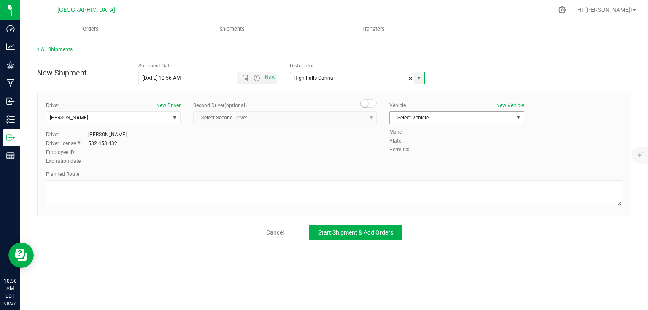
click at [438, 113] on span "Select Vehicle" at bounding box center [451, 118] width 123 height 12
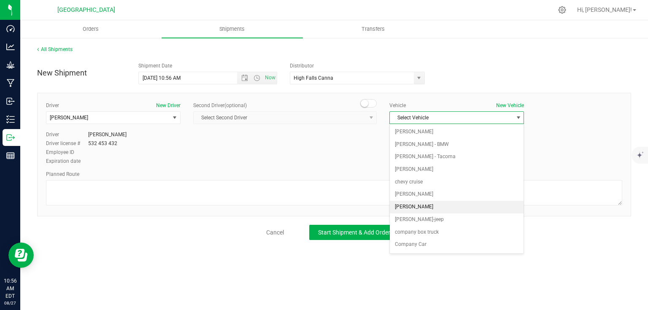
scroll to position [74, 0]
click at [426, 196] on li "company honda" at bounding box center [457, 195] width 134 height 13
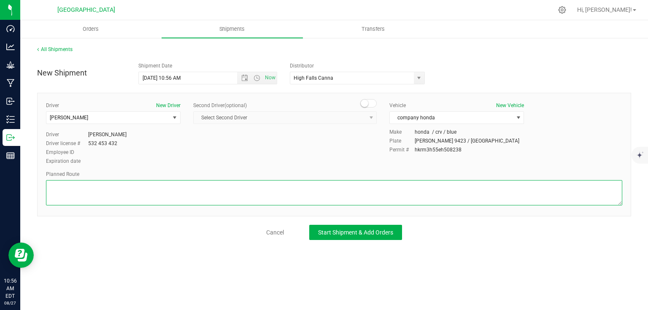
click at [394, 201] on textarea at bounding box center [334, 192] width 576 height 25
type textarea "gps"
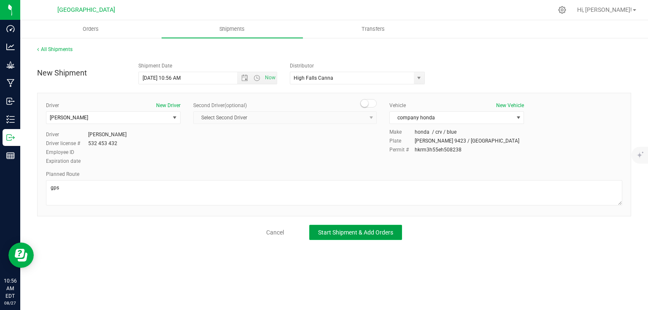
click at [370, 229] on span "Start Shipment & Add Orders" at bounding box center [355, 232] width 75 height 7
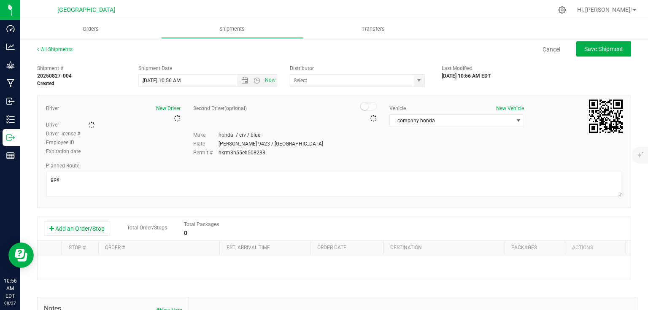
type input "High Falls Canna"
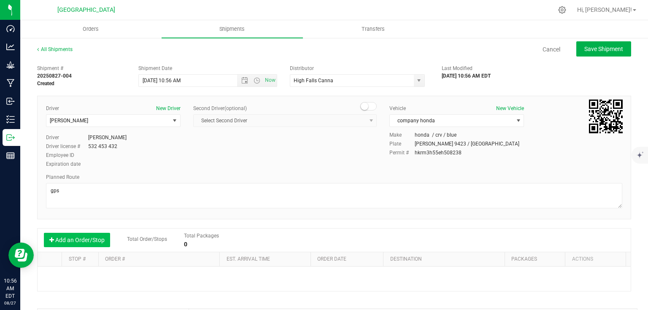
click at [98, 241] on button "Add an Order/Stop" at bounding box center [77, 240] width 66 height 14
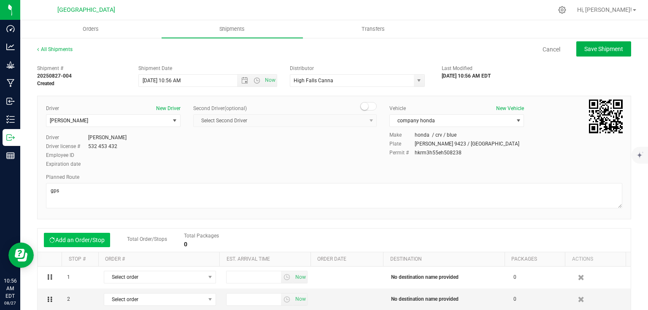
click at [98, 241] on button "Add an Order/Stop" at bounding box center [77, 240] width 66 height 14
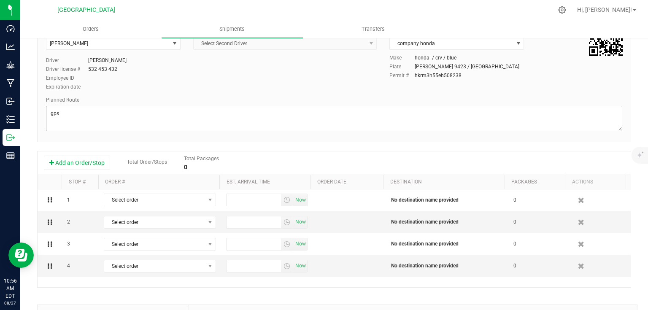
scroll to position [169, 0]
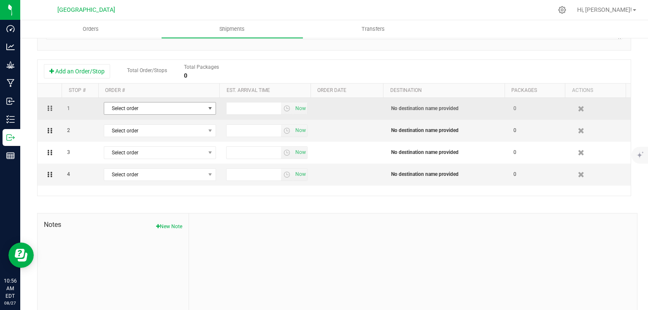
click at [198, 103] on span "Select order" at bounding box center [154, 108] width 101 height 12
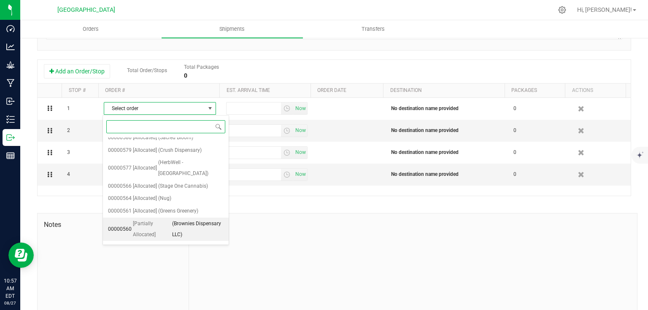
scroll to position [0, 0]
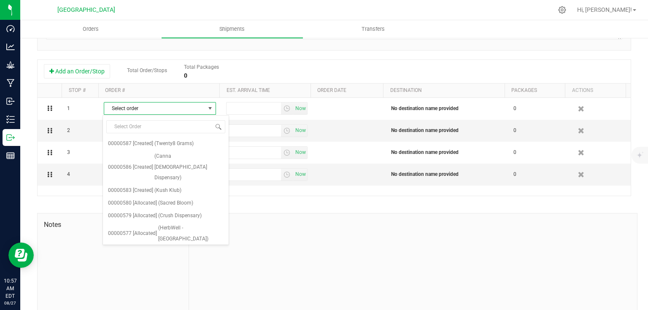
click at [285, 245] on div at bounding box center [413, 269] width 448 height 113
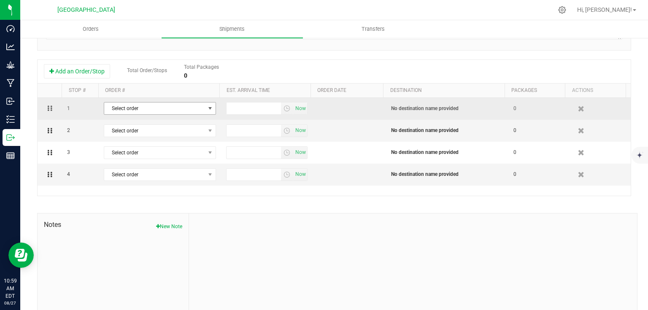
click at [160, 111] on span "Select order" at bounding box center [154, 108] width 101 height 12
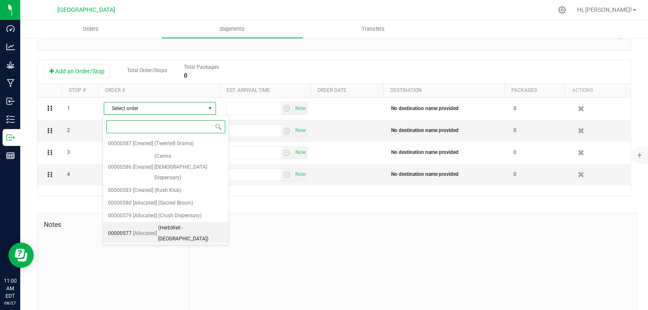
scroll to position [65, 0]
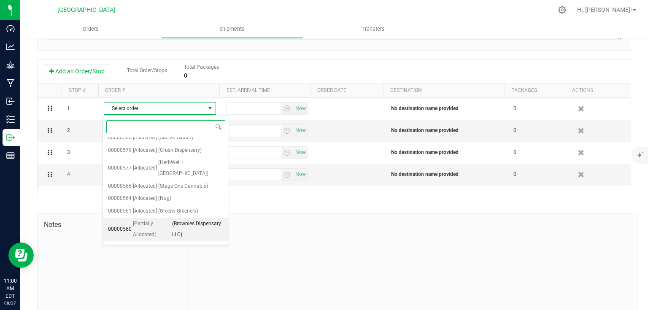
click at [178, 218] on span "(Brownies Dispensary LLC)" at bounding box center [197, 229] width 51 height 22
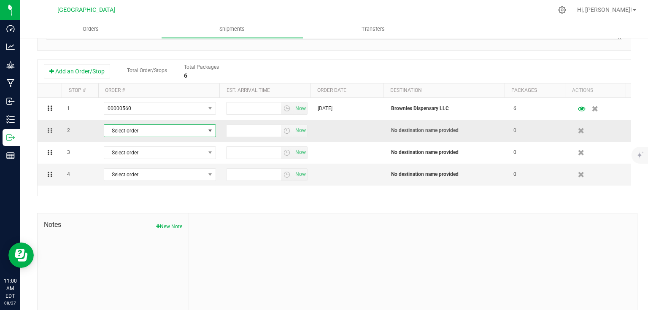
click at [175, 129] on span "Select order" at bounding box center [154, 131] width 101 height 12
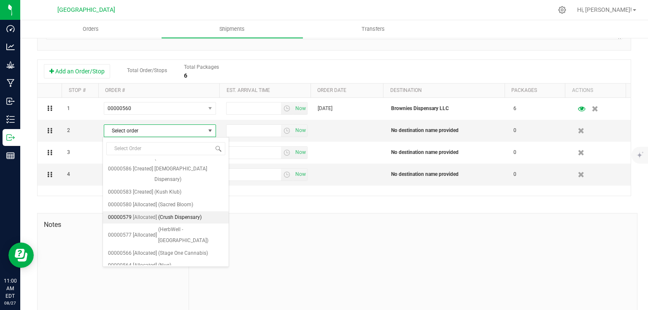
scroll to position [34, 0]
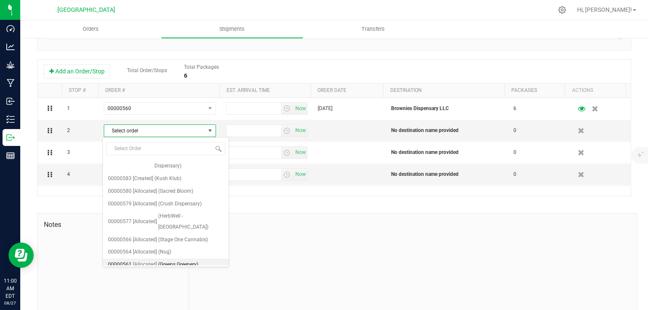
click at [175, 259] on span "(Greens Greenery)" at bounding box center [178, 264] width 40 height 11
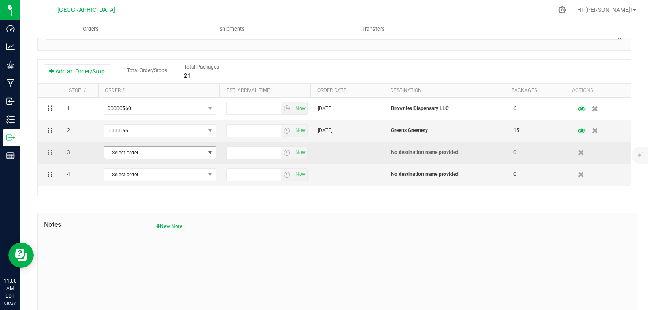
click at [160, 156] on span "Select order" at bounding box center [154, 153] width 101 height 12
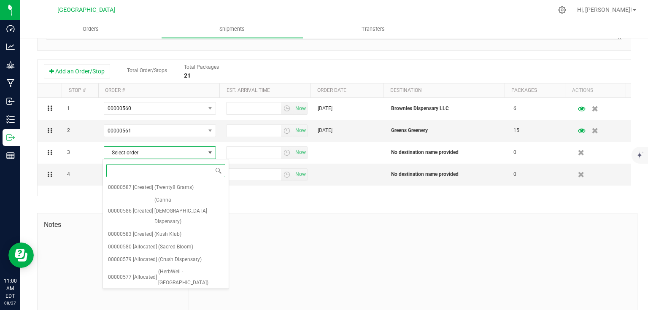
click at [170, 290] on span "(Stage One Cannabis)" at bounding box center [183, 295] width 50 height 11
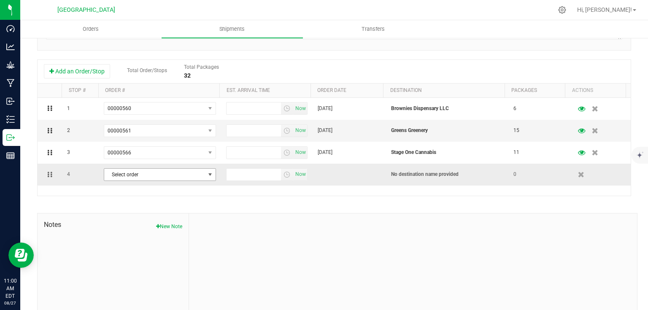
click at [187, 175] on span "Select order" at bounding box center [154, 175] width 101 height 12
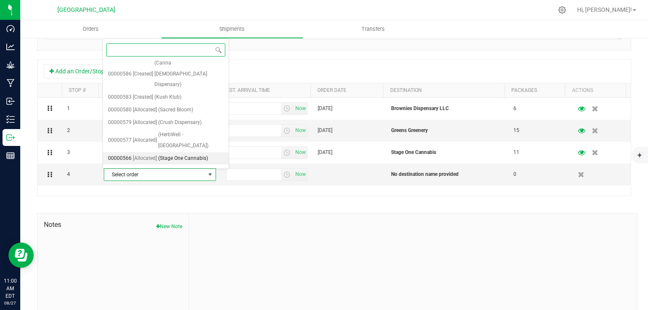
scroll to position [0, 0]
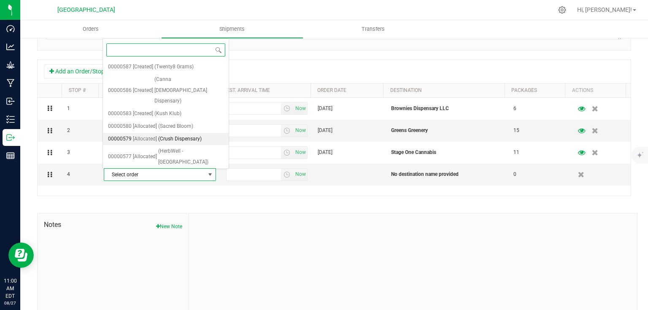
click at [172, 134] on span "(Crush Dispensary)" at bounding box center [179, 139] width 43 height 11
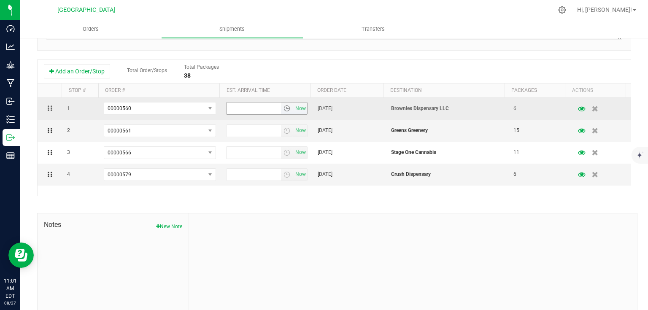
click at [283, 108] on span "select" at bounding box center [286, 108] width 7 height 7
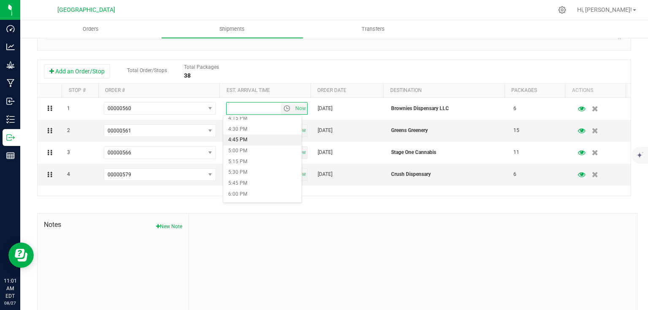
scroll to position [607, 0]
click at [245, 153] on li "2:45 PM" at bounding box center [262, 154] width 78 height 11
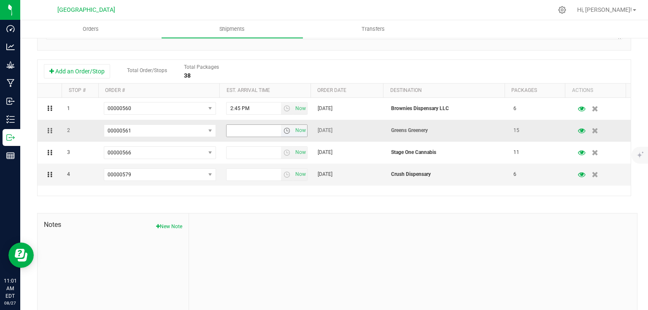
click at [283, 130] on span "select" at bounding box center [286, 130] width 7 height 7
click at [249, 167] on li "3:15 PM" at bounding box center [262, 164] width 78 height 11
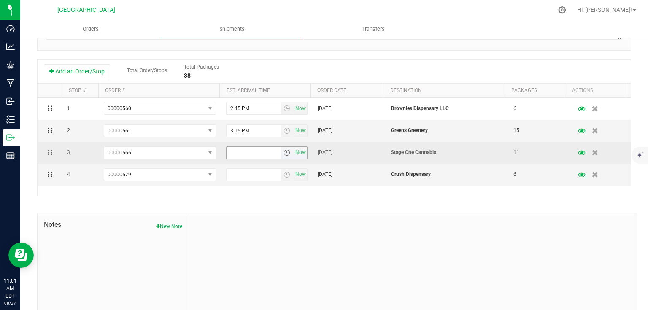
click at [283, 150] on span "select" at bounding box center [286, 152] width 7 height 7
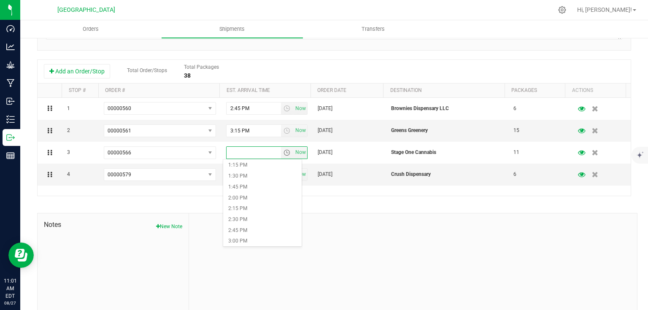
scroll to position [607, 0]
click at [238, 207] on li "3:00 PM" at bounding box center [262, 209] width 78 height 11
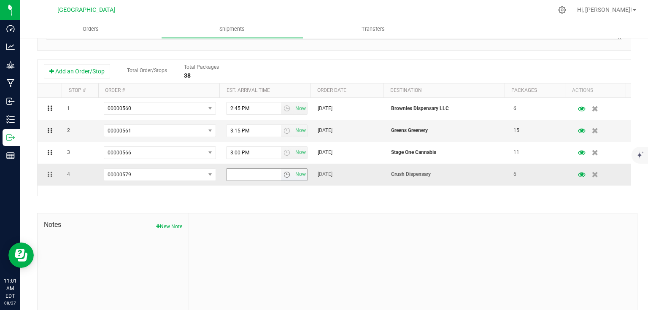
click at [283, 174] on span "select" at bounding box center [286, 174] width 7 height 7
click at [250, 204] on li "2:30 PM" at bounding box center [262, 209] width 78 height 11
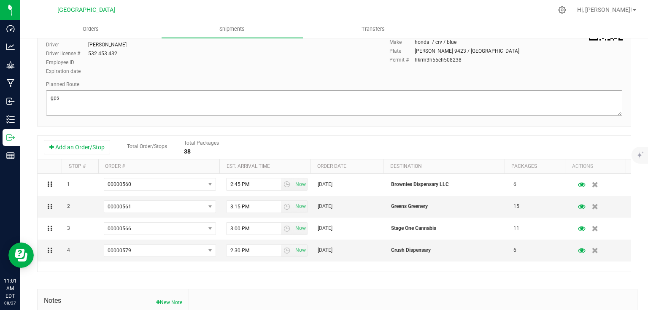
scroll to position [0, 0]
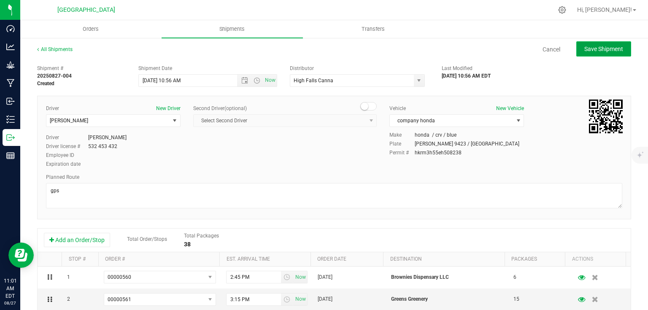
click at [585, 51] on span "Save Shipment" at bounding box center [603, 49] width 39 height 7
type input "8/27/2025 2:56 PM"
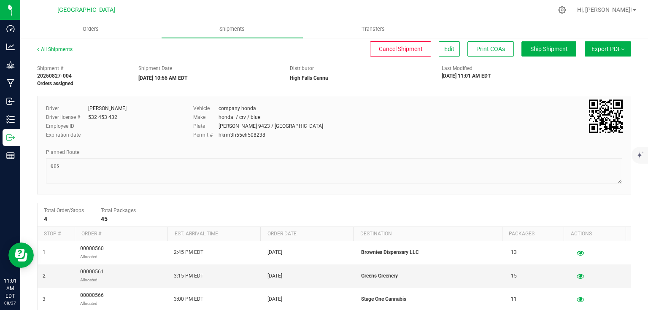
click at [610, 43] on button "Export PDF" at bounding box center [607, 48] width 46 height 15
click at [584, 77] on span "Manifest by Lot" at bounding box center [585, 80] width 35 height 6
